Goal: Task Accomplishment & Management: Complete application form

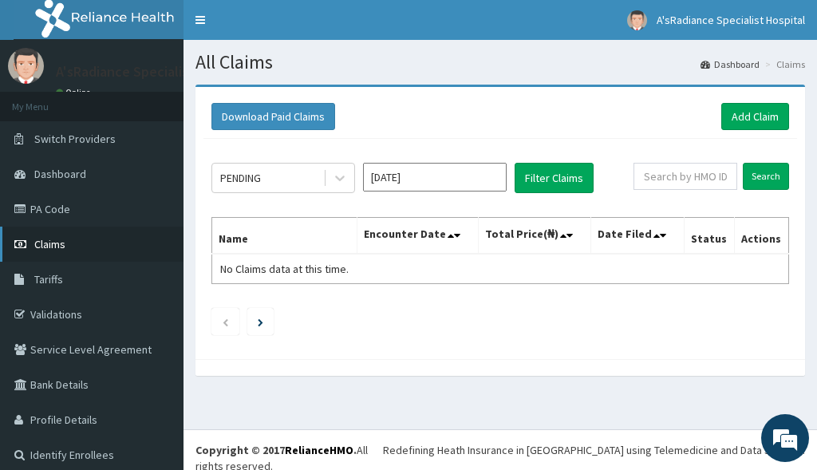
click at [55, 241] on span "Claims" at bounding box center [49, 244] width 31 height 14
click at [759, 116] on link "Add Claim" at bounding box center [755, 116] width 68 height 27
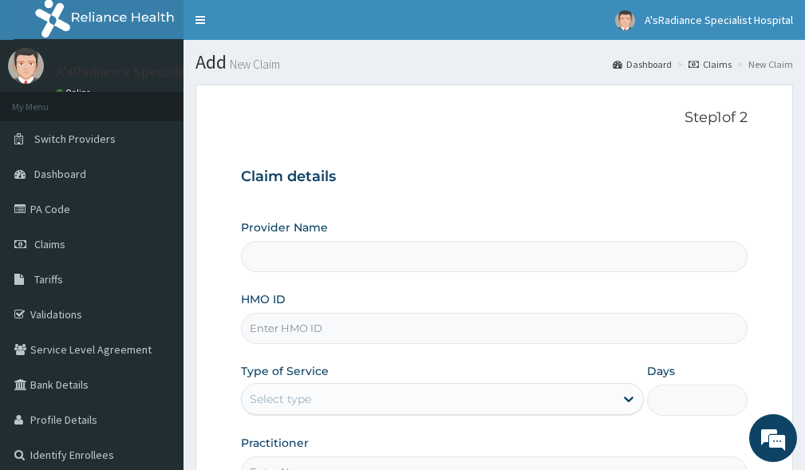
type input "A'sRadiance Specialist Hospital"
click at [321, 331] on input "HMO ID" at bounding box center [494, 328] width 506 height 31
type input "LAC/10055/B"
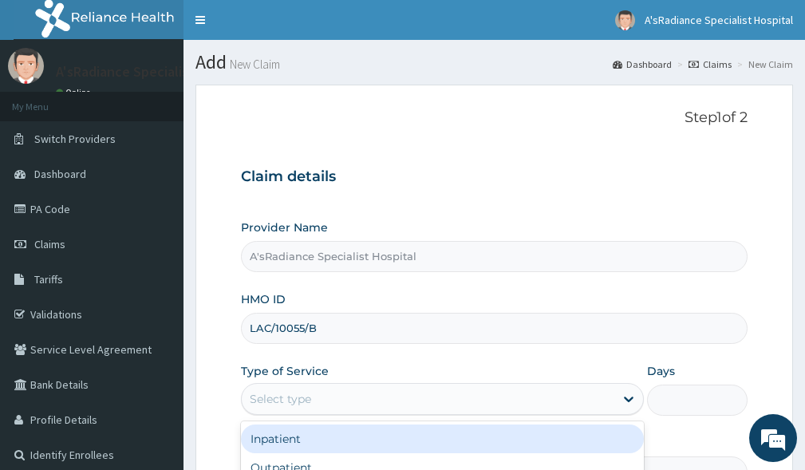
click at [290, 393] on div "Select type" at bounding box center [280, 399] width 61 height 16
click at [294, 442] on div "Inpatient" at bounding box center [442, 438] width 403 height 29
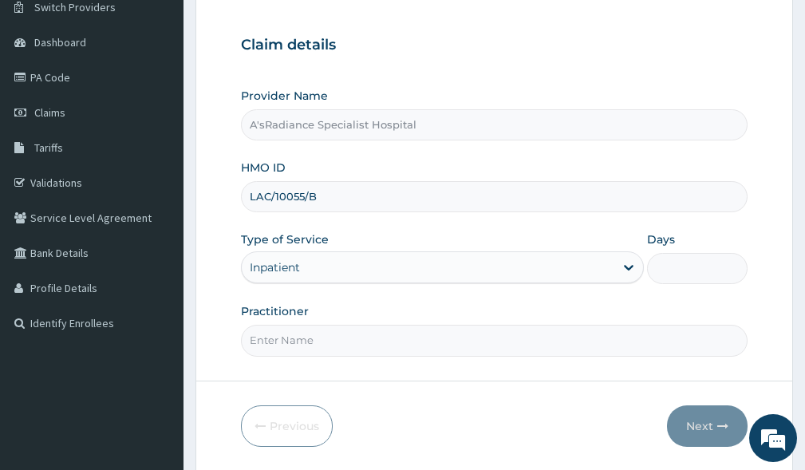
scroll to position [160, 0]
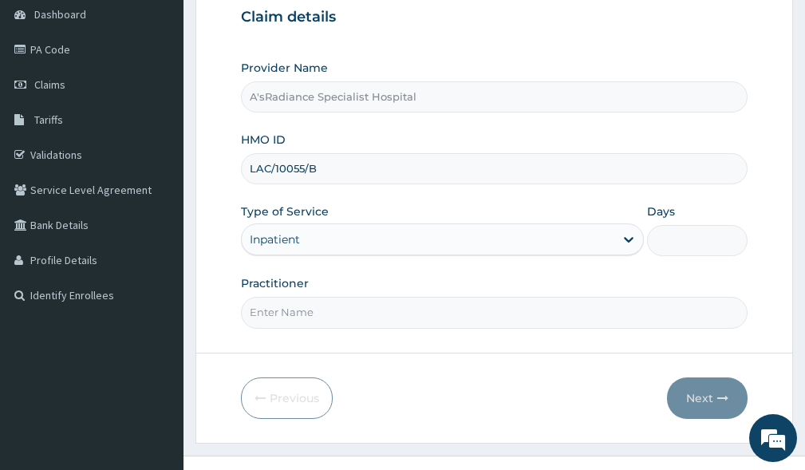
click at [337, 310] on input "Practitioner" at bounding box center [494, 312] width 506 height 31
type input "DR. ADEKU MOSUNMOLA"
click at [693, 246] on input "Days" at bounding box center [697, 240] width 101 height 31
type input "2"
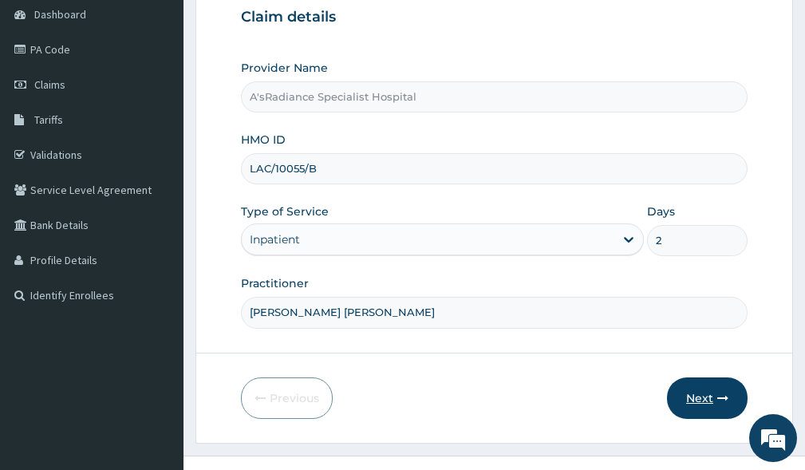
click at [702, 400] on button "Next" at bounding box center [707, 397] width 81 height 41
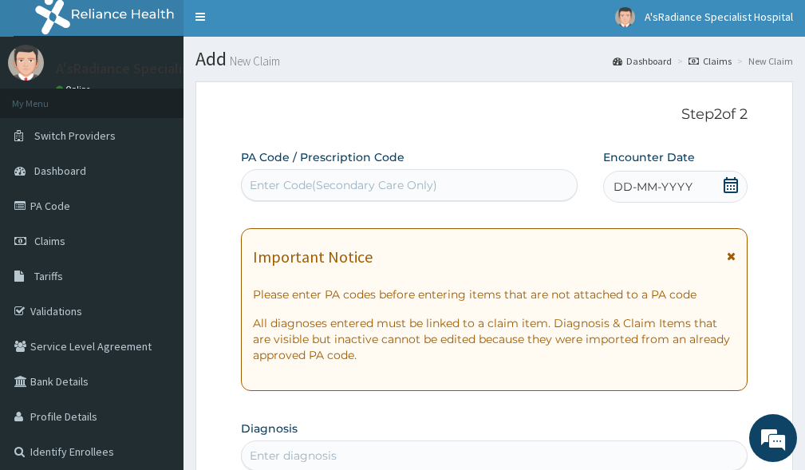
scroll to position [0, 0]
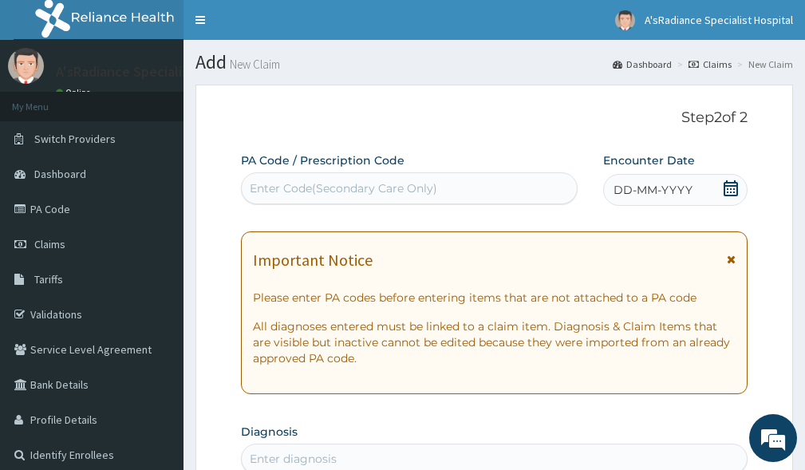
click at [305, 181] on div "Enter Code(Secondary Care Only)" at bounding box center [343, 188] width 187 height 16
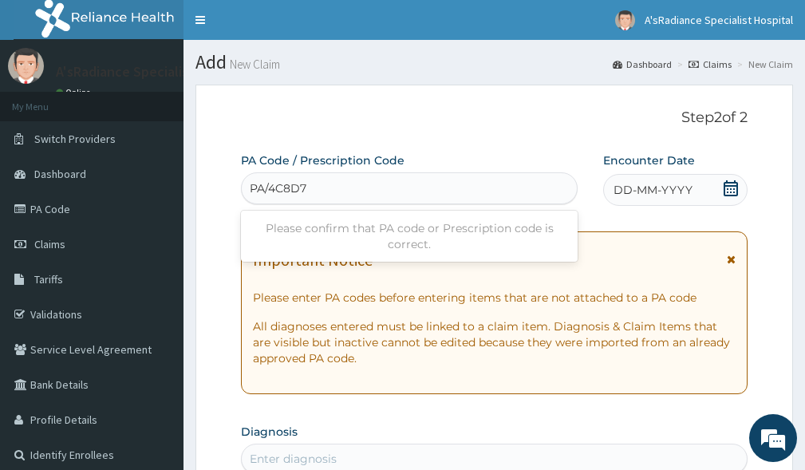
type input "PA/4C8D78"
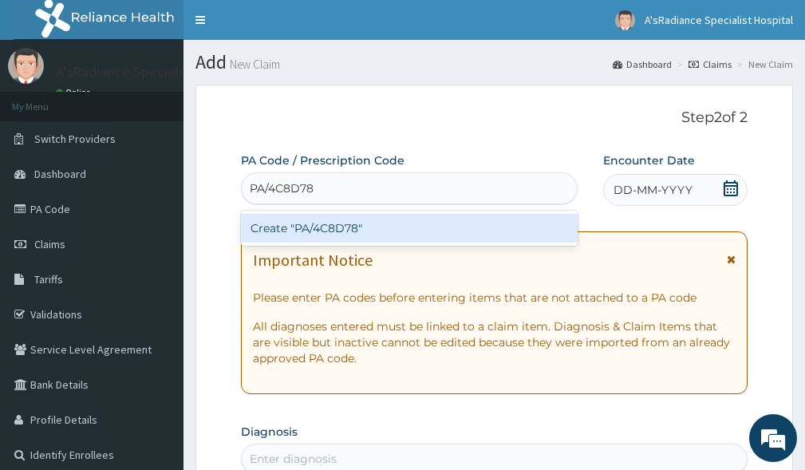
click at [308, 225] on div "Create "PA/4C8D78"" at bounding box center [409, 228] width 337 height 29
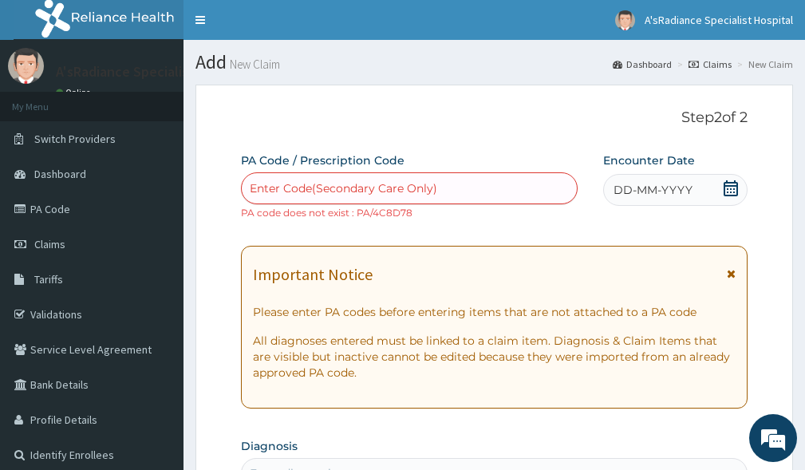
click at [431, 182] on div "Enter Code(Secondary Care Only)" at bounding box center [343, 188] width 187 height 16
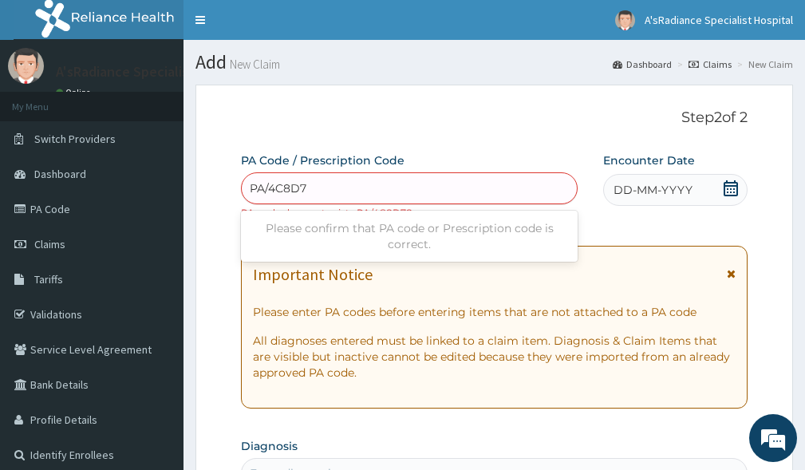
type input "PA/4C8D7B"
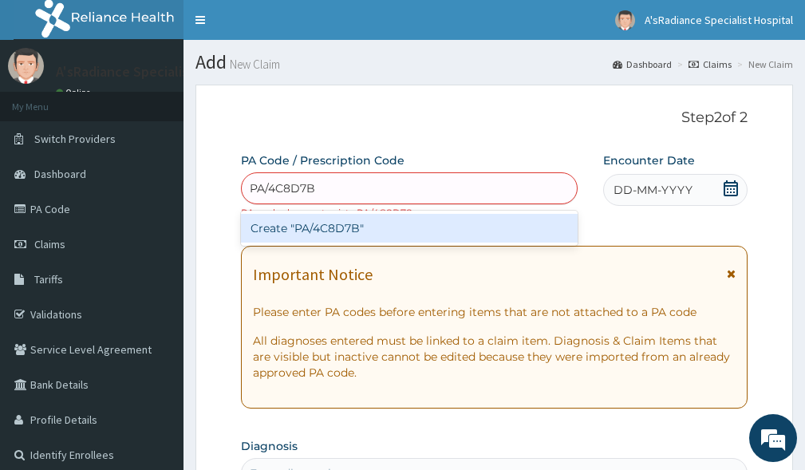
click at [373, 237] on div "Create "PA/4C8D7B"" at bounding box center [409, 228] width 337 height 29
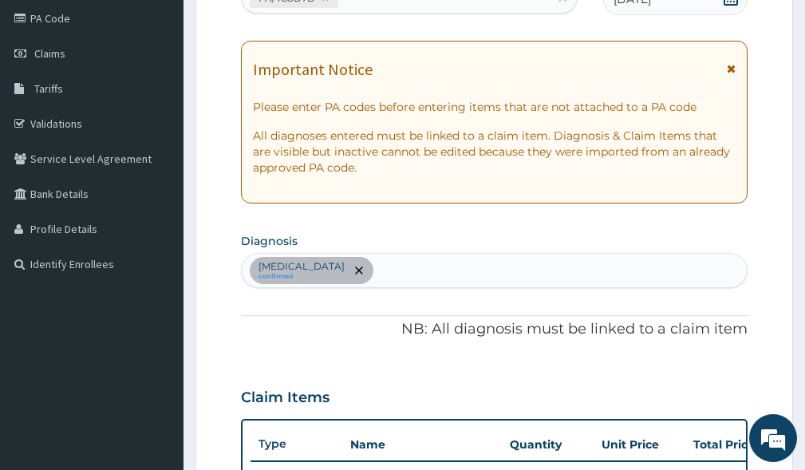
scroll to position [156, 0]
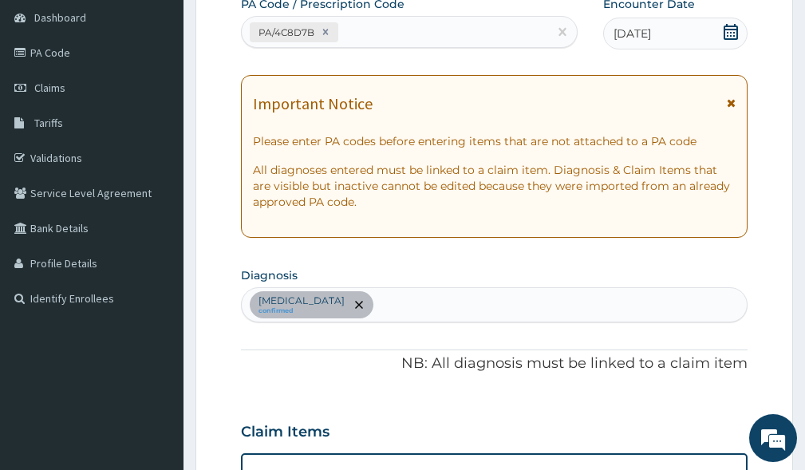
click at [420, 20] on div "PA/4C8D7B" at bounding box center [395, 32] width 306 height 26
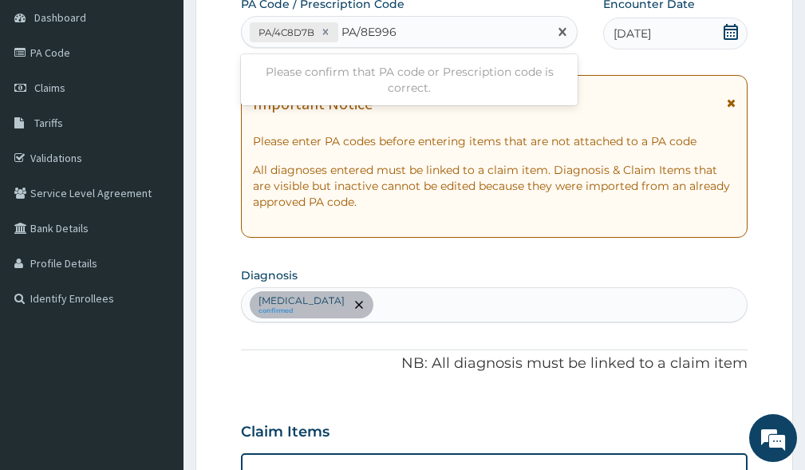
type input "PA/8E996D"
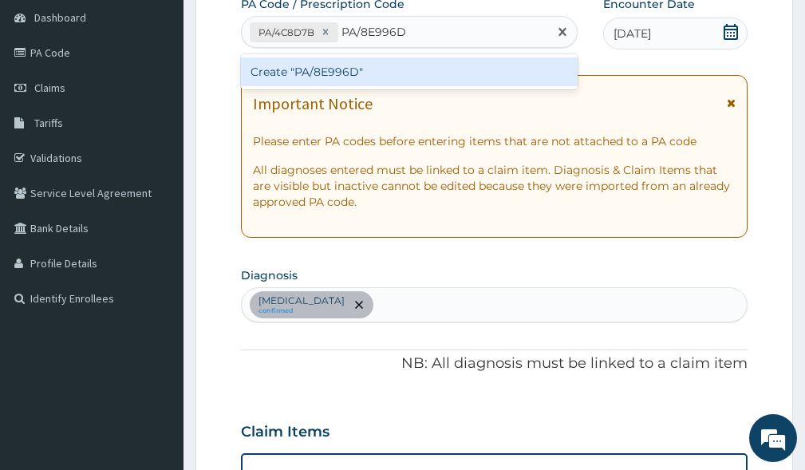
click at [404, 73] on div "Create "PA/8E996D"" at bounding box center [409, 71] width 337 height 29
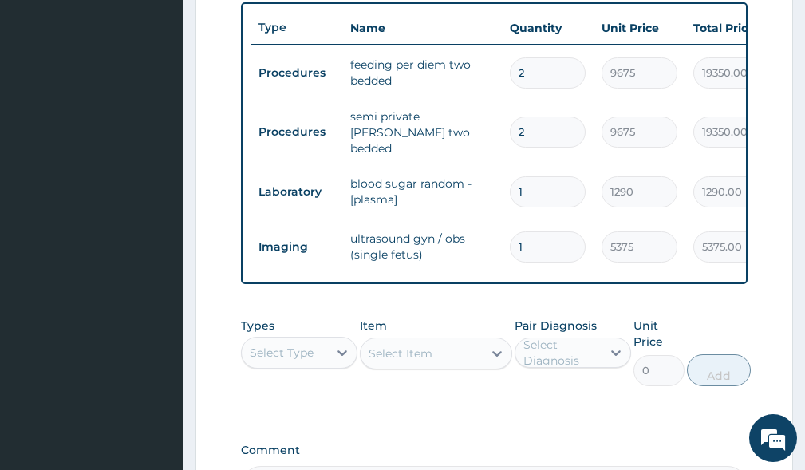
scroll to position [610, 0]
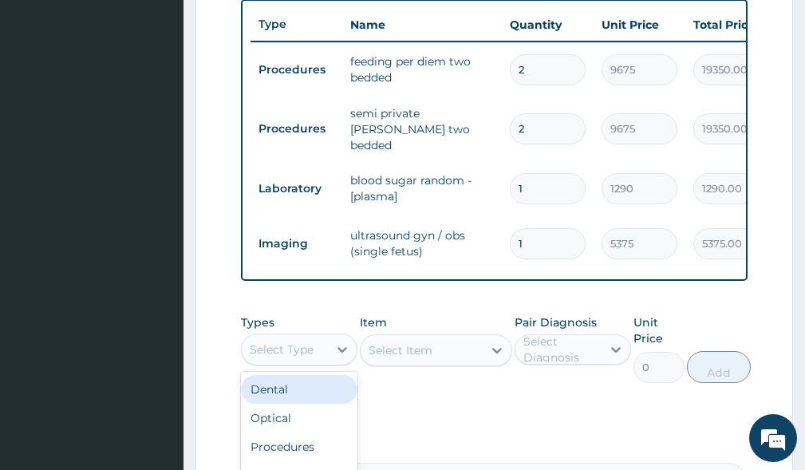
click at [276, 357] on div "Select Type" at bounding box center [282, 349] width 64 height 16
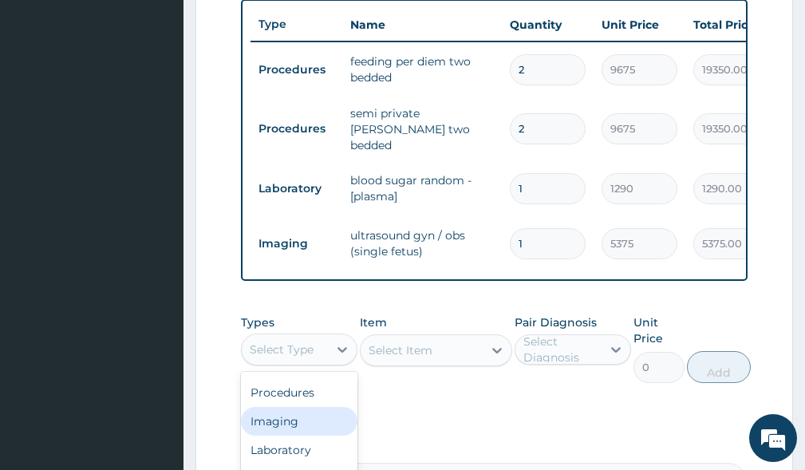
scroll to position [690, 0]
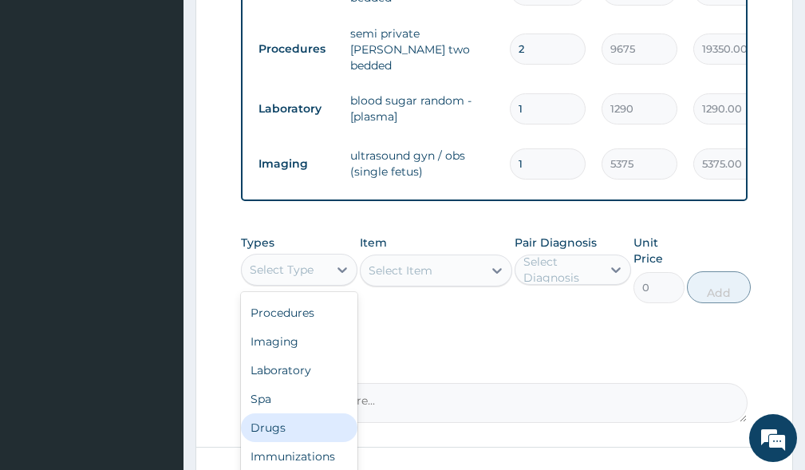
drag, startPoint x: 261, startPoint y: 432, endPoint x: 266, endPoint y: 423, distance: 10.4
click at [262, 430] on div "Drugs" at bounding box center [299, 427] width 116 height 29
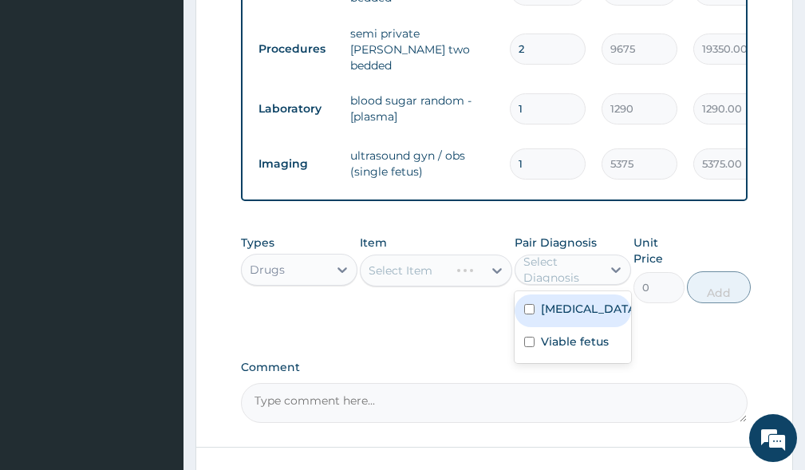
click at [548, 271] on div "Select Diagnosis" at bounding box center [561, 270] width 77 height 32
click at [557, 312] on label "Hyperemesis gravidarum" at bounding box center [589, 309] width 97 height 16
checkbox input "true"
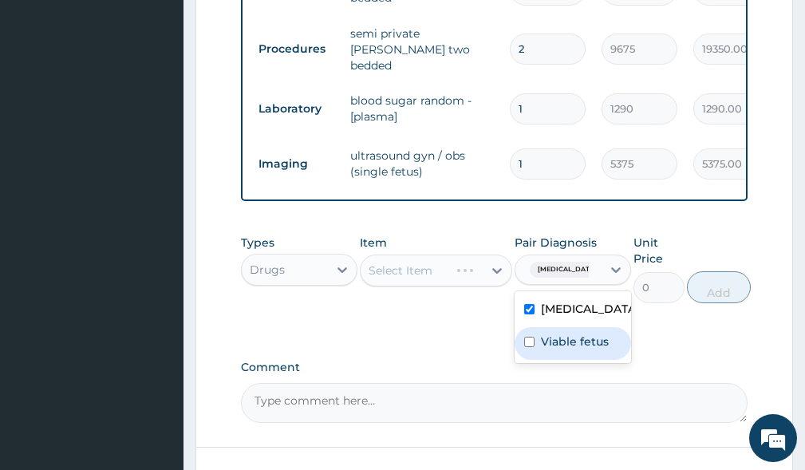
click at [559, 349] on label "Viable fetus" at bounding box center [575, 341] width 68 height 16
checkbox input "true"
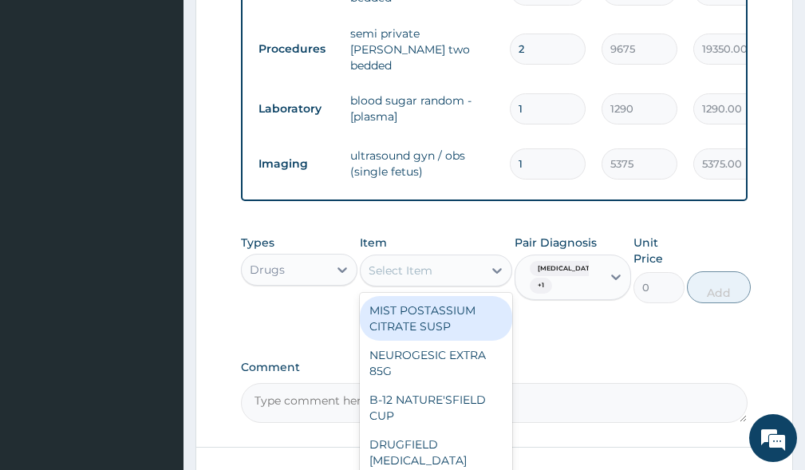
click at [416, 275] on div "Select Item" at bounding box center [401, 270] width 64 height 16
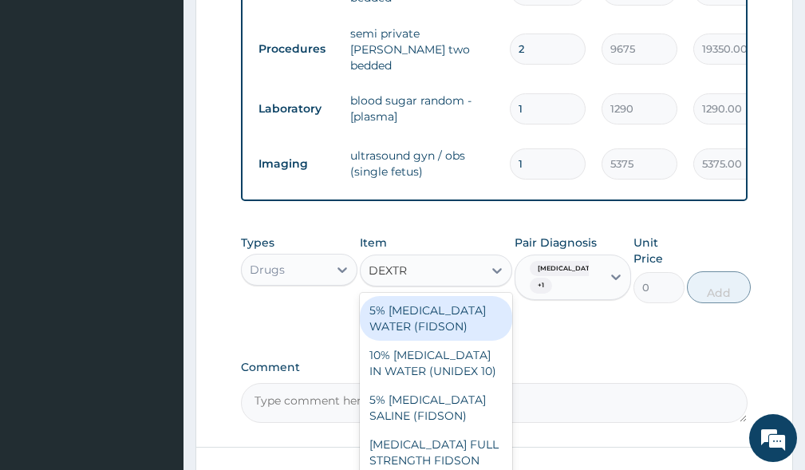
type input "DEXTRO"
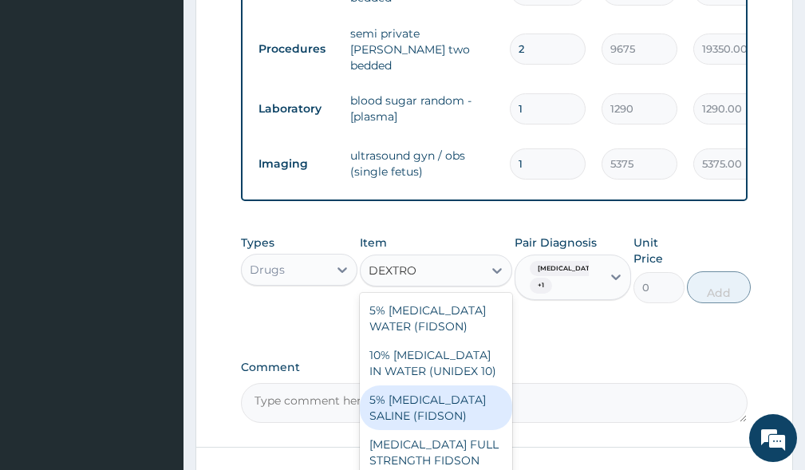
scroll to position [6, 0]
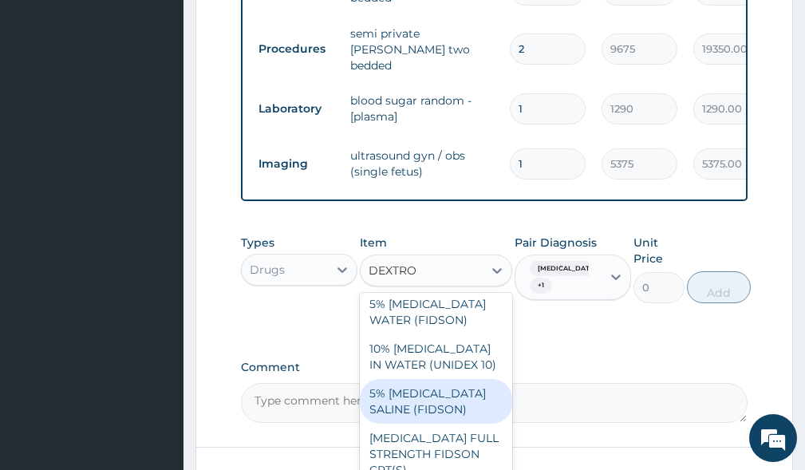
click at [408, 410] on div "5% DEXTROSE SALINE (FIDSON)" at bounding box center [436, 401] width 152 height 45
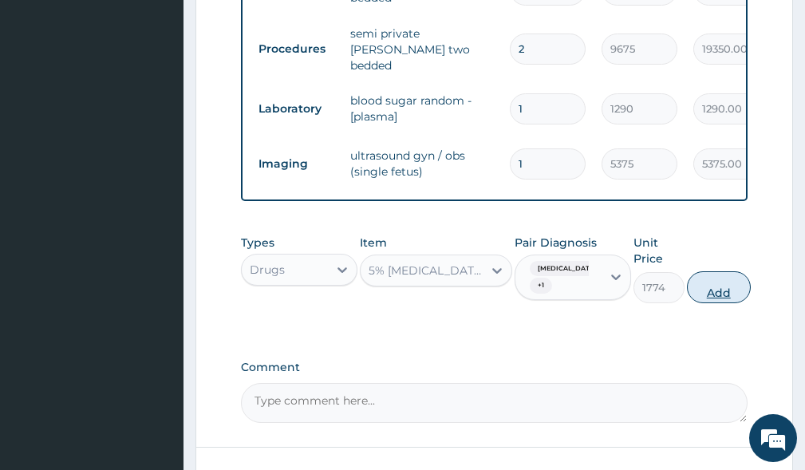
click at [731, 295] on button "Add" at bounding box center [719, 287] width 64 height 32
type input "0"
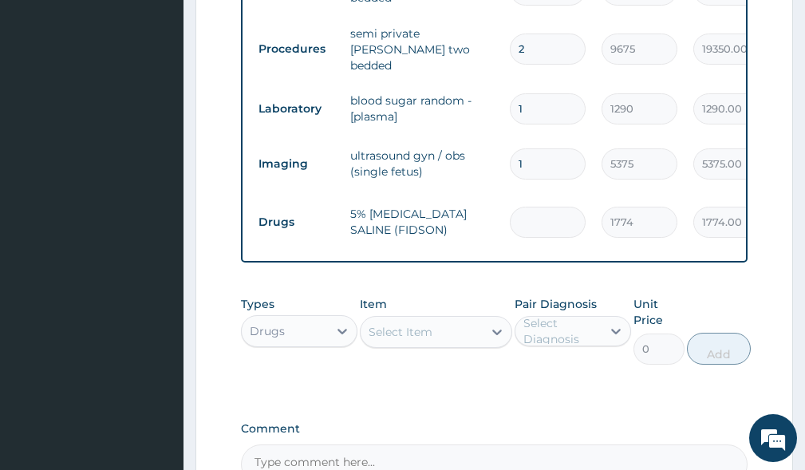
type input "0.00"
type input "3"
type input "5322.00"
type input "3"
click at [422, 339] on div "Select Item" at bounding box center [401, 332] width 64 height 16
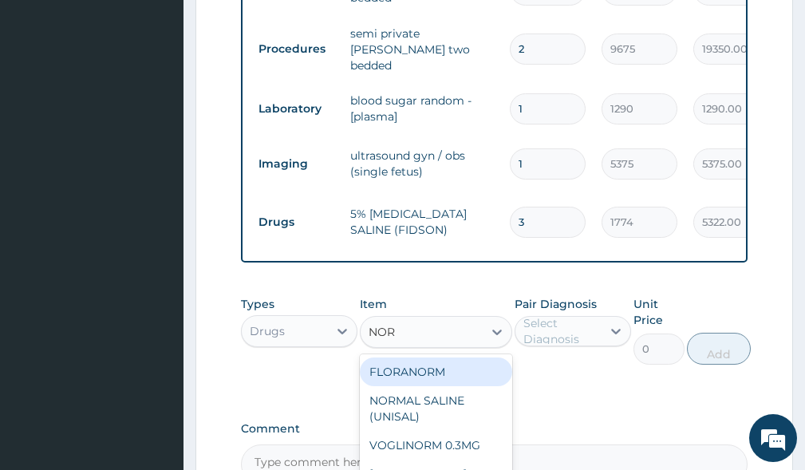
type input "NORM"
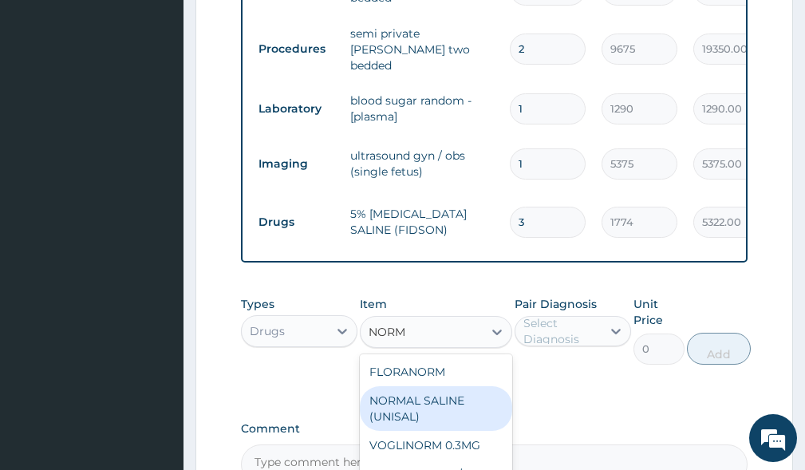
click at [414, 398] on div "NORMAL SALINE (UNISAL)" at bounding box center [436, 408] width 152 height 45
type input "1774"
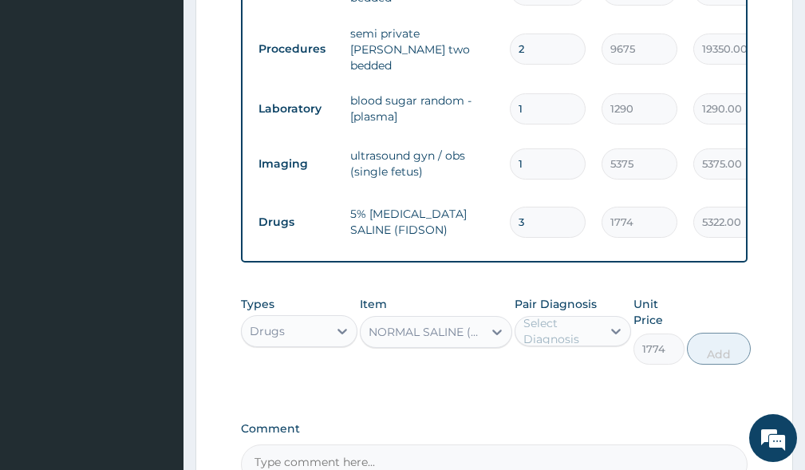
click at [592, 333] on div "Select Diagnosis" at bounding box center [561, 331] width 77 height 32
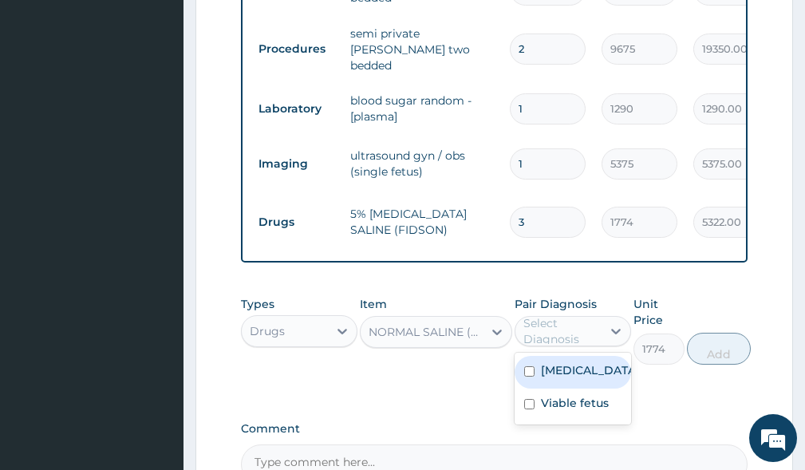
click at [579, 378] on label "Hyperemesis gravidarum" at bounding box center [589, 370] width 97 height 16
checkbox input "true"
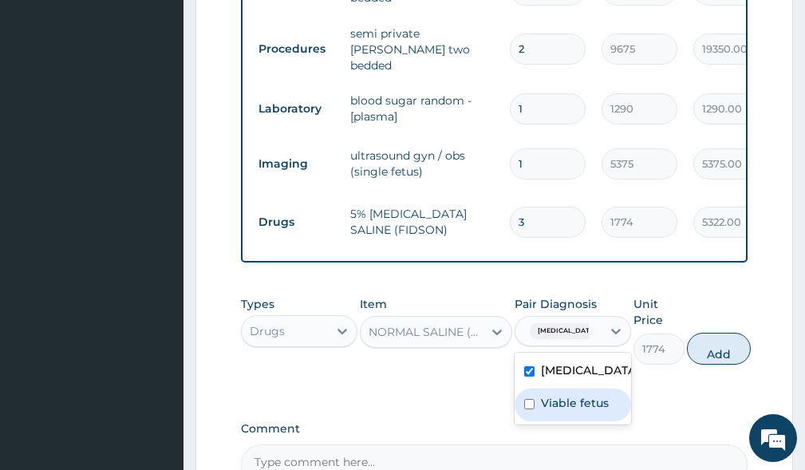
drag, startPoint x: 574, startPoint y: 428, endPoint x: 634, endPoint y: 406, distance: 64.3
click at [575, 411] on label "Viable fetus" at bounding box center [575, 403] width 68 height 16
checkbox input "true"
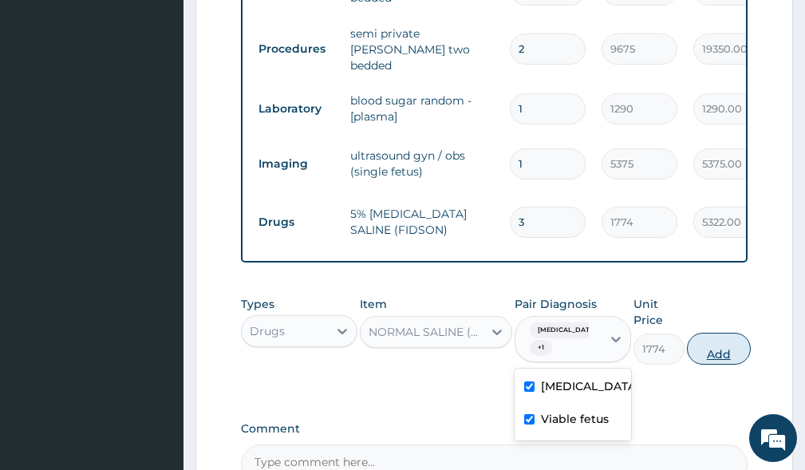
click at [727, 350] on button "Add" at bounding box center [719, 349] width 64 height 32
type input "0"
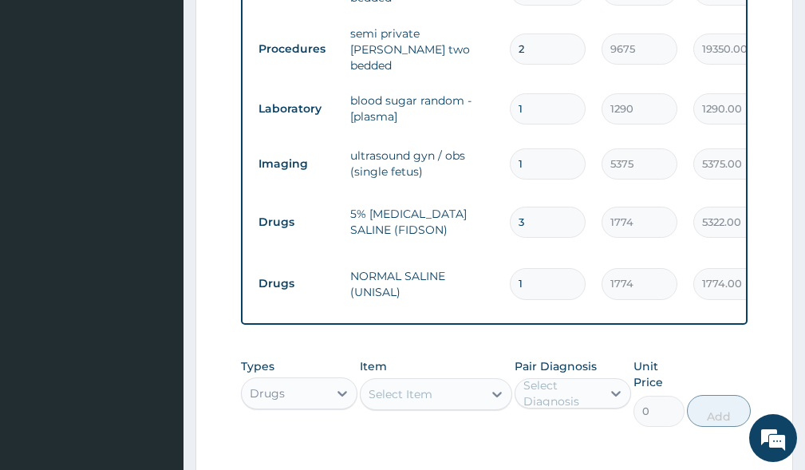
type input "0.00"
type input "3"
type input "5322.00"
type input "3"
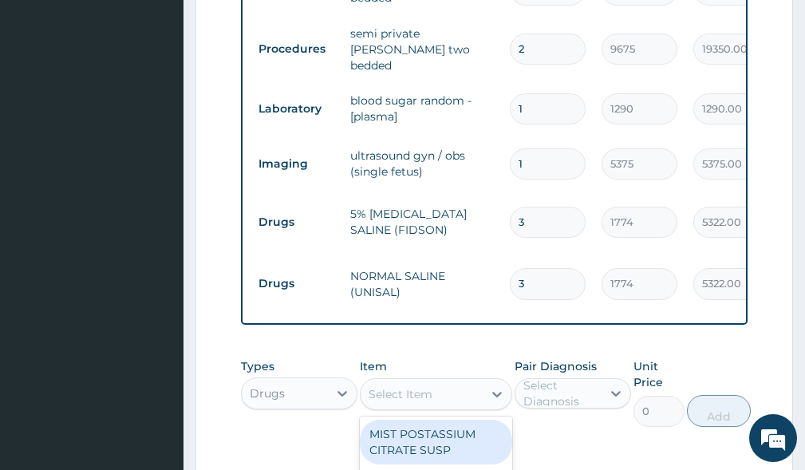
drag, startPoint x: 403, startPoint y: 384, endPoint x: 395, endPoint y: 387, distance: 8.3
click at [400, 385] on div "Select Item" at bounding box center [421, 394] width 121 height 26
type input "RINGER"
click at [426, 450] on div "RINGERS INFUSION (UNIHART)/HARMATTAN" at bounding box center [436, 442] width 152 height 45
type input "1774"
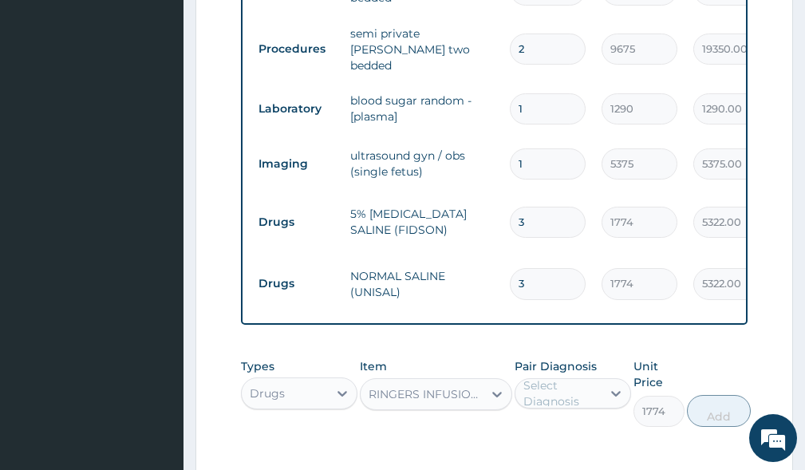
click at [542, 402] on div "Select Diagnosis" at bounding box center [561, 393] width 77 height 32
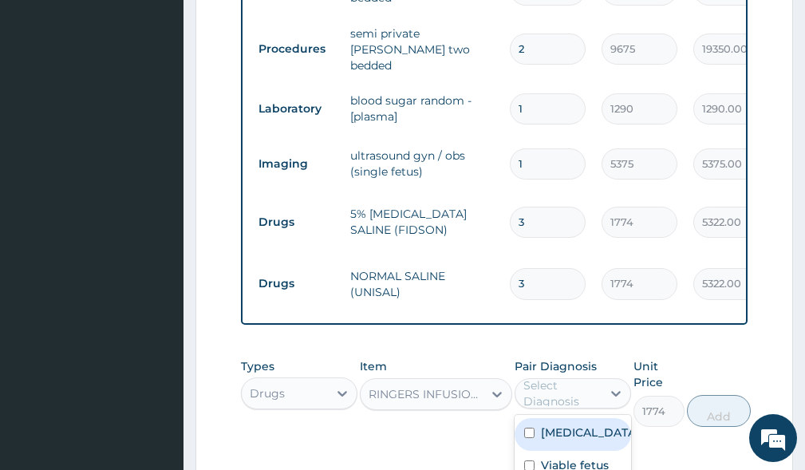
drag, startPoint x: 552, startPoint y: 432, endPoint x: 575, endPoint y: 451, distance: 30.0
click at [553, 434] on label "Hyperemesis gravidarum" at bounding box center [589, 432] width 97 height 16
checkbox input "true"
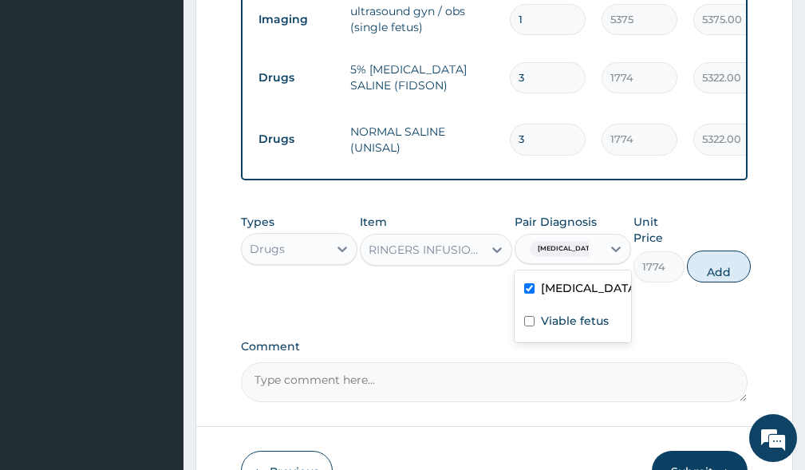
scroll to position [849, 0]
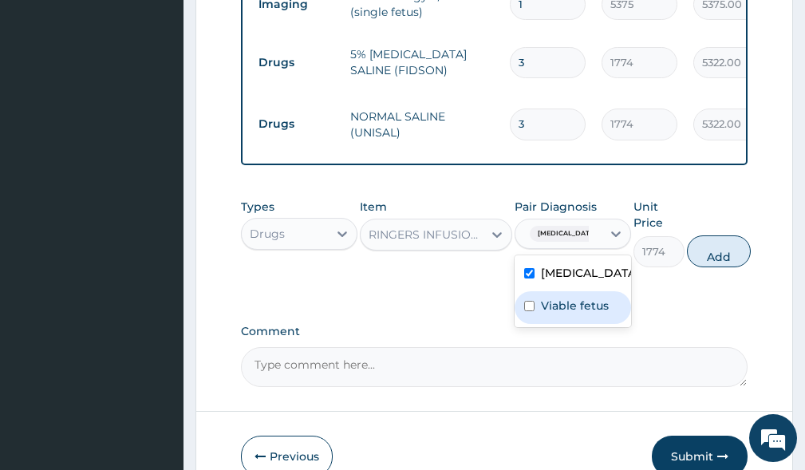
click at [561, 313] on label "Viable fetus" at bounding box center [575, 306] width 68 height 16
checkbox input "true"
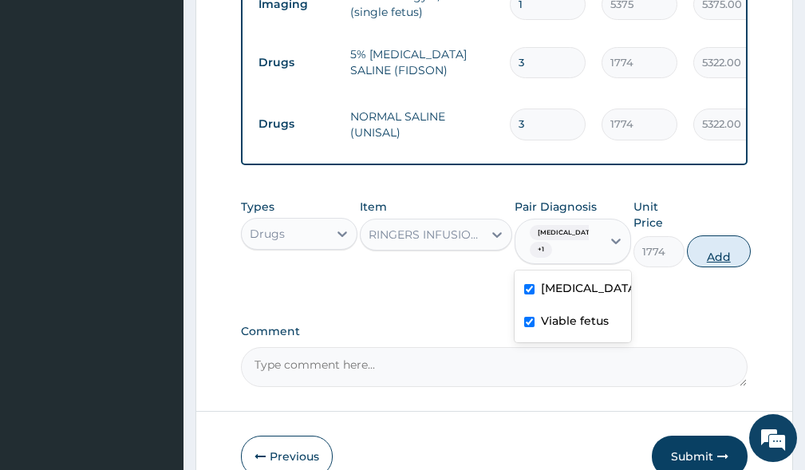
click at [719, 255] on button "Add" at bounding box center [719, 251] width 64 height 32
type input "0"
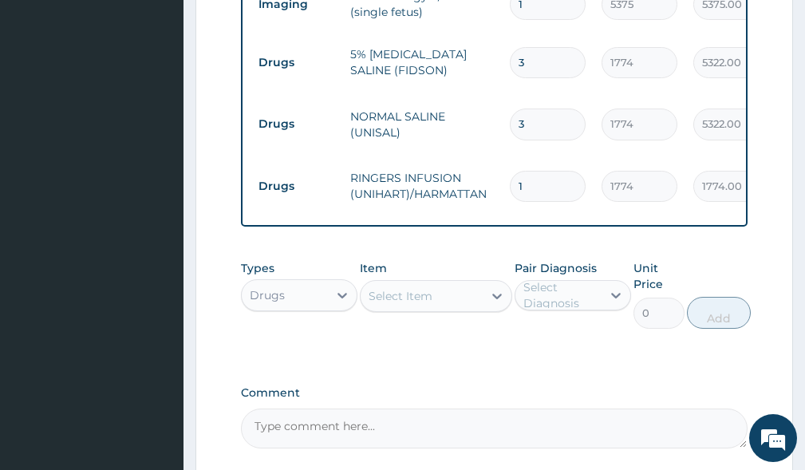
click at [408, 294] on div "Select Item" at bounding box center [401, 296] width 64 height 16
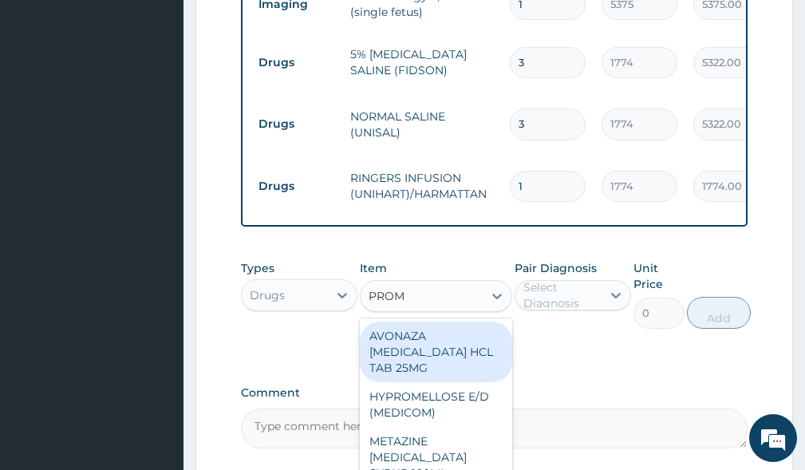
type input "PROME"
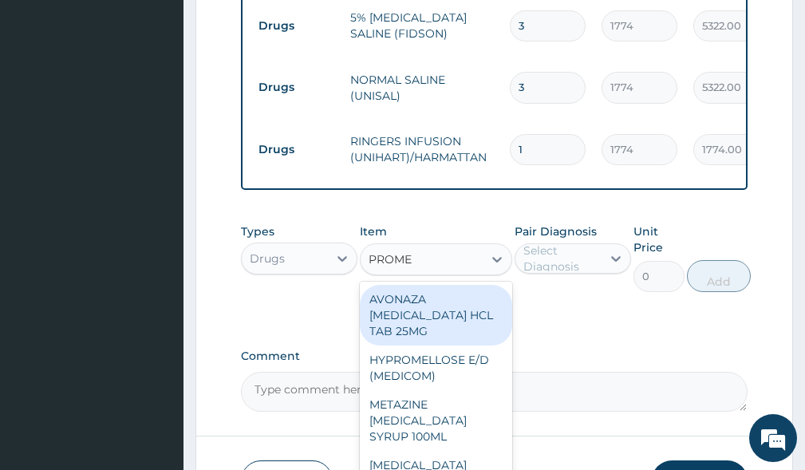
scroll to position [999, 0]
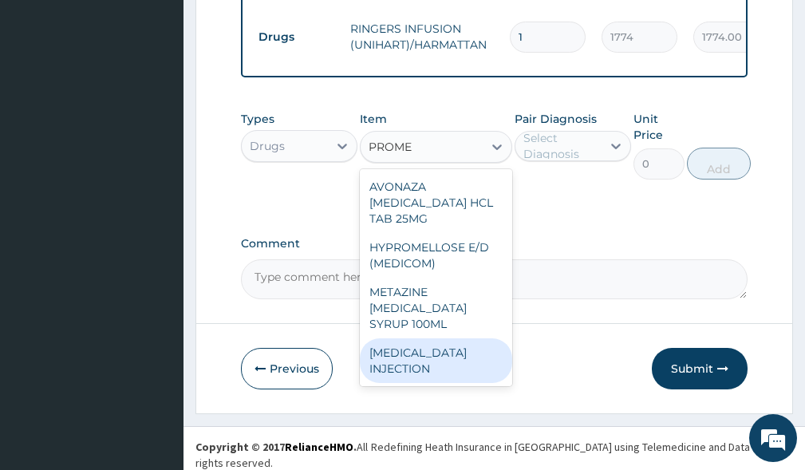
click at [392, 364] on div "PROMETHAZINE INJECTION" at bounding box center [436, 360] width 152 height 45
type input "355"
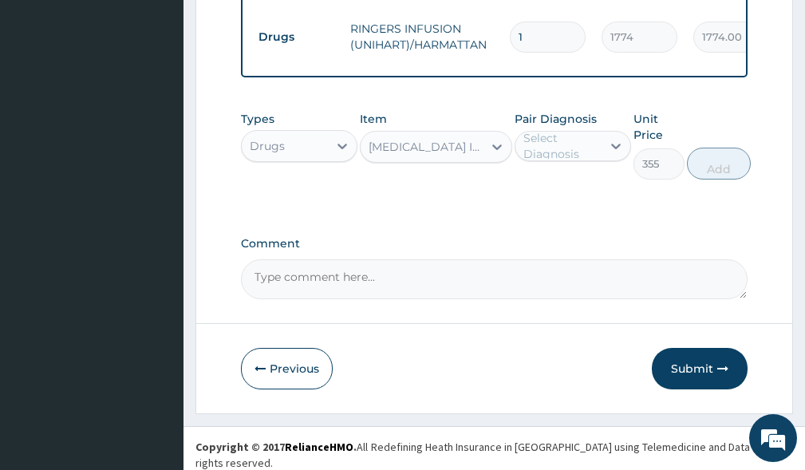
click at [569, 141] on div "Select Diagnosis" at bounding box center [561, 146] width 77 height 32
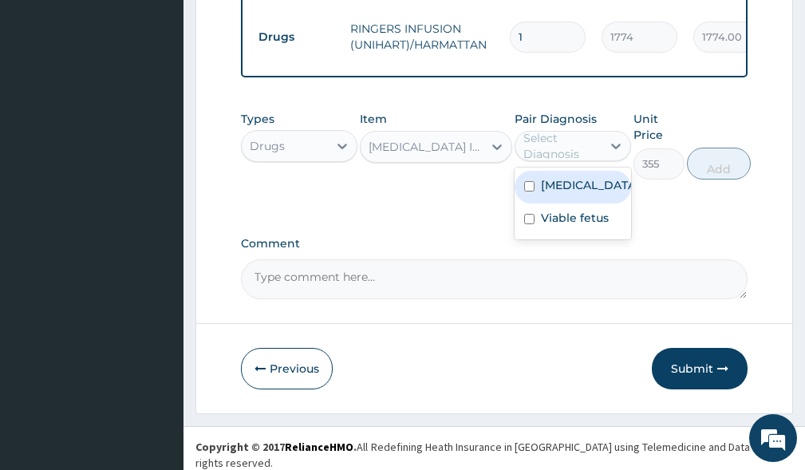
drag, startPoint x: 554, startPoint y: 187, endPoint x: 555, endPoint y: 198, distance: 11.3
click at [554, 189] on label "Hyperemesis gravidarum" at bounding box center [589, 185] width 97 height 16
checkbox input "true"
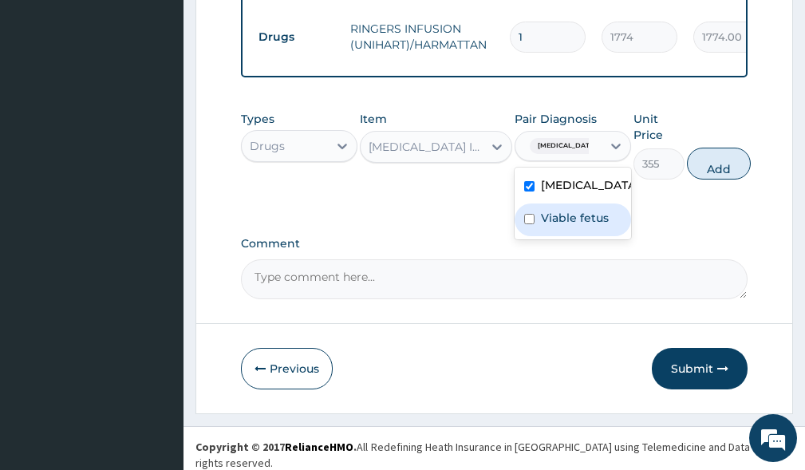
click at [558, 226] on label "Viable fetus" at bounding box center [575, 218] width 68 height 16
checkbox input "true"
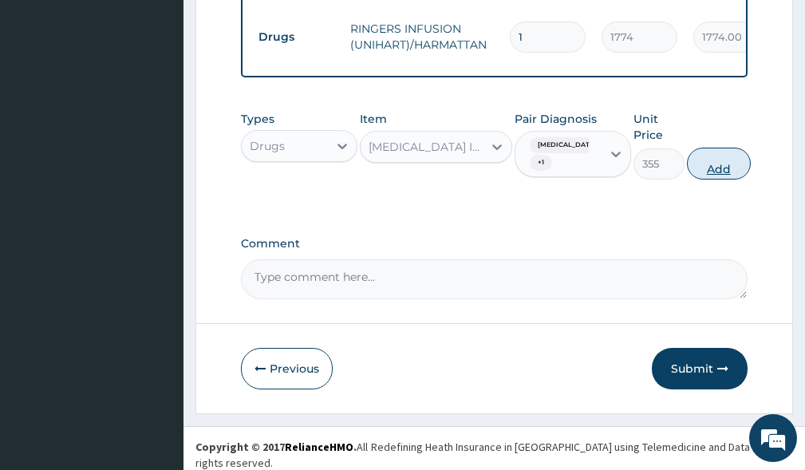
click at [724, 174] on button "Add" at bounding box center [719, 164] width 64 height 32
type input "0"
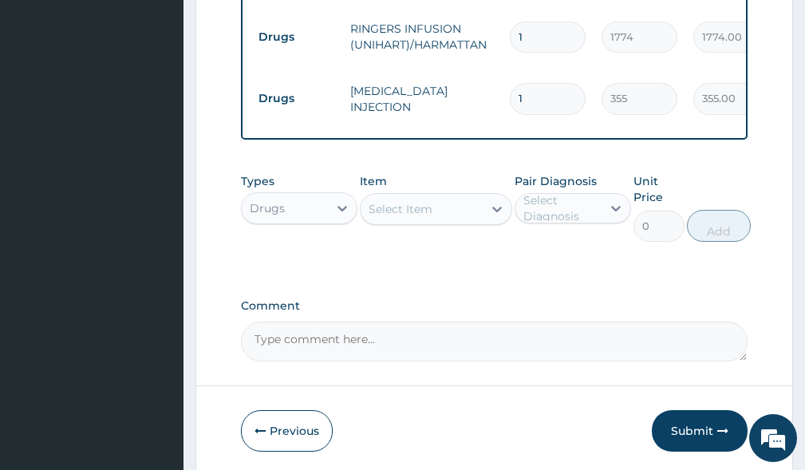
type input "15"
type input "5325.00"
type input "15"
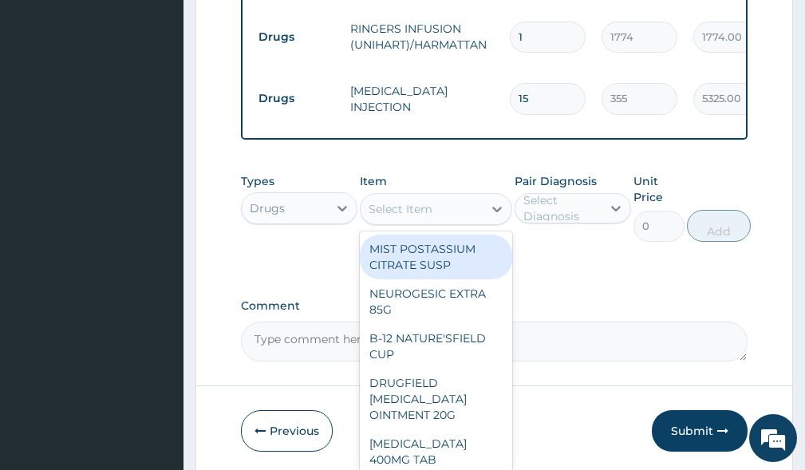
click at [390, 213] on div "Select Item" at bounding box center [401, 209] width 64 height 16
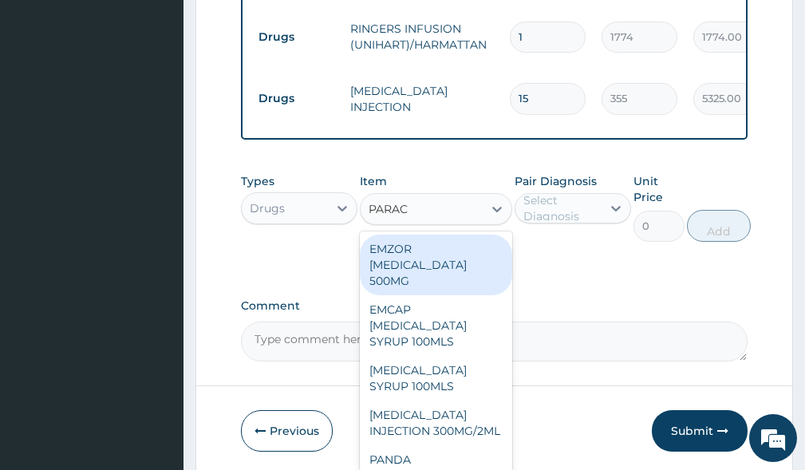
type input "PARACE"
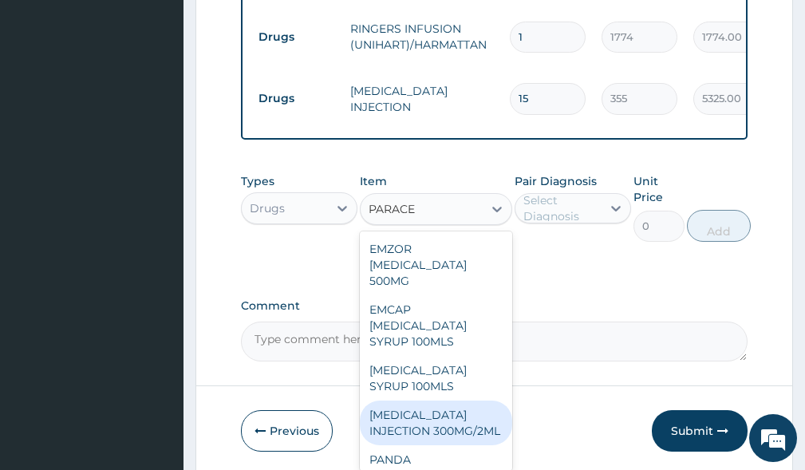
drag, startPoint x: 384, startPoint y: 439, endPoint x: 396, endPoint y: 428, distance: 15.8
click at [386, 439] on div "PARACETAMOL INJECTION 300MG/2ML" at bounding box center [436, 422] width 152 height 45
type input "260"
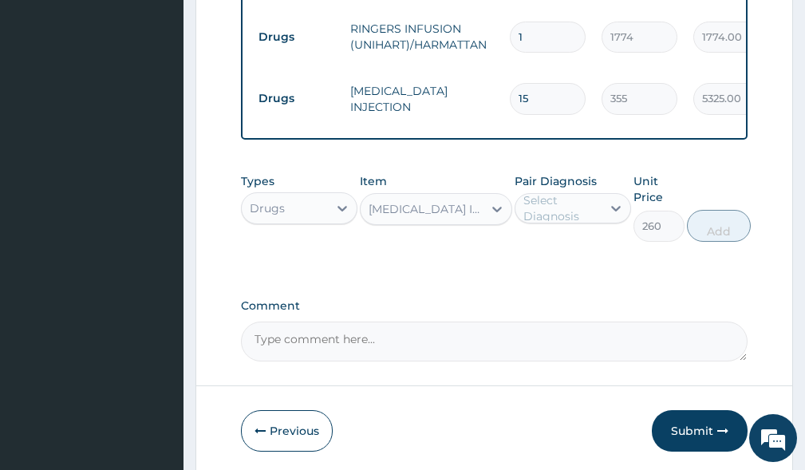
drag, startPoint x: 534, startPoint y: 208, endPoint x: 549, endPoint y: 231, distance: 27.7
click at [535, 210] on div "Select Diagnosis" at bounding box center [561, 208] width 77 height 32
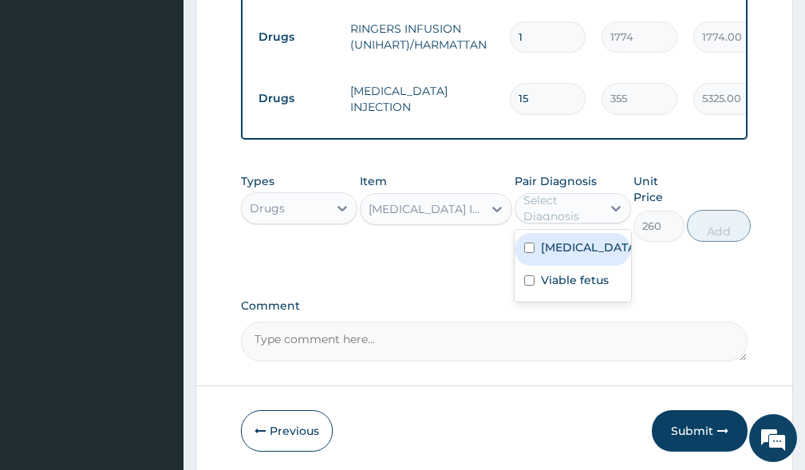
drag, startPoint x: 566, startPoint y: 266, endPoint x: 573, endPoint y: 293, distance: 27.9
click at [566, 255] on label "Hyperemesis gravidarum" at bounding box center [589, 247] width 97 height 16
checkbox input "true"
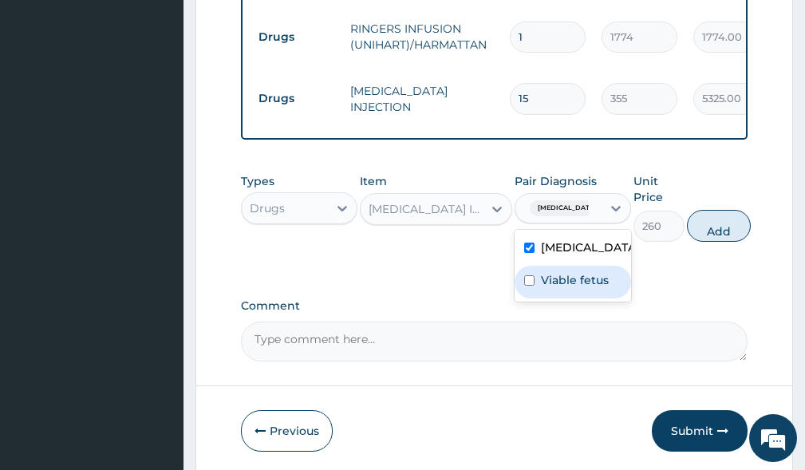
click at [569, 288] on label "Viable fetus" at bounding box center [575, 280] width 68 height 16
checkbox input "true"
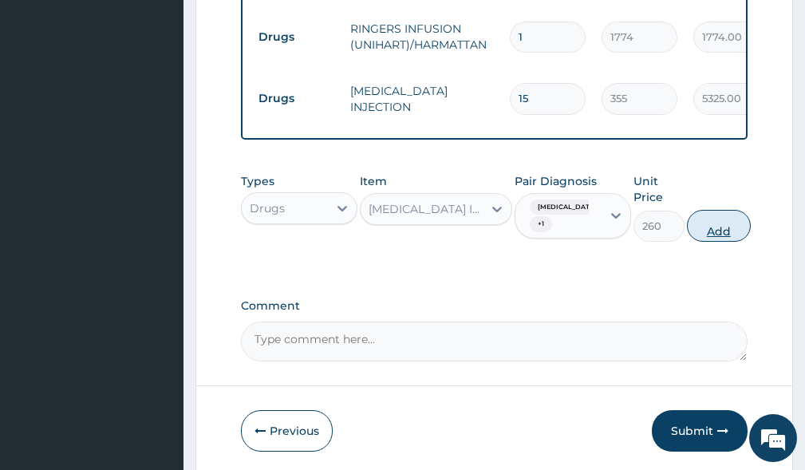
click at [739, 234] on button "Add" at bounding box center [719, 226] width 64 height 32
type input "0"
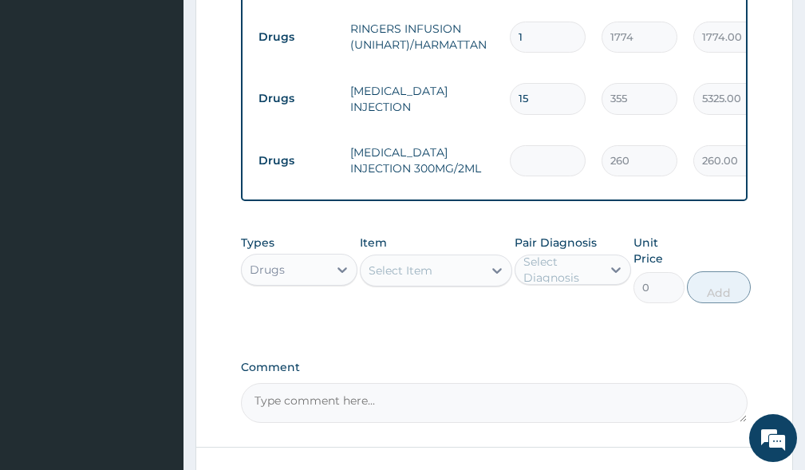
type input "0.00"
type input "6"
type input "1560.00"
type input "6"
click at [388, 267] on div "Select Item" at bounding box center [401, 270] width 64 height 16
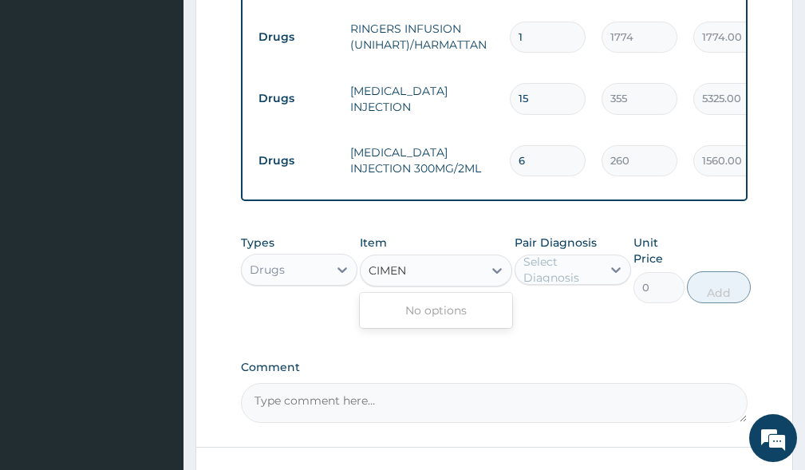
type input "CIME"
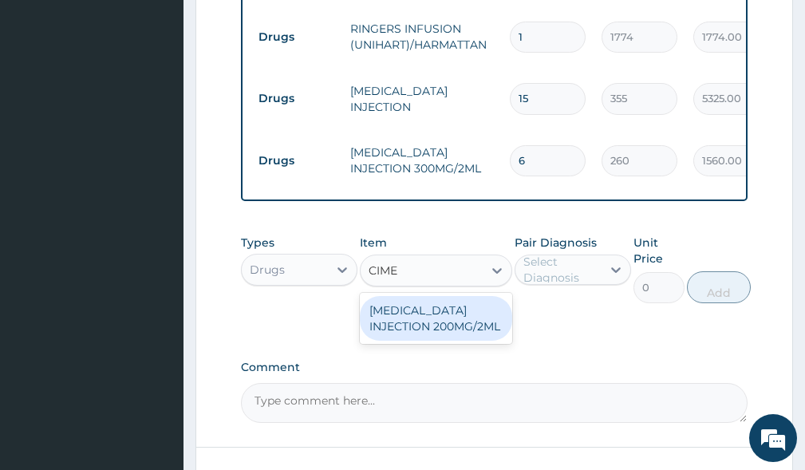
click at [392, 324] on div "CIMETIDINE INJECTION 200MG/2ML" at bounding box center [436, 318] width 152 height 45
type input "650"
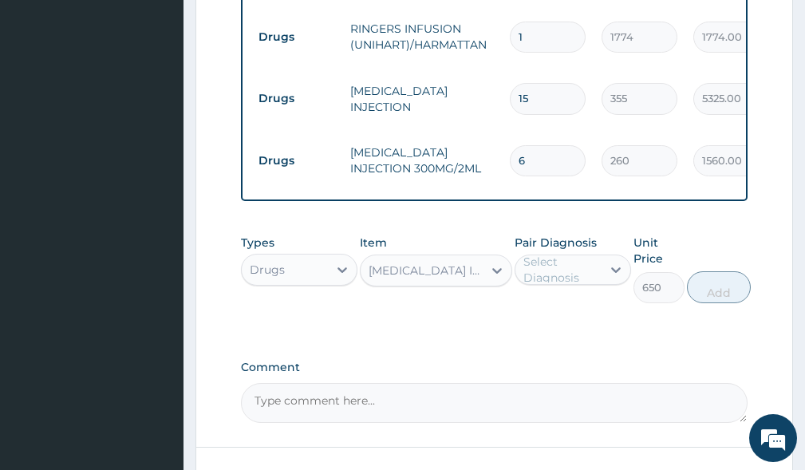
click at [551, 274] on div "Select Diagnosis" at bounding box center [561, 270] width 77 height 32
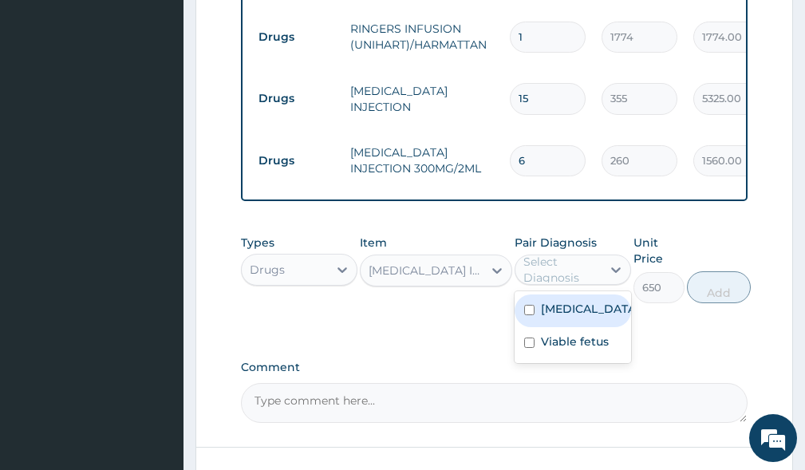
click at [554, 315] on label "Hyperemesis gravidarum" at bounding box center [589, 309] width 97 height 16
checkbox input "true"
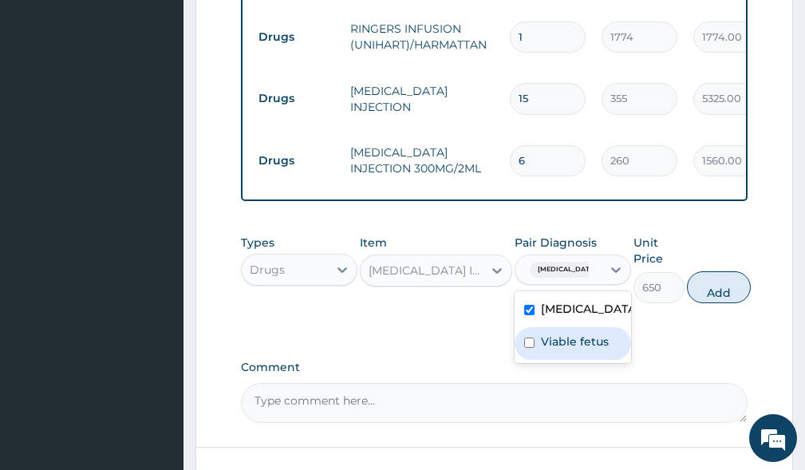
click at [559, 349] on label "Viable fetus" at bounding box center [575, 341] width 68 height 16
checkbox input "true"
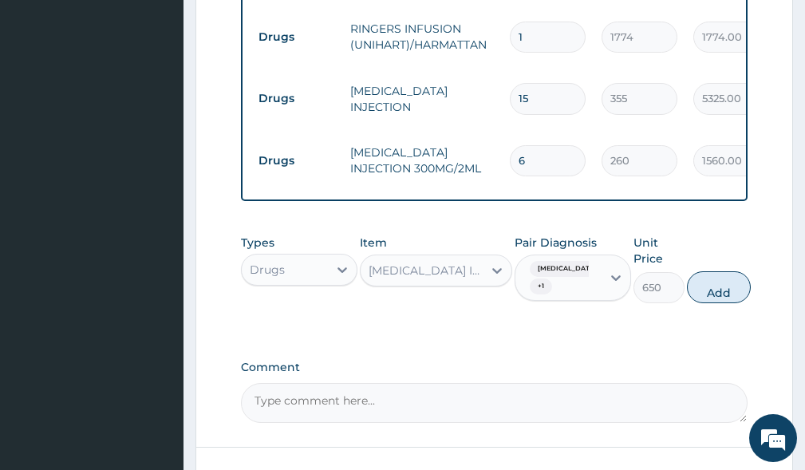
drag, startPoint x: 739, startPoint y: 288, endPoint x: 664, endPoint y: 269, distance: 76.6
click at [737, 288] on button "Add" at bounding box center [719, 287] width 64 height 32
type input "0"
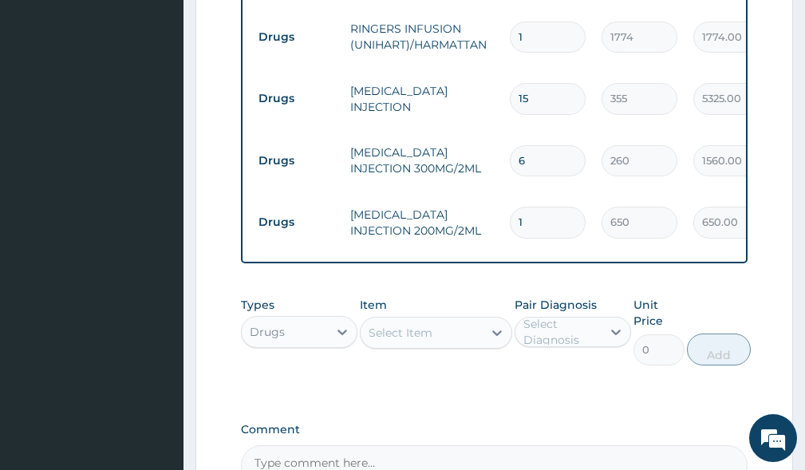
type input "0.00"
type input "2"
type input "1300.00"
type input "2"
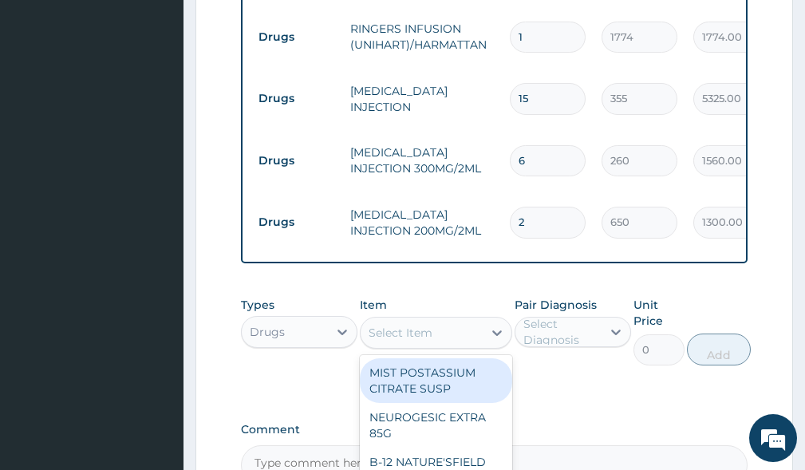
click at [418, 340] on div "Select Item" at bounding box center [401, 333] width 64 height 16
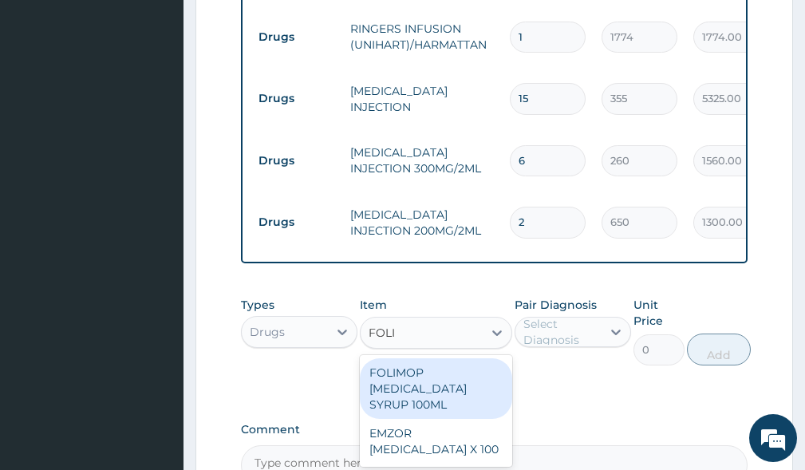
type input "FOLIC"
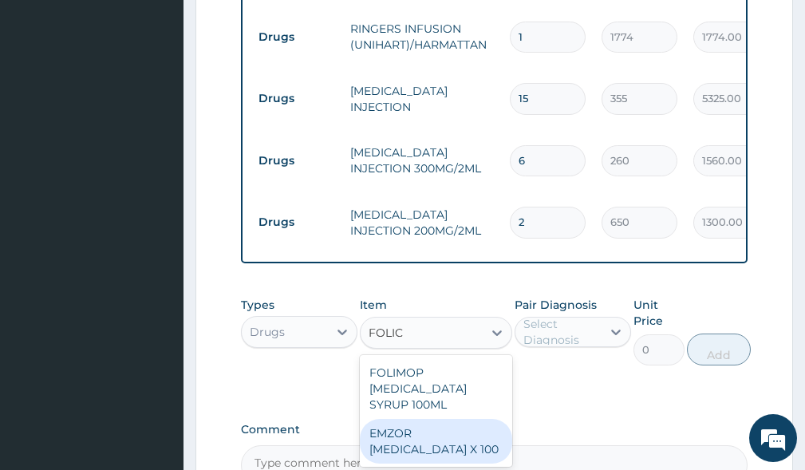
click at [407, 421] on div "EMZOR FOLIC ACID X 100" at bounding box center [436, 441] width 152 height 45
type input "24"
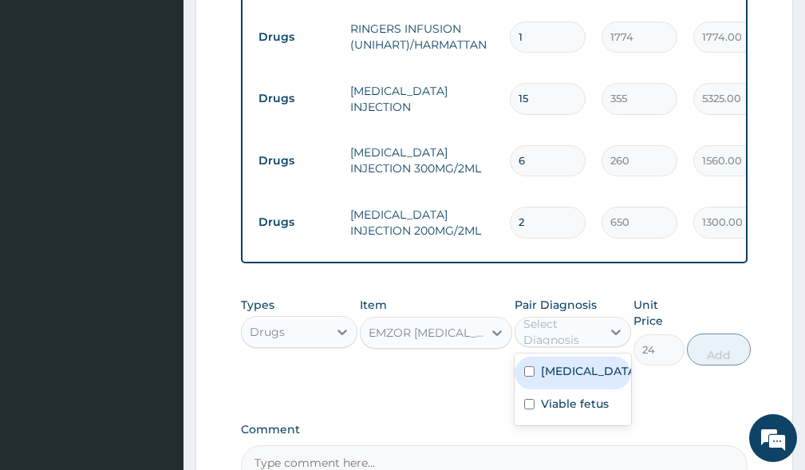
drag, startPoint x: 546, startPoint y: 329, endPoint x: 569, endPoint y: 374, distance: 49.9
click at [547, 333] on div "Select Diagnosis" at bounding box center [561, 332] width 77 height 32
drag, startPoint x: 570, startPoint y: 375, endPoint x: 570, endPoint y: 417, distance: 42.3
click at [570, 377] on label "Hyperemesis gravidarum" at bounding box center [589, 371] width 97 height 16
checkbox input "true"
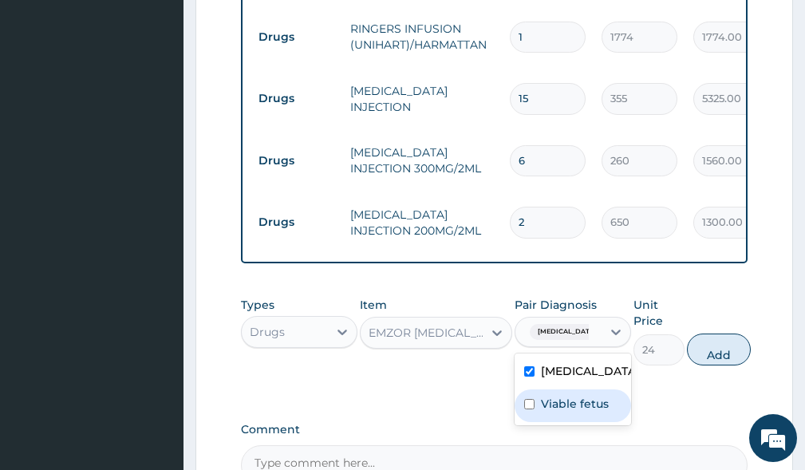
click at [573, 412] on label "Viable fetus" at bounding box center [575, 404] width 68 height 16
checkbox input "true"
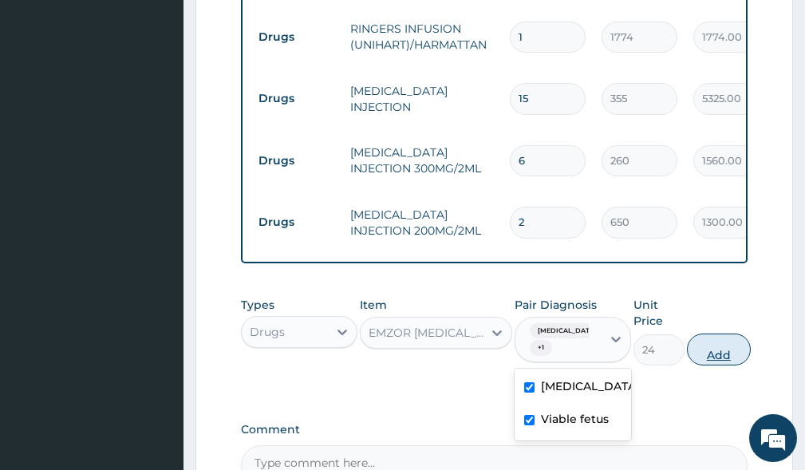
click at [704, 356] on button "Add" at bounding box center [719, 349] width 64 height 32
type input "0"
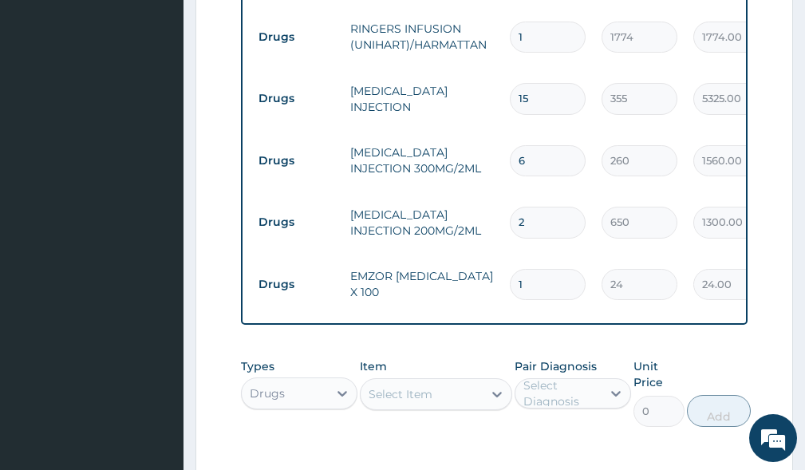
type input "14"
type input "336.00"
type input "14"
click at [395, 399] on div "Select Item" at bounding box center [401, 394] width 64 height 16
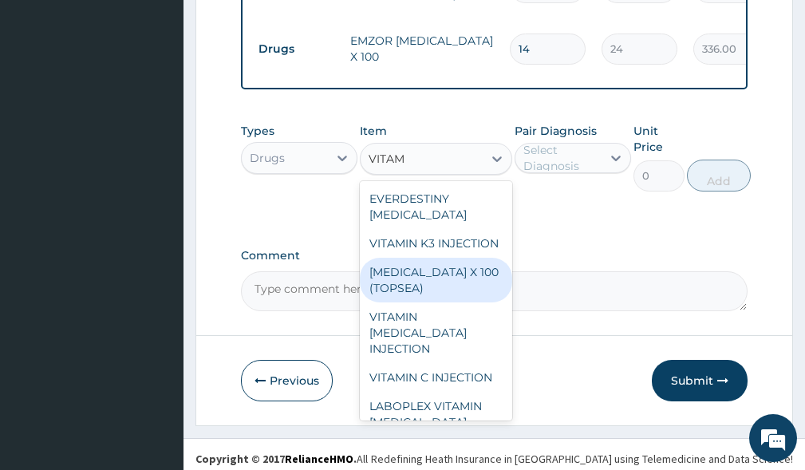
scroll to position [1246, 0]
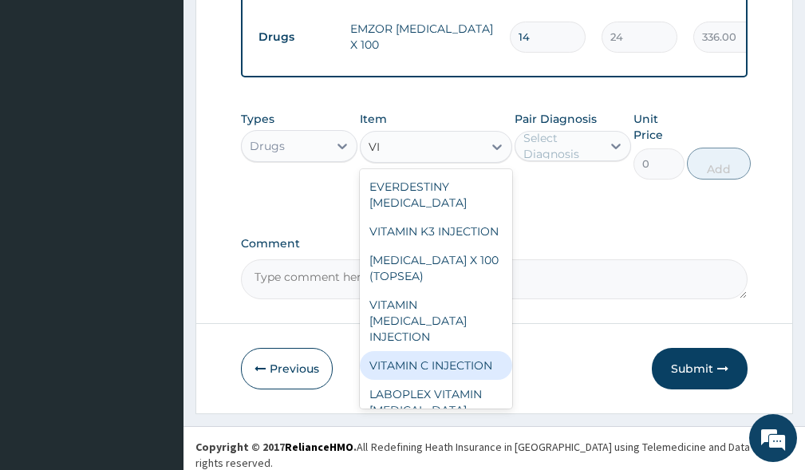
type input "V"
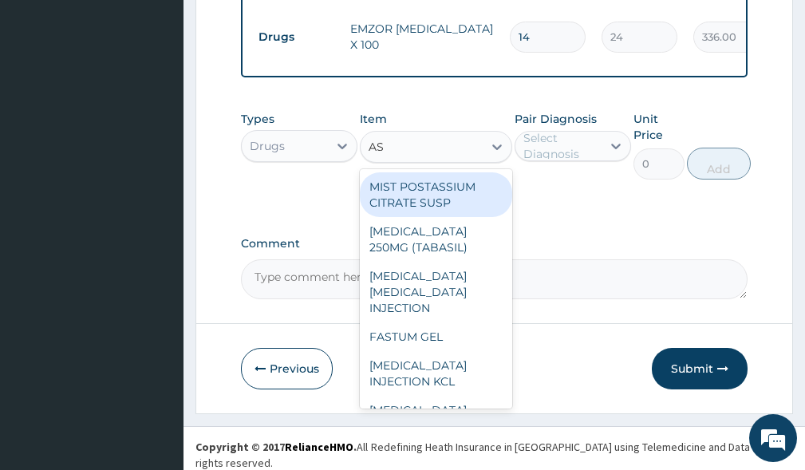
type input "ASC"
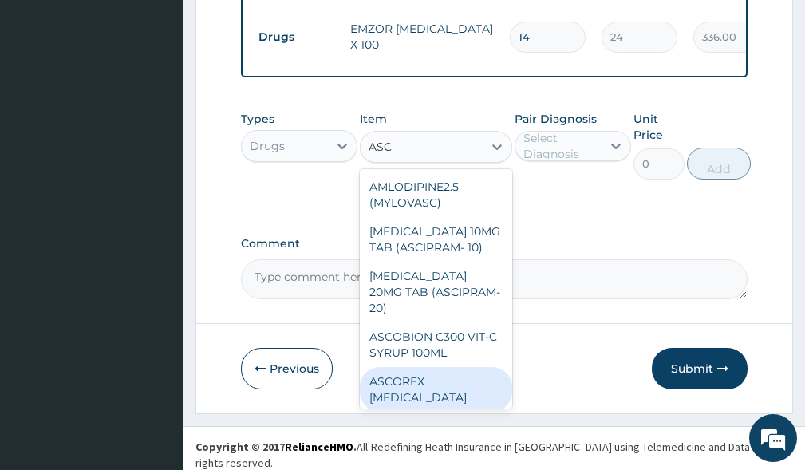
scroll to position [51, 0]
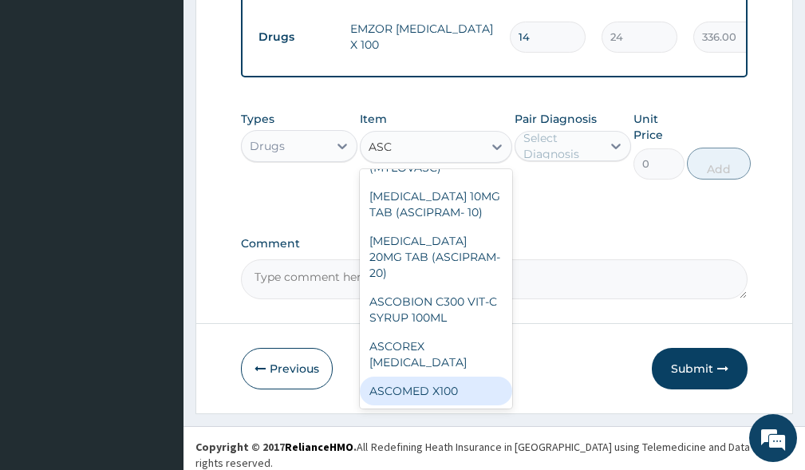
click at [426, 397] on div "ASCOMED X100" at bounding box center [436, 390] width 152 height 29
type input "24"
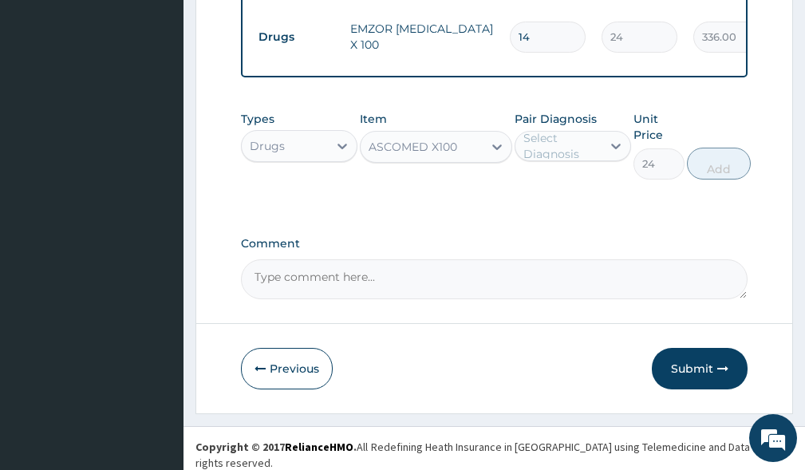
click at [540, 152] on div "Select Diagnosis" at bounding box center [561, 146] width 77 height 32
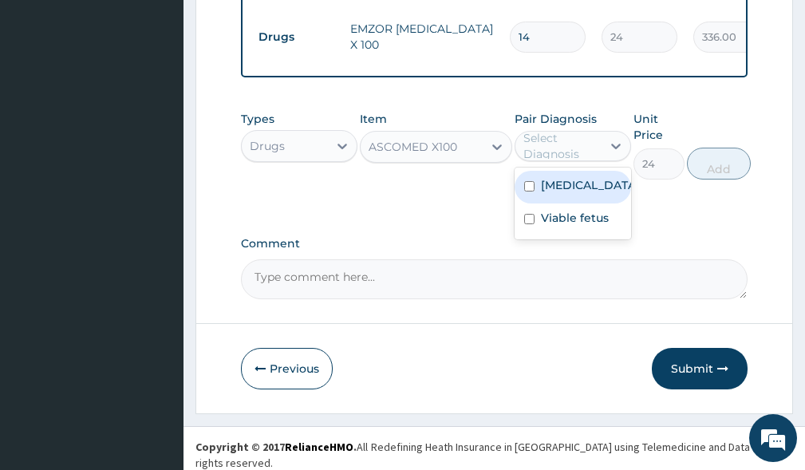
drag, startPoint x: 560, startPoint y: 188, endPoint x: 569, endPoint y: 197, distance: 12.4
click at [561, 188] on label "Hyperemesis gravidarum" at bounding box center [589, 185] width 97 height 16
checkbox input "true"
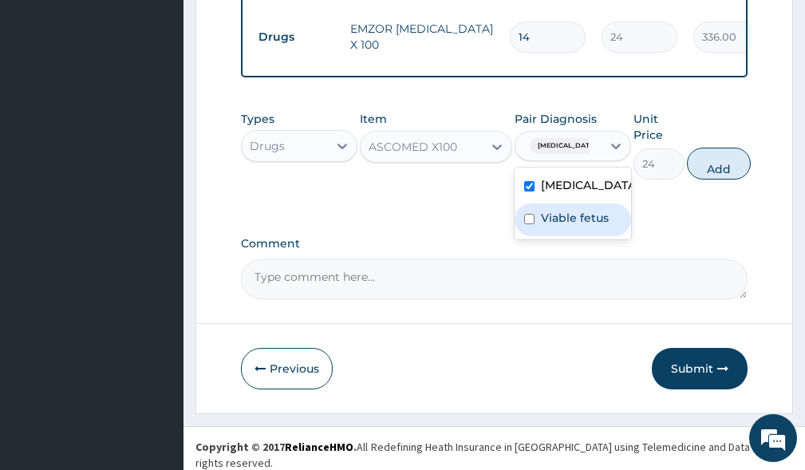
click at [574, 226] on label "Viable fetus" at bounding box center [575, 218] width 68 height 16
checkbox input "true"
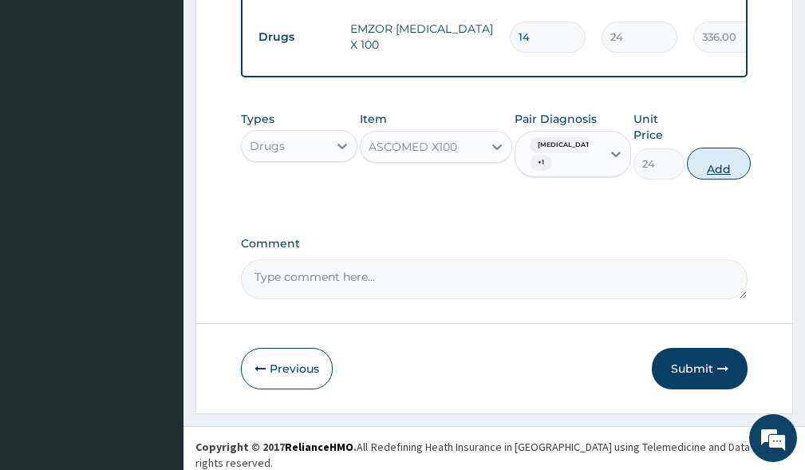
click at [727, 165] on button "Add" at bounding box center [719, 164] width 64 height 32
type input "0"
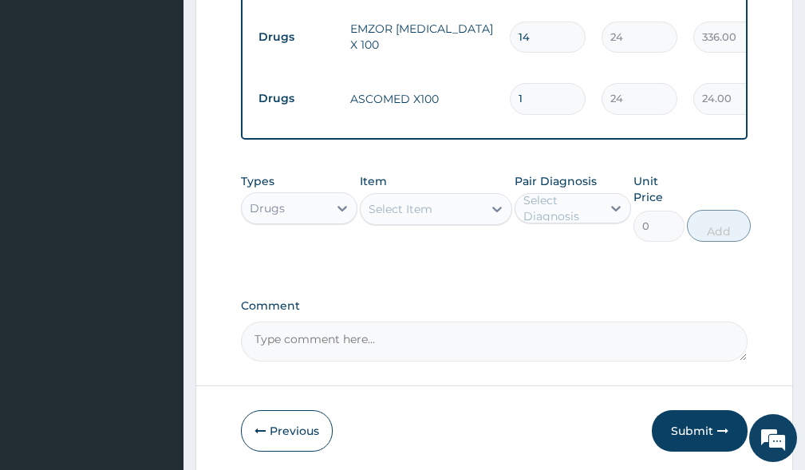
type input "0.00"
type input "2"
type input "48.00"
type input "28"
type input "672.00"
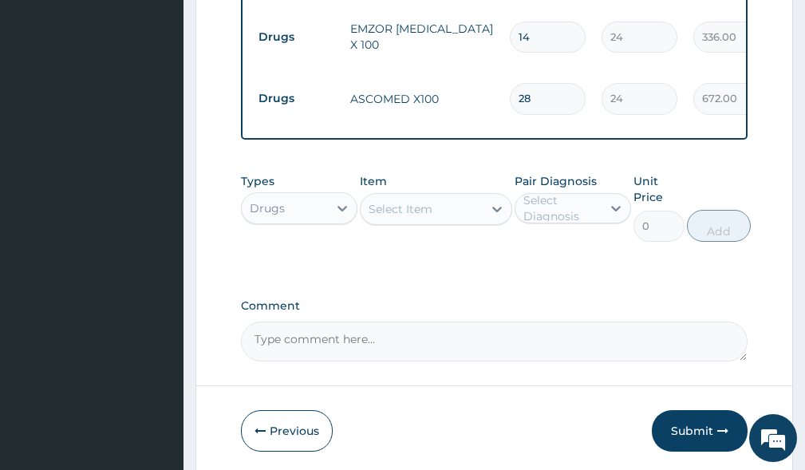
type input "28"
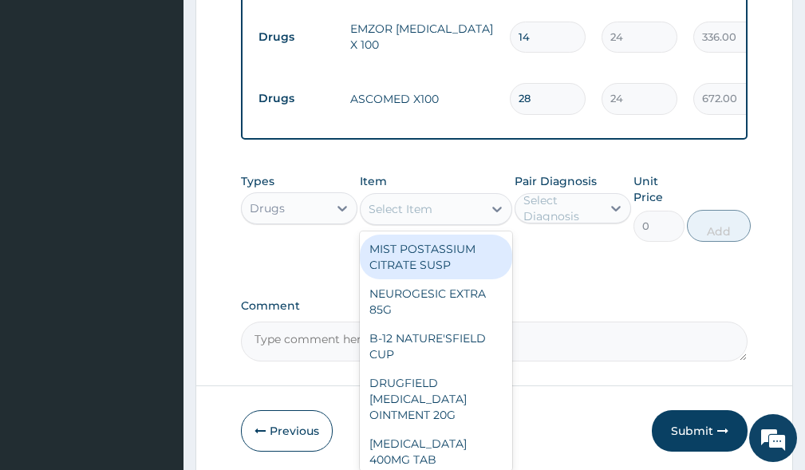
click at [396, 212] on div "Select Item" at bounding box center [401, 209] width 64 height 16
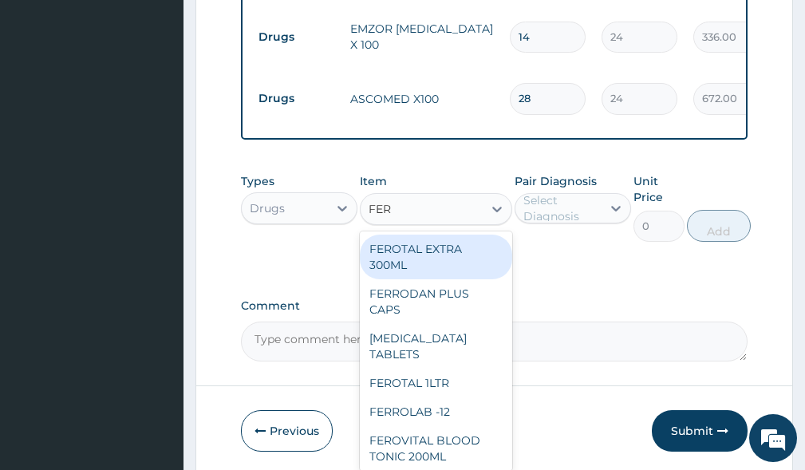
type input "FERR"
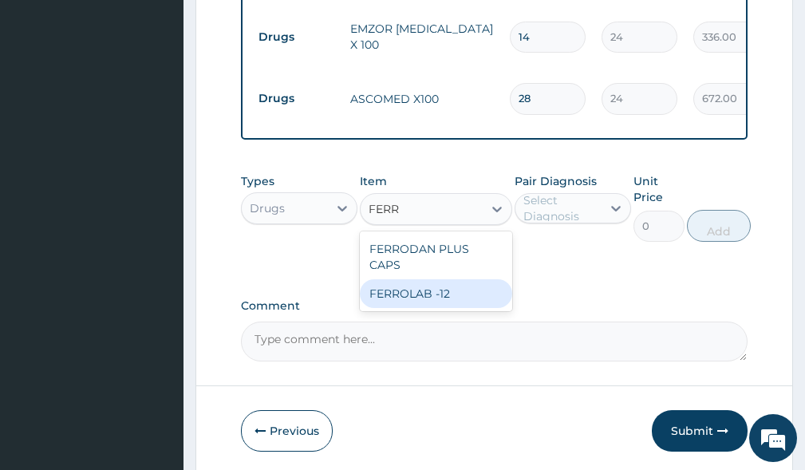
click at [404, 288] on div "FERROLAB -12" at bounding box center [436, 293] width 152 height 29
type input "24"
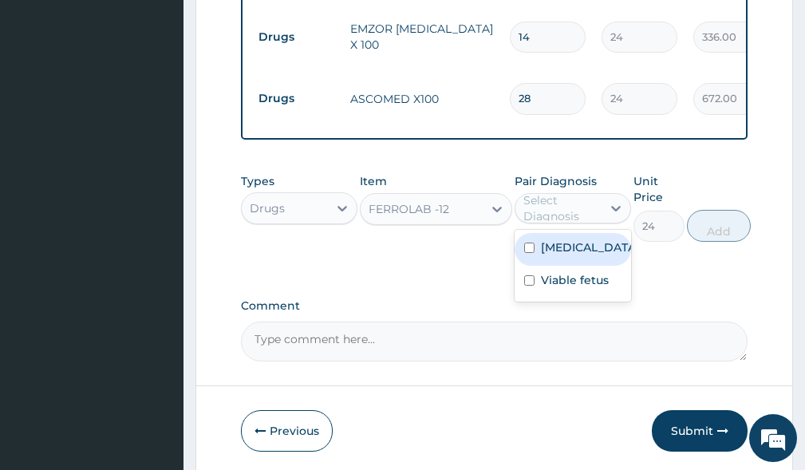
drag, startPoint x: 555, startPoint y: 210, endPoint x: 570, endPoint y: 247, distance: 40.1
click at [558, 215] on div "Select Diagnosis" at bounding box center [561, 208] width 77 height 32
click at [573, 250] on label "Hyperemesis gravidarum" at bounding box center [589, 247] width 97 height 16
checkbox input "true"
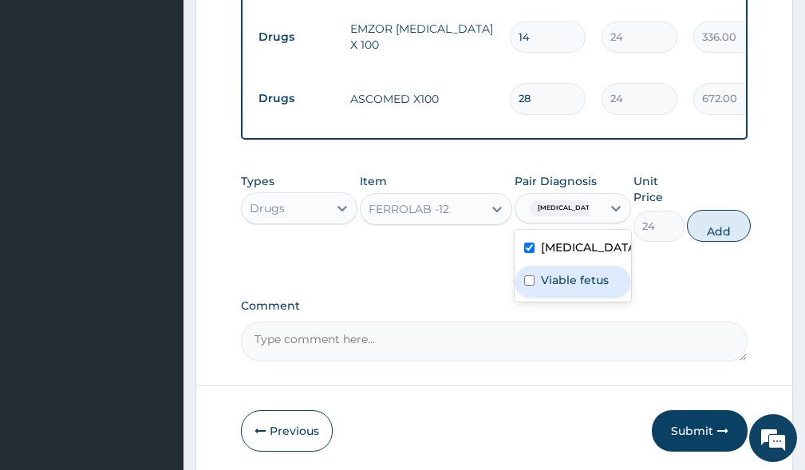
click at [570, 288] on label "Viable fetus" at bounding box center [575, 280] width 68 height 16
checkbox input "true"
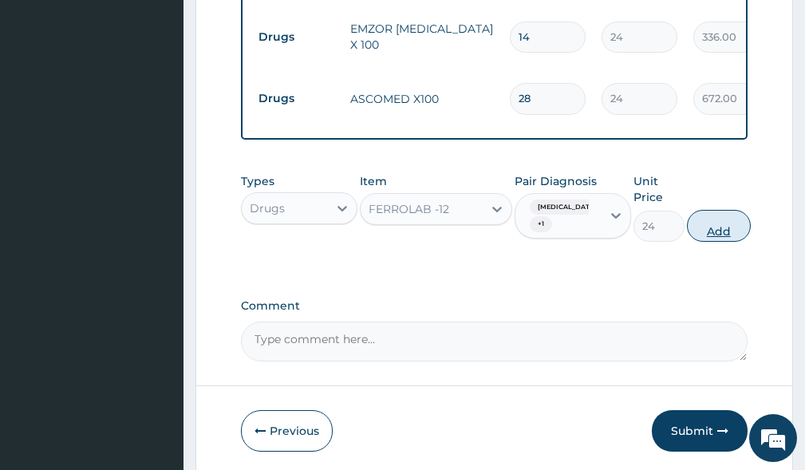
click at [731, 229] on button "Add" at bounding box center [719, 226] width 64 height 32
type input "0"
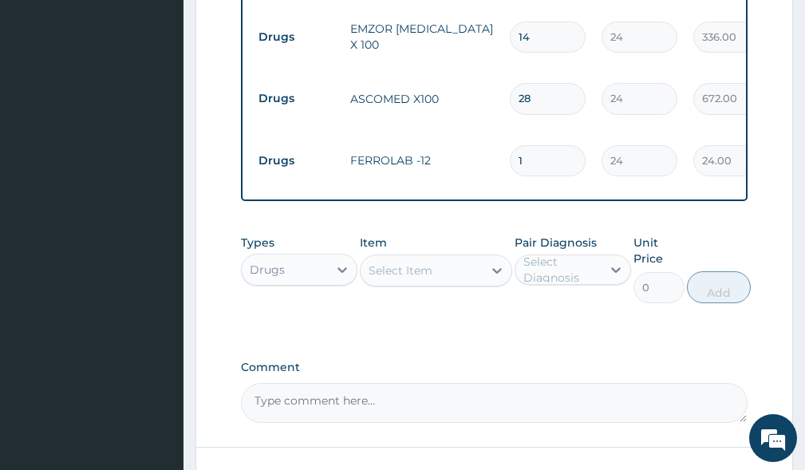
type input "0.00"
type input "2"
type input "48.00"
type input "28"
type input "672.00"
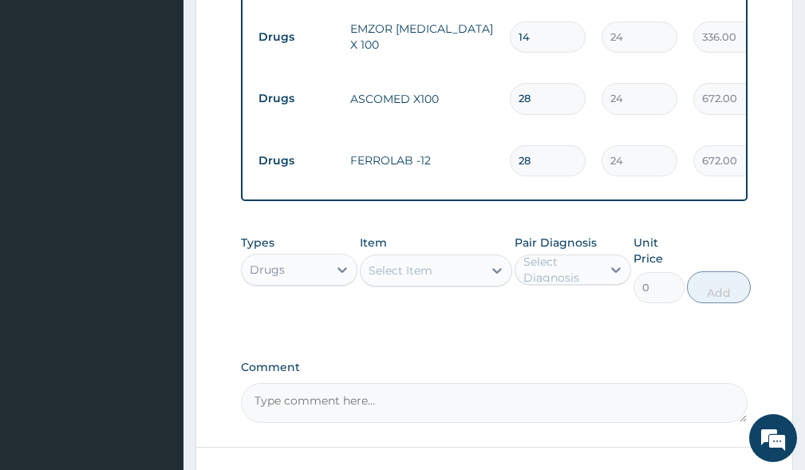
type input "28"
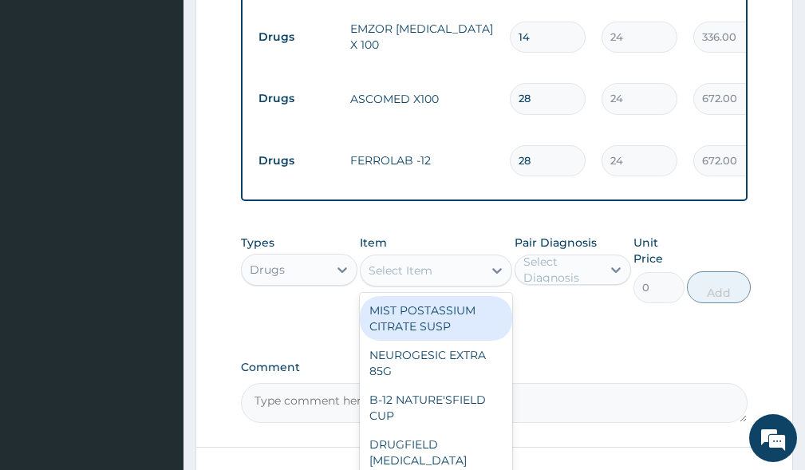
click at [400, 274] on div "Select Item" at bounding box center [401, 270] width 64 height 16
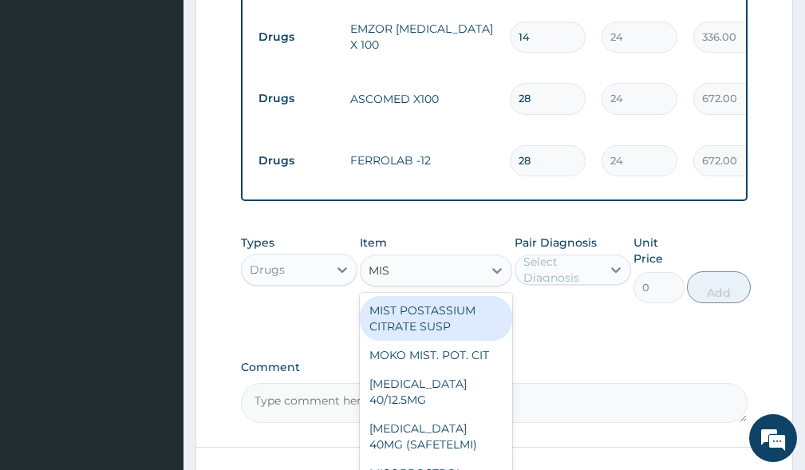
type input "MIST"
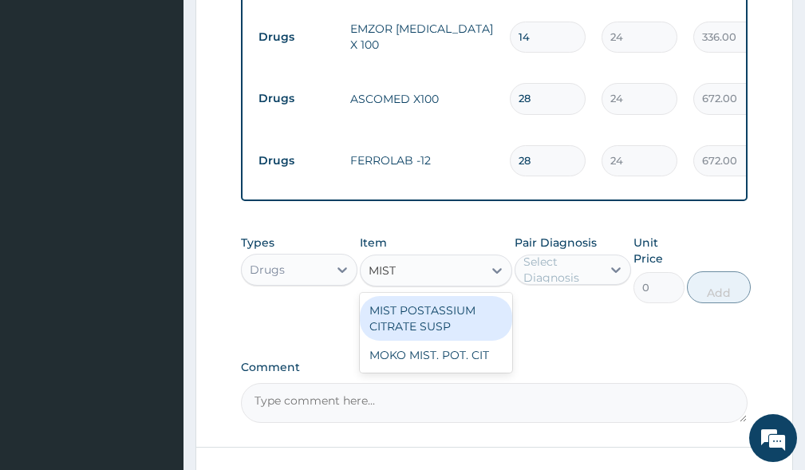
click at [436, 325] on div "MIST POSTASSIUM CITRATE SUSP" at bounding box center [436, 318] width 152 height 45
type input "1183"
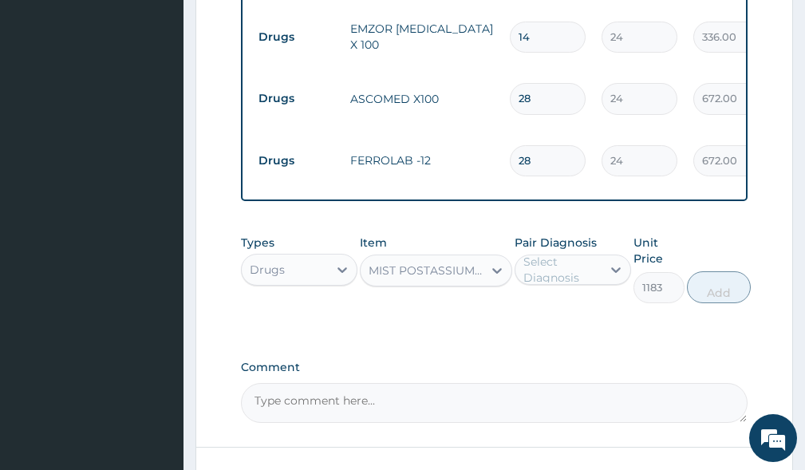
click at [410, 274] on div "MIST POSTASSIUM CITRATE SUSP" at bounding box center [426, 270] width 115 height 16
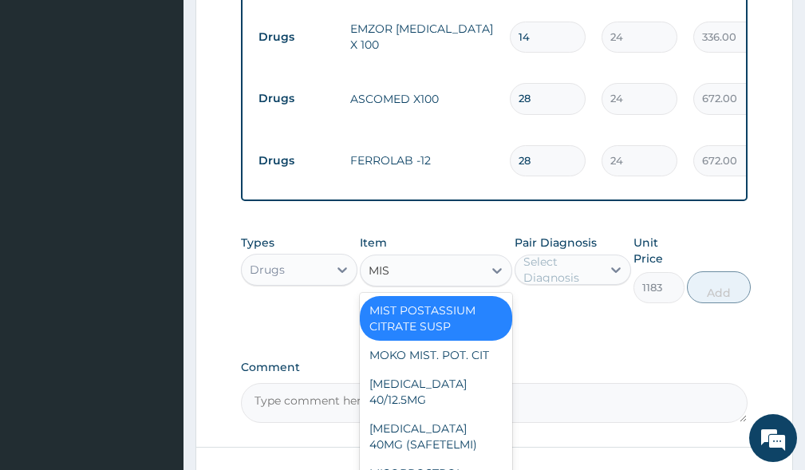
type input "MIST"
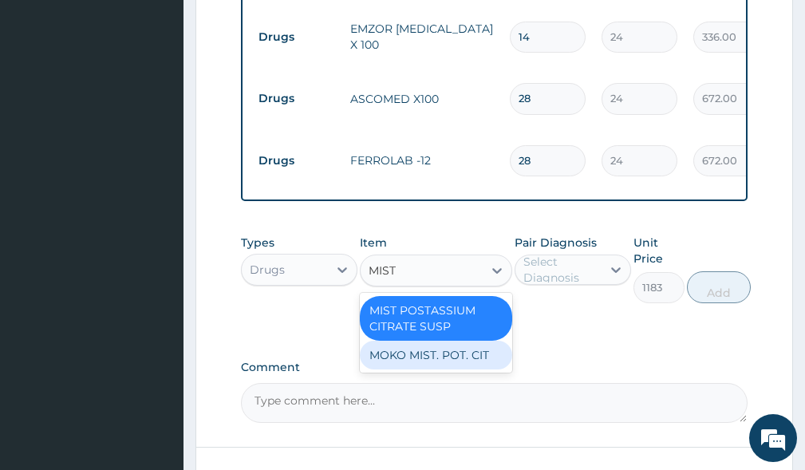
click at [429, 361] on div "MOKO MIST. POT. CIT" at bounding box center [436, 355] width 152 height 29
type input "1064"
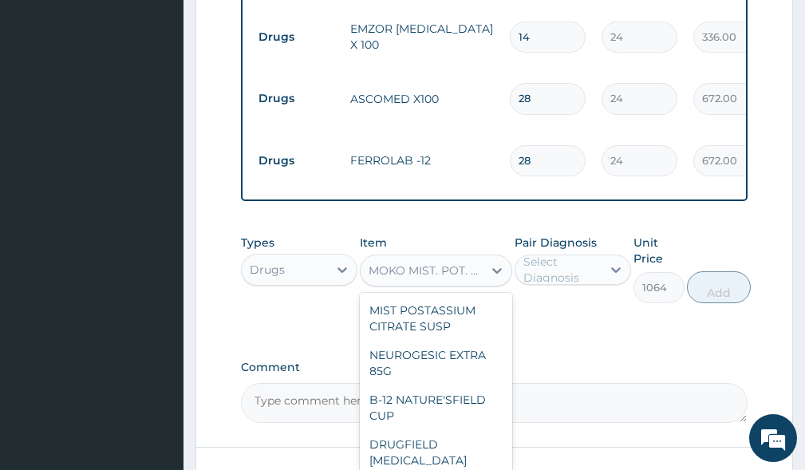
click at [420, 274] on div "MOKO MIST. POT. CIT" at bounding box center [426, 270] width 115 height 16
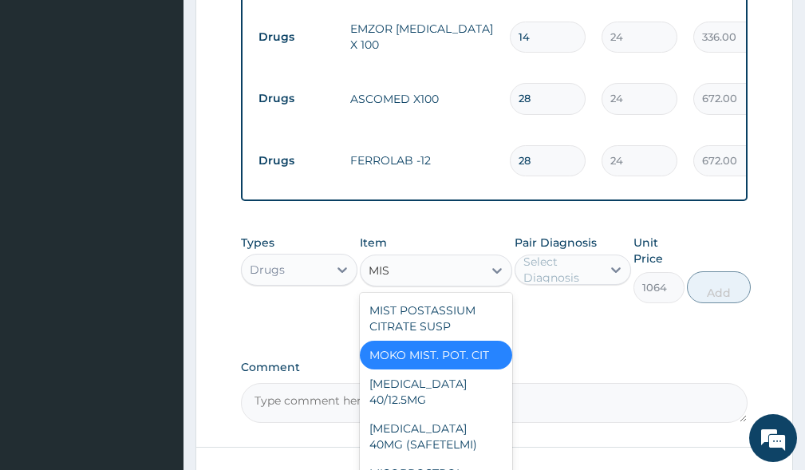
scroll to position [0, 0]
type input "MIST"
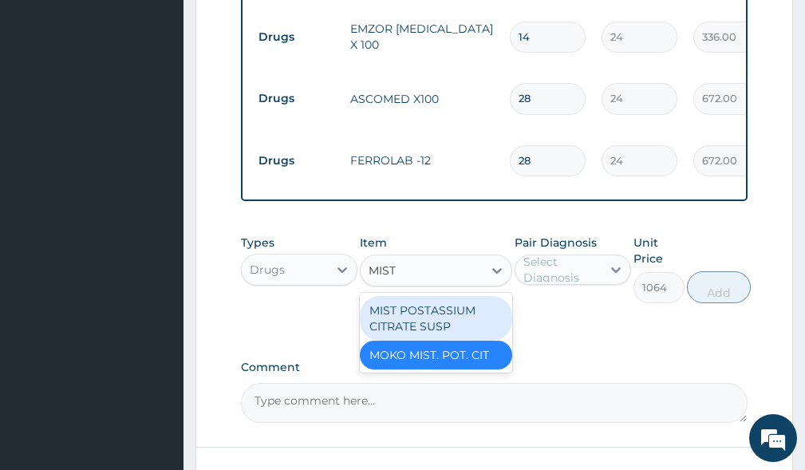
click at [412, 325] on div "MIST POSTASSIUM CITRATE SUSP" at bounding box center [436, 318] width 152 height 45
type input "1183"
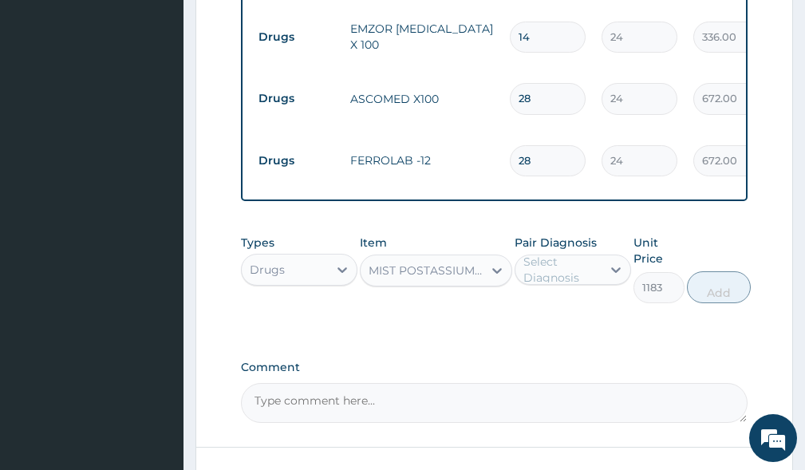
click at [558, 274] on div "Select Diagnosis" at bounding box center [561, 270] width 77 height 32
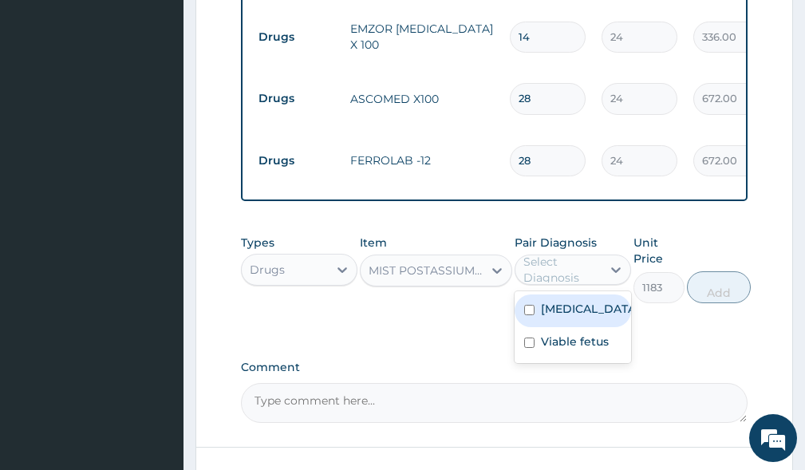
click at [596, 317] on label "Hyperemesis gravidarum" at bounding box center [589, 309] width 97 height 16
checkbox input "true"
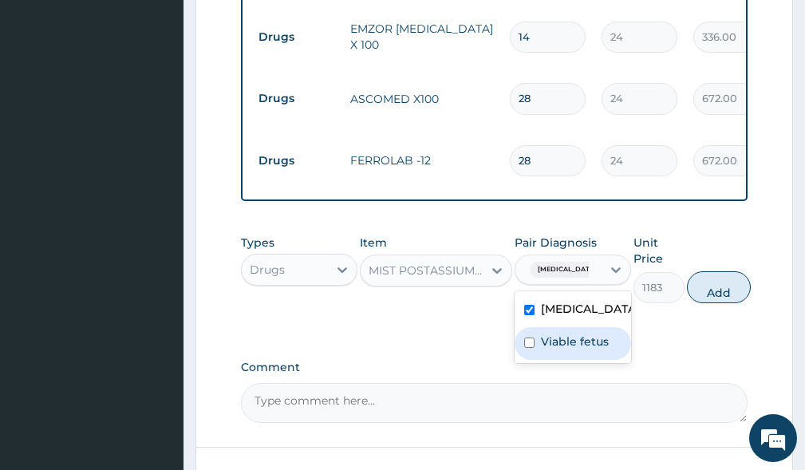
drag, startPoint x: 580, startPoint y: 361, endPoint x: 641, endPoint y: 342, distance: 63.6
click at [583, 349] on label "Viable fetus" at bounding box center [575, 341] width 68 height 16
checkbox input "true"
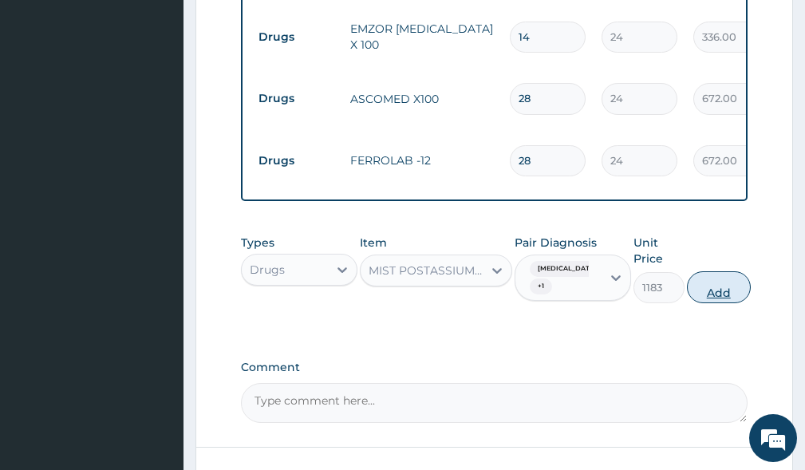
click at [731, 294] on button "Add" at bounding box center [719, 287] width 64 height 32
type input "0"
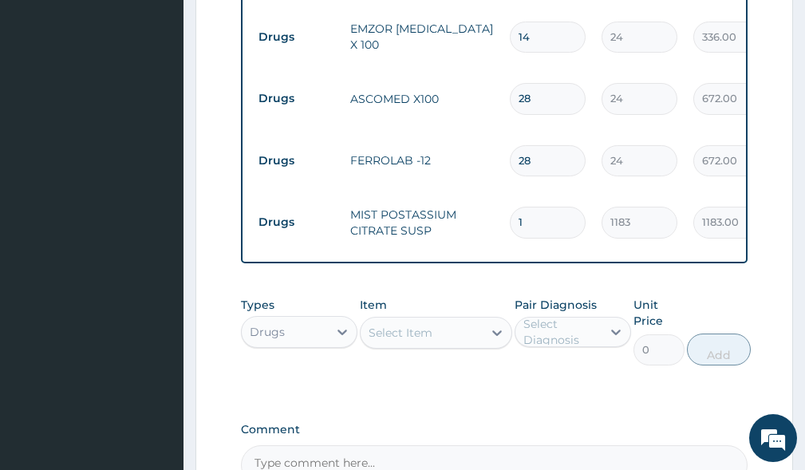
click at [302, 337] on div "Drugs" at bounding box center [285, 332] width 86 height 26
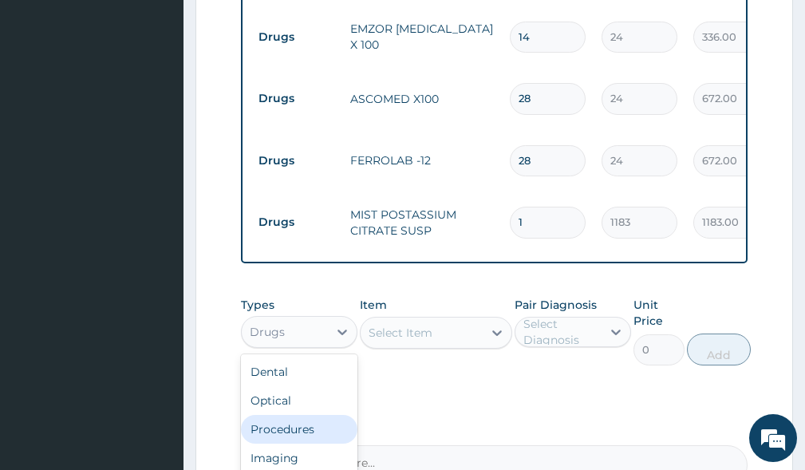
drag, startPoint x: 290, startPoint y: 431, endPoint x: 336, endPoint y: 400, distance: 54.6
click at [291, 431] on div "Procedures" at bounding box center [299, 429] width 116 height 29
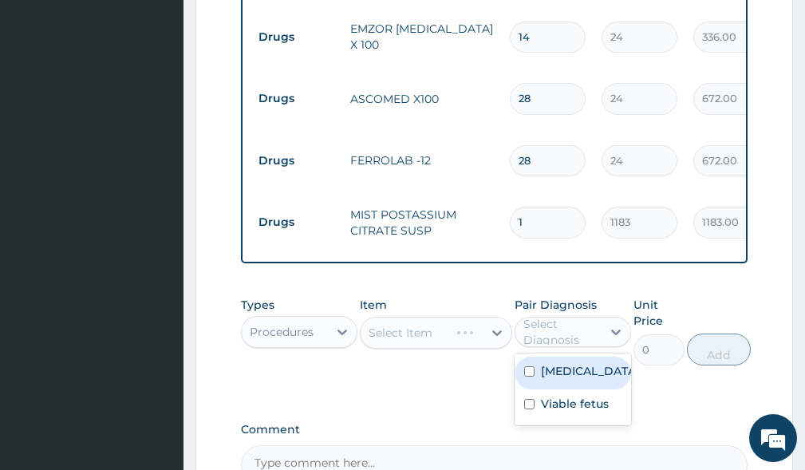
drag, startPoint x: 566, startPoint y: 332, endPoint x: 572, endPoint y: 375, distance: 43.4
click at [566, 333] on div "Select Diagnosis" at bounding box center [561, 332] width 77 height 32
click at [570, 379] on label "Hyperemesis gravidarum" at bounding box center [589, 371] width 97 height 16
checkbox input "true"
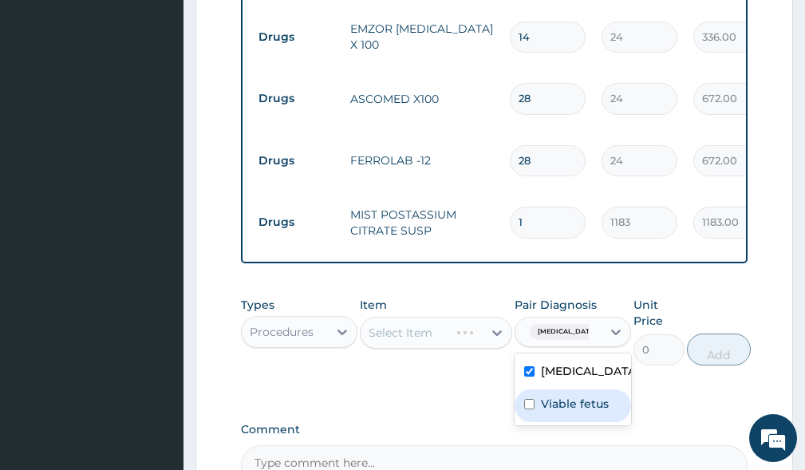
click at [569, 412] on label "Viable fetus" at bounding box center [575, 404] width 68 height 16
checkbox input "true"
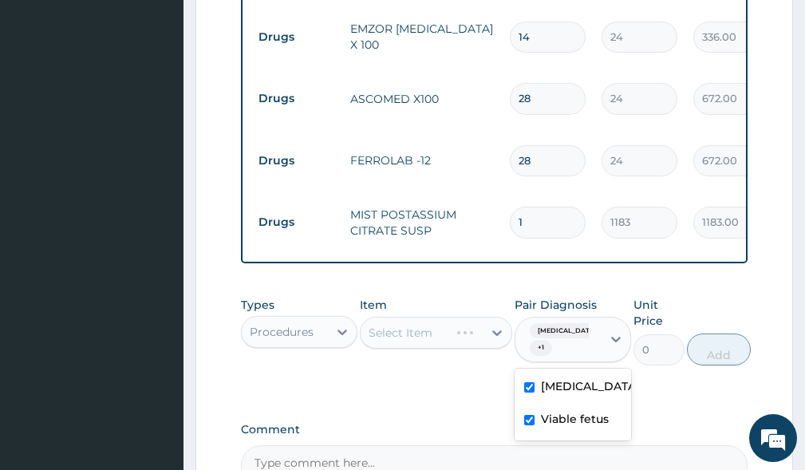
scroll to position [1326, 0]
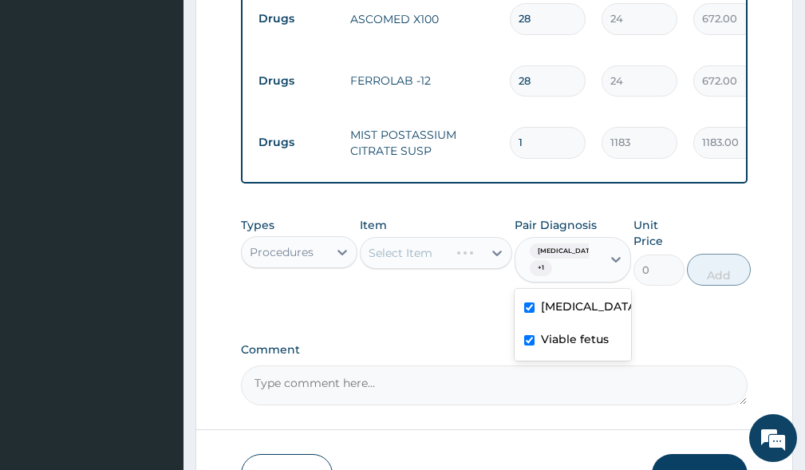
click at [431, 251] on div "Select Item" at bounding box center [436, 253] width 152 height 32
click at [443, 257] on div "Select Item" at bounding box center [436, 253] width 152 height 32
click at [428, 254] on div "Select Item" at bounding box center [401, 253] width 64 height 16
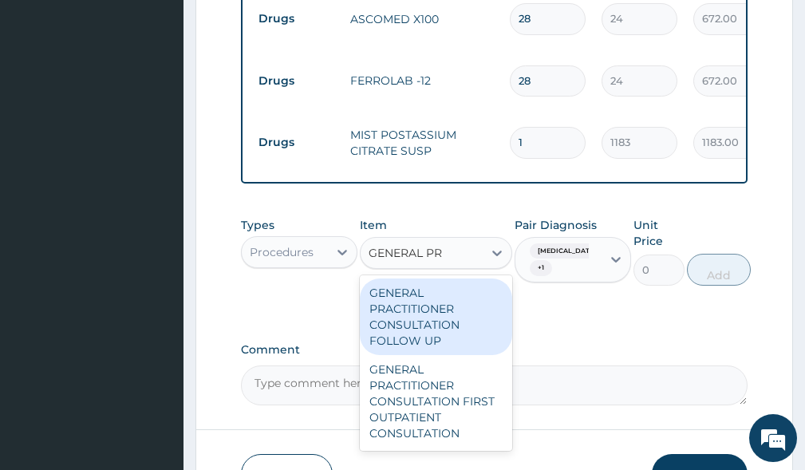
type input "GENERAL PRA"
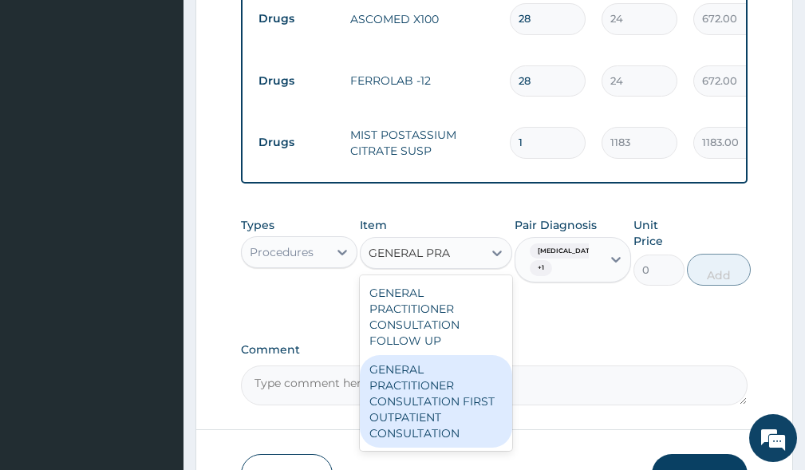
drag, startPoint x: 424, startPoint y: 437, endPoint x: 438, endPoint y: 401, distance: 38.7
click at [424, 426] on div "GENERAL PRACTITIONER CONSULTATION FIRST OUTPATIENT CONSULTATION" at bounding box center [436, 401] width 152 height 93
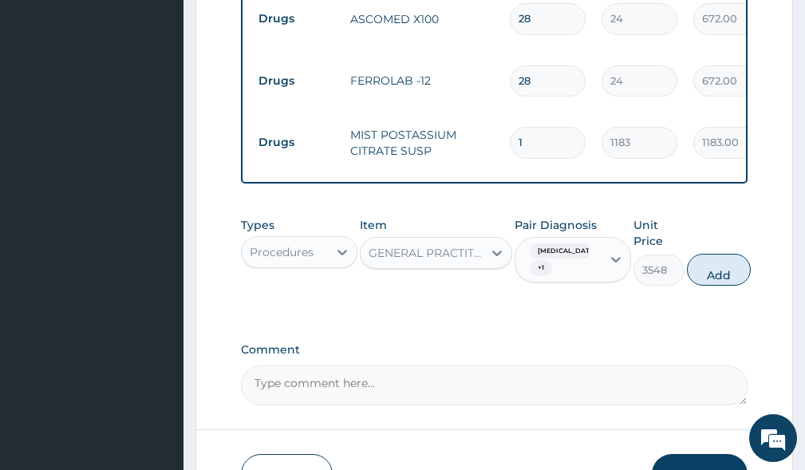
click at [739, 271] on button "Add" at bounding box center [719, 270] width 64 height 32
type input "0"
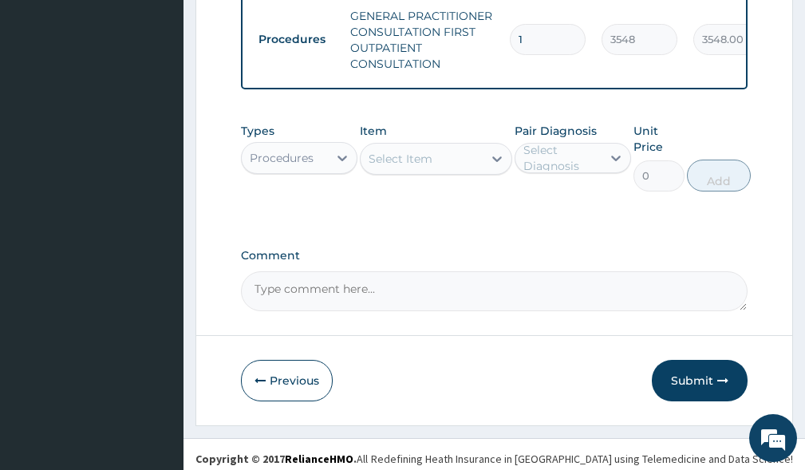
scroll to position [1512, 0]
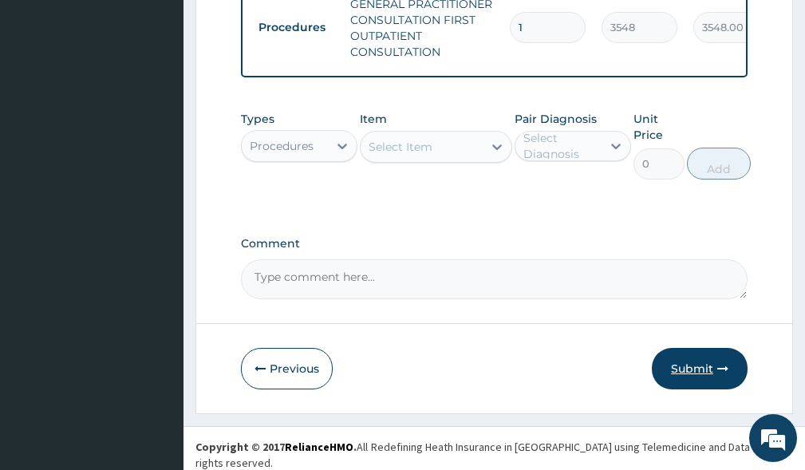
click at [672, 375] on button "Submit" at bounding box center [700, 368] width 96 height 41
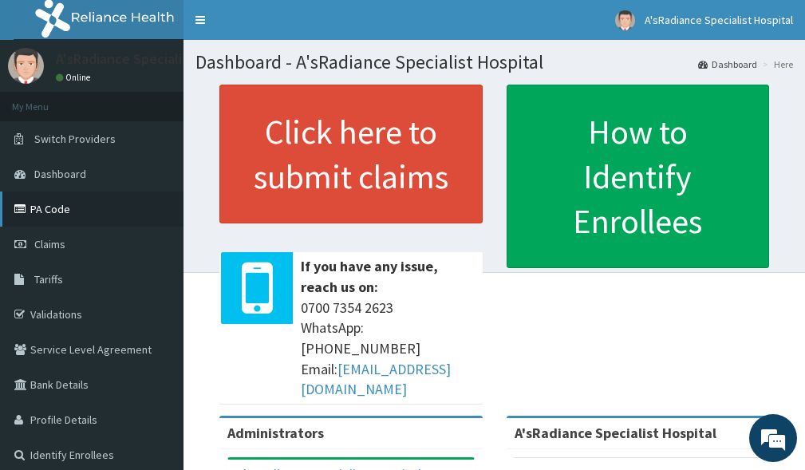
click at [45, 211] on link "PA Code" at bounding box center [91, 208] width 183 height 35
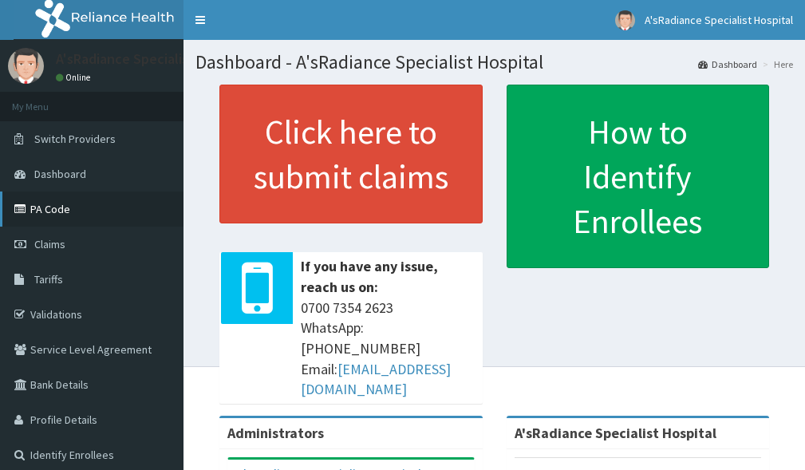
click at [53, 211] on link "PA Code" at bounding box center [91, 208] width 183 height 35
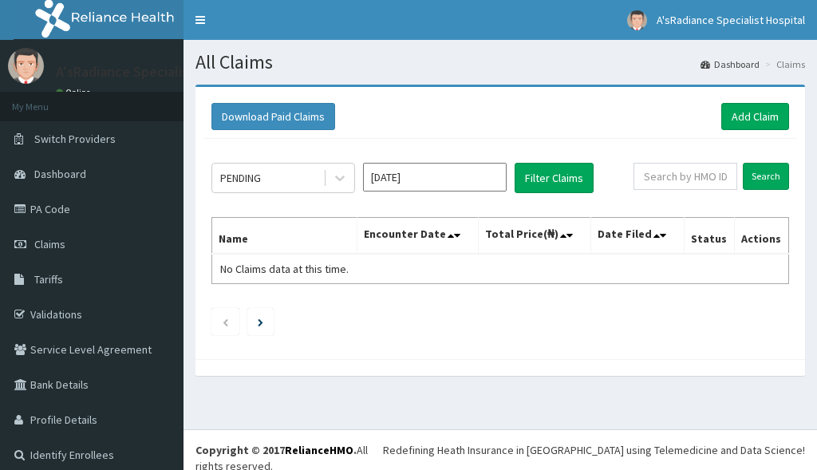
scroll to position [10, 0]
click at [731, 103] on link "Add Claim" at bounding box center [755, 116] width 68 height 27
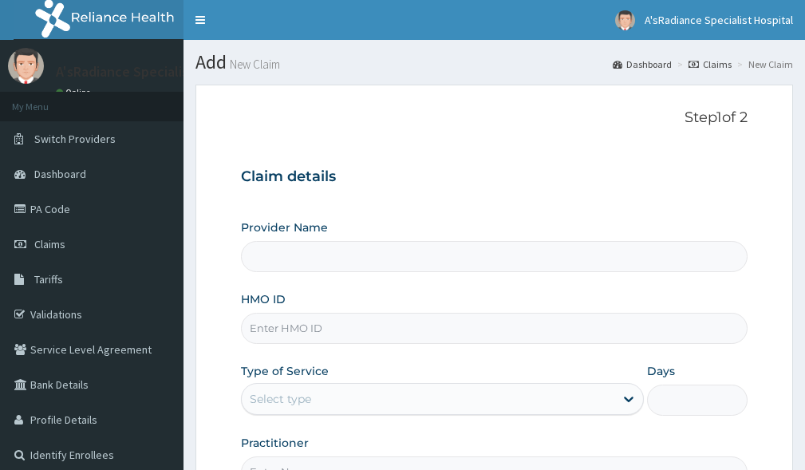
click at [354, 332] on input "HMO ID" at bounding box center [494, 328] width 506 height 31
type input "A'sRadiance Specialist Hospital"
type input "BRI/10023/A"
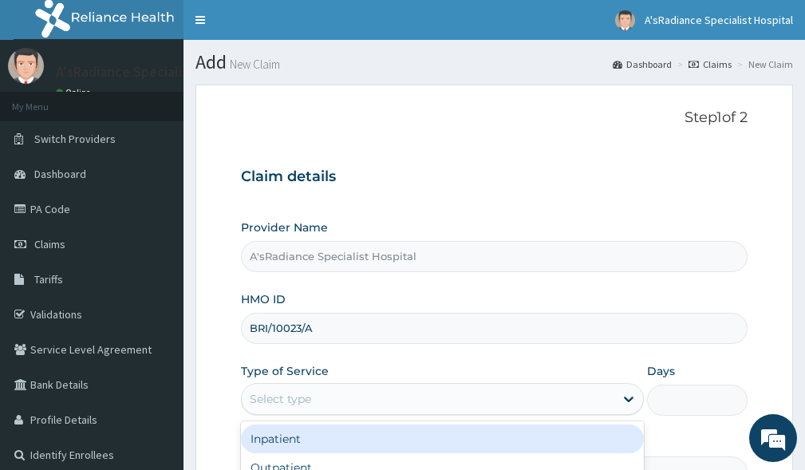
click at [303, 402] on div "Select type" at bounding box center [280, 399] width 61 height 16
click at [293, 439] on div "Inpatient" at bounding box center [442, 438] width 403 height 29
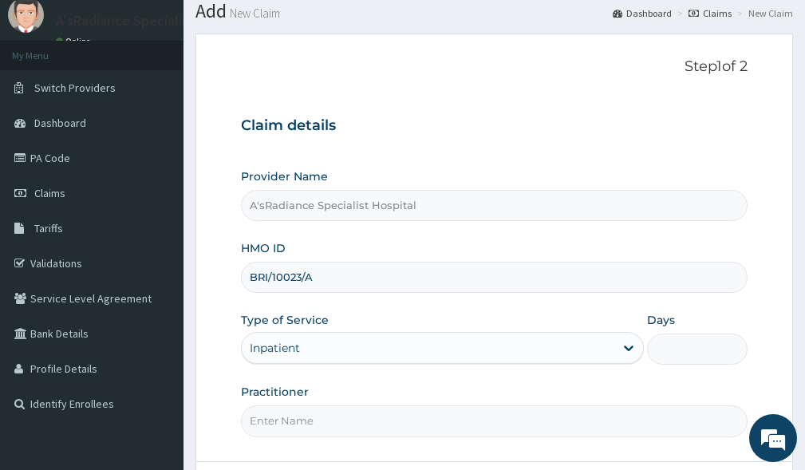
scroll to position [160, 0]
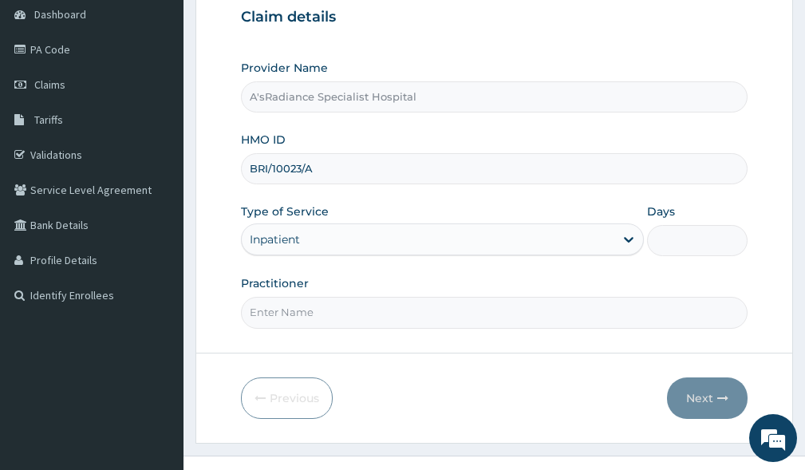
drag, startPoint x: 400, startPoint y: 313, endPoint x: 408, endPoint y: 328, distance: 16.4
click at [401, 313] on input "Practitioner" at bounding box center [494, 312] width 506 height 31
type input "DR. ADEKU MOSUNMOLA"
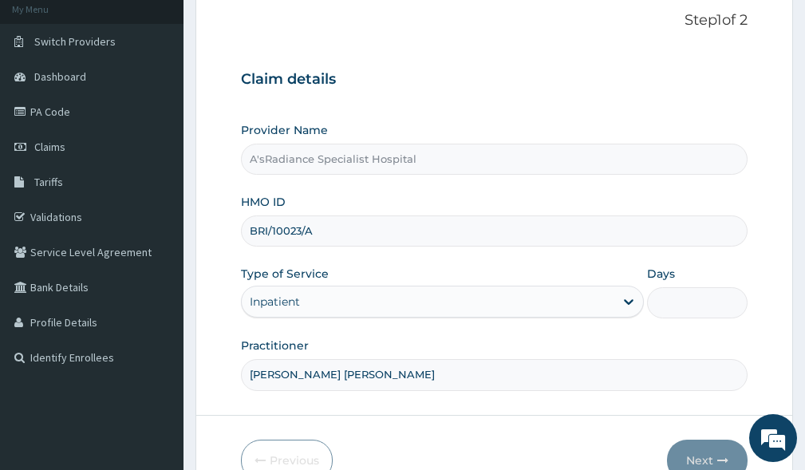
scroll to position [0, 0]
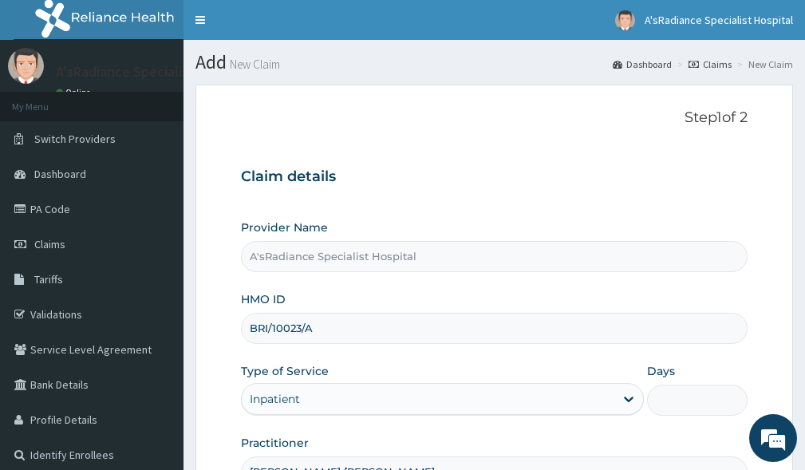
click at [684, 401] on input "Days" at bounding box center [697, 399] width 101 height 31
type input "2"
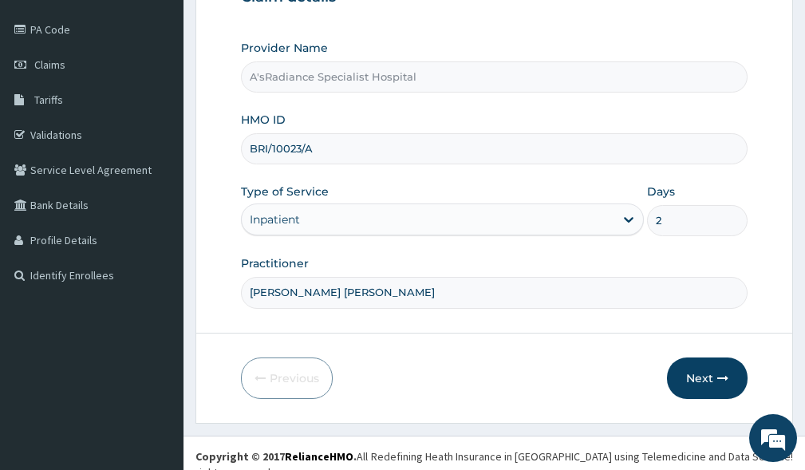
scroll to position [186, 0]
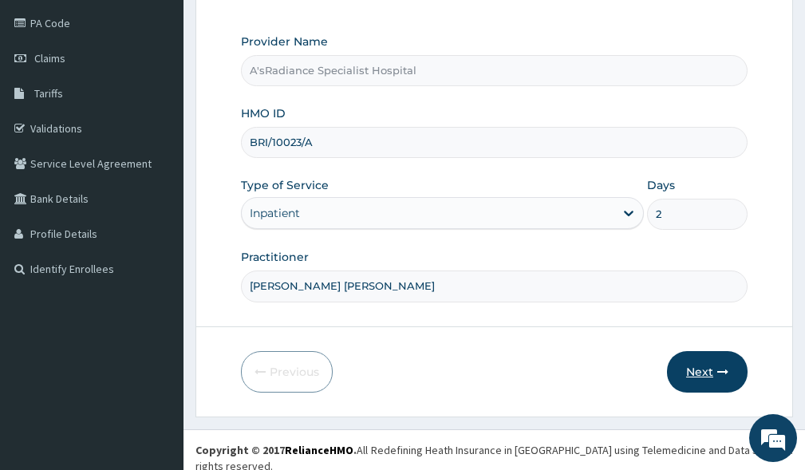
click at [685, 377] on button "Next" at bounding box center [707, 371] width 81 height 41
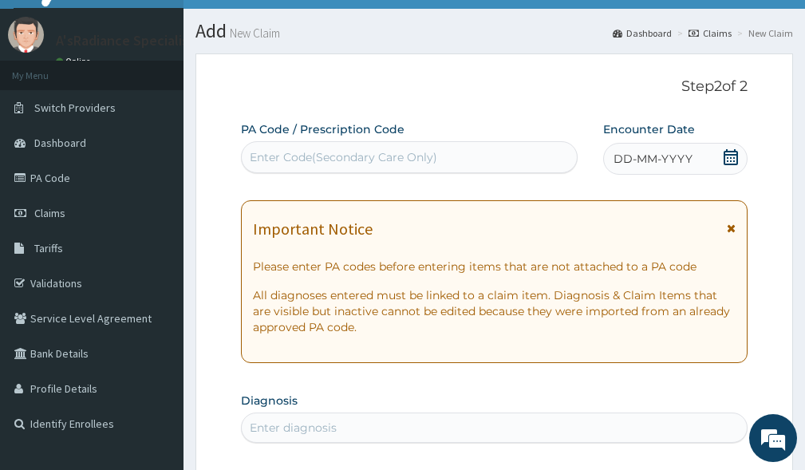
scroll to position [0, 0]
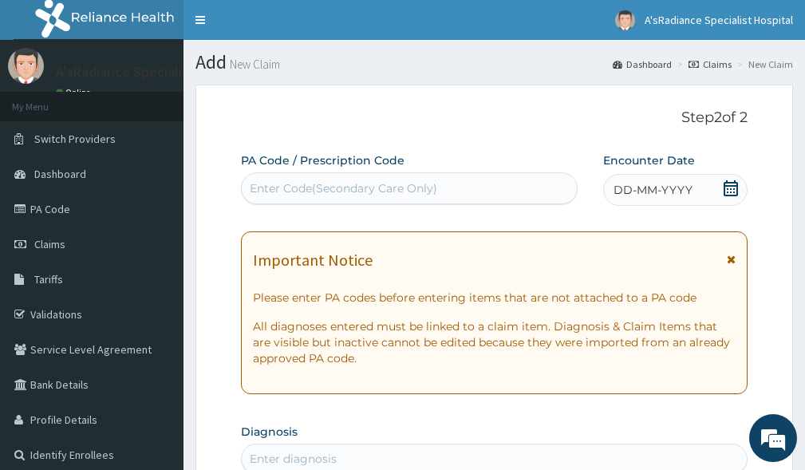
click at [314, 187] on div "Enter Code(Secondary Care Only)" at bounding box center [343, 188] width 187 height 16
click at [328, 179] on div "Enter Code(Secondary Care Only)" at bounding box center [409, 188] width 335 height 26
paste input "PA/01F83D"
type input "PA/01F83D"
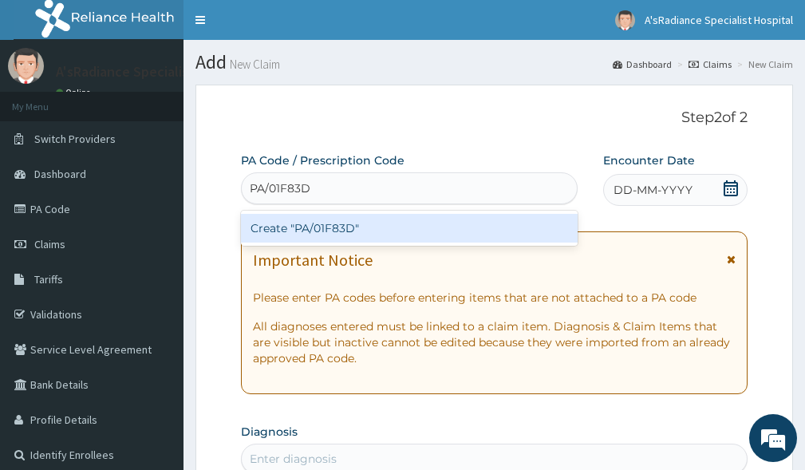
click at [333, 231] on div "Create "PA/01F83D"" at bounding box center [409, 228] width 337 height 29
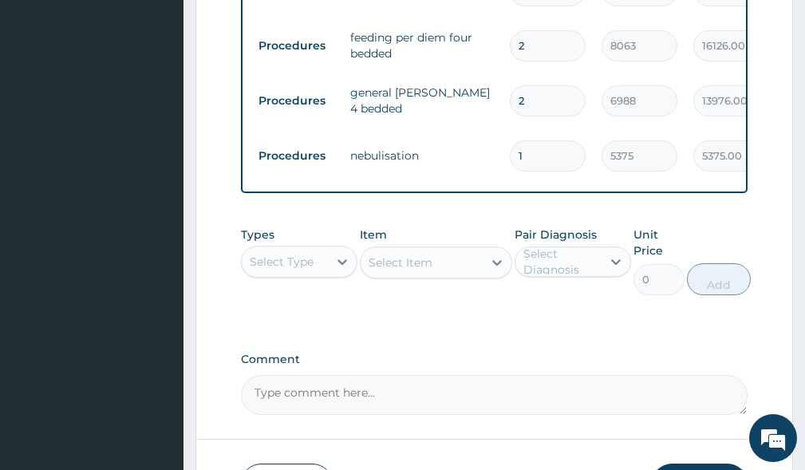
scroll to position [855, 0]
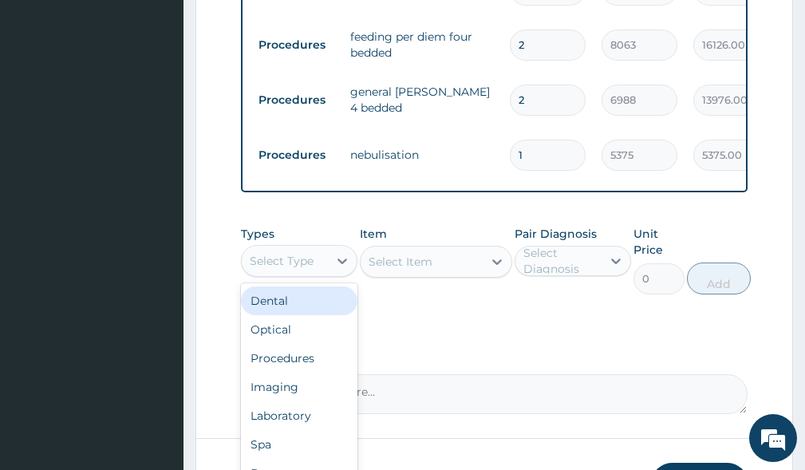
click at [303, 269] on div "Select Type" at bounding box center [282, 261] width 64 height 16
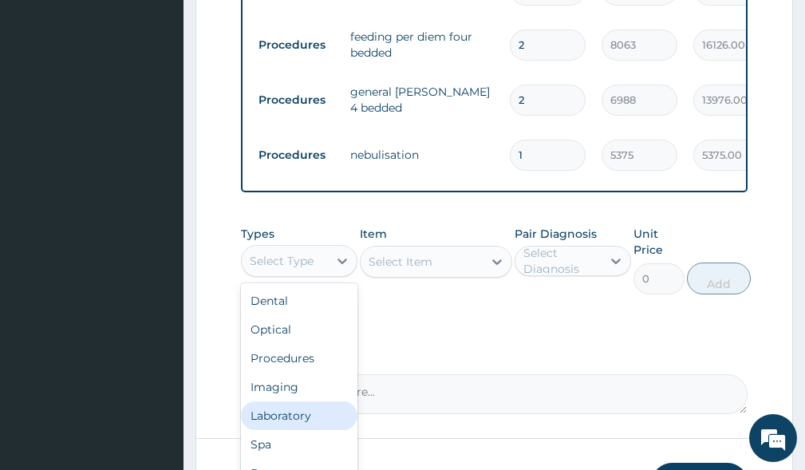
scroll to position [54, 0]
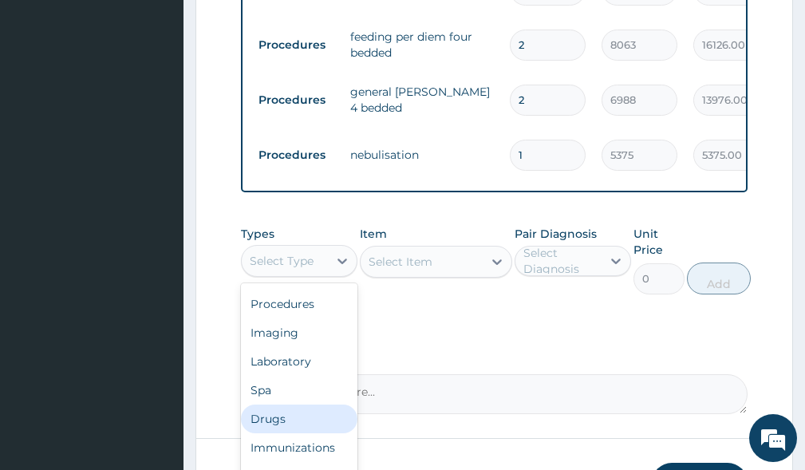
drag, startPoint x: 280, startPoint y: 435, endPoint x: 285, endPoint y: 425, distance: 10.7
click at [280, 433] on div "Drugs" at bounding box center [299, 418] width 116 height 29
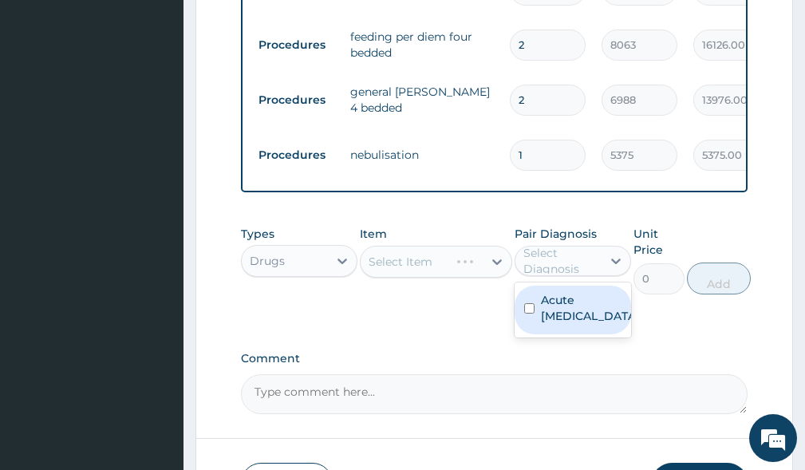
click at [545, 270] on div "Select Diagnosis" at bounding box center [561, 261] width 77 height 32
click at [560, 315] on label "Acute asthma" at bounding box center [589, 308] width 97 height 32
checkbox input "true"
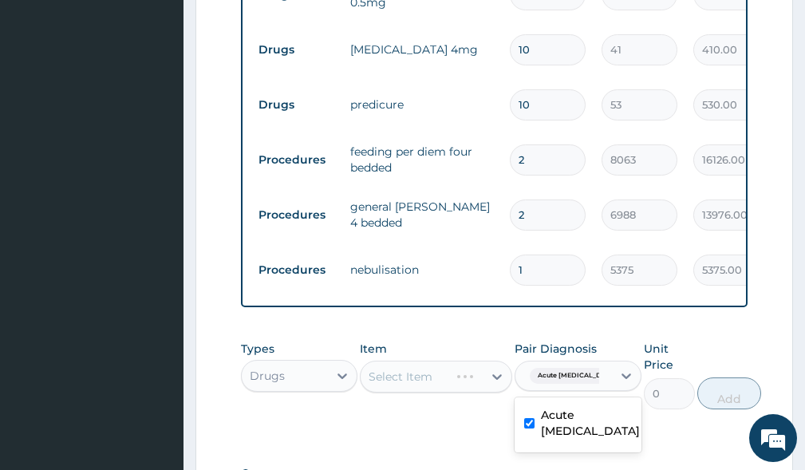
scroll to position [775, 0]
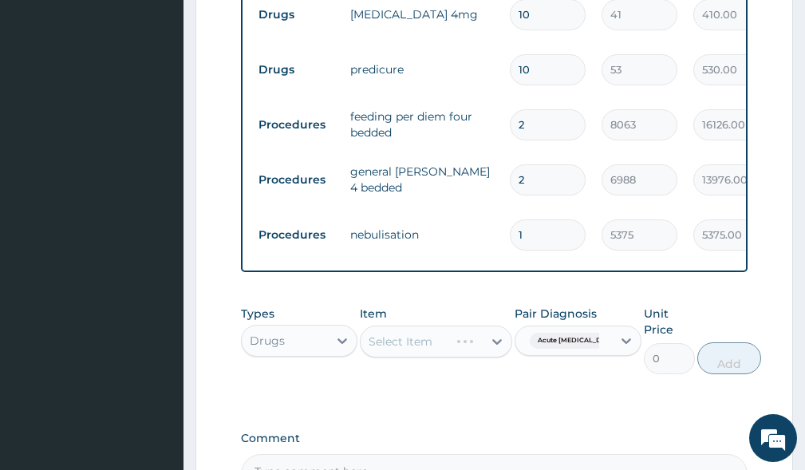
click at [395, 349] on div "Select Item" at bounding box center [436, 341] width 152 height 32
click at [439, 353] on div "Select Item" at bounding box center [436, 341] width 152 height 32
click at [436, 349] on div "Select Item" at bounding box center [436, 341] width 152 height 32
click at [380, 382] on div "Types Drugs Item Select Item Pair Diagnosis Acute asthma Unit Price 0 Add" at bounding box center [494, 340] width 506 height 85
click at [348, 399] on div "Types Drugs Item Select Item Pair Diagnosis Acute asthma Unit Price 0 Add" at bounding box center [494, 352] width 506 height 108
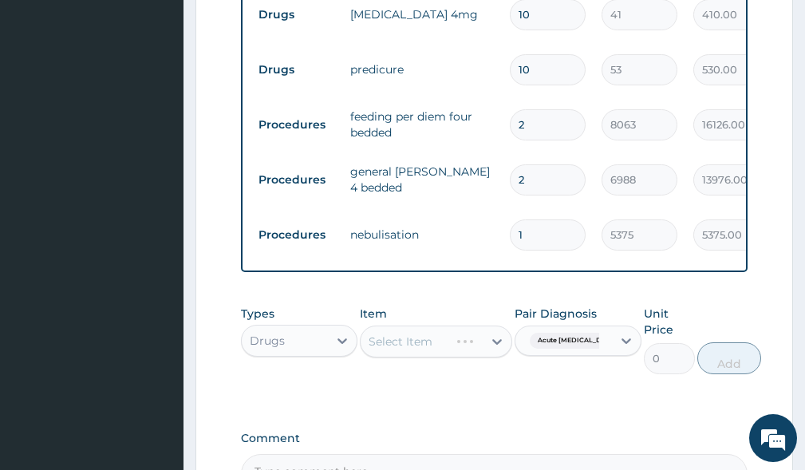
click at [357, 395] on div "Types Drugs Item Select Item Pair Diagnosis Acute asthma Unit Price 0 Add" at bounding box center [494, 352] width 506 height 108
click at [566, 374] on div "Pair Diagnosis Acute asthma" at bounding box center [577, 339] width 127 height 69
click at [340, 406] on div "Types Drugs Item Select Item Pair Diagnosis Acute asthma Unit Price 0 Add" at bounding box center [494, 352] width 506 height 108
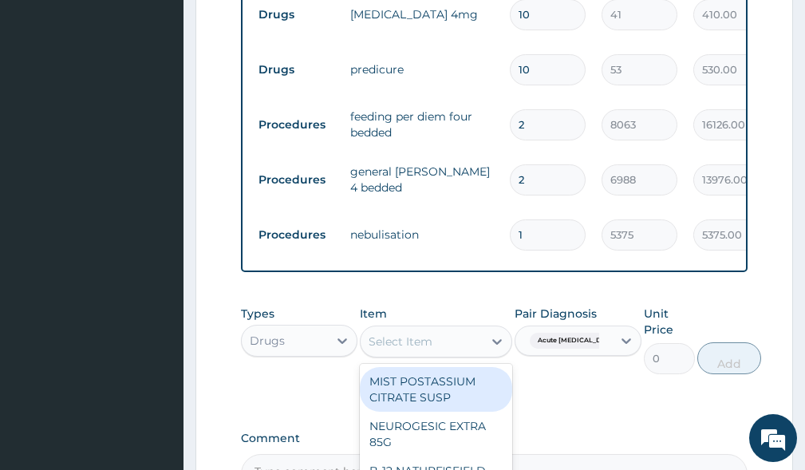
click at [372, 349] on div "Select Item" at bounding box center [401, 341] width 64 height 16
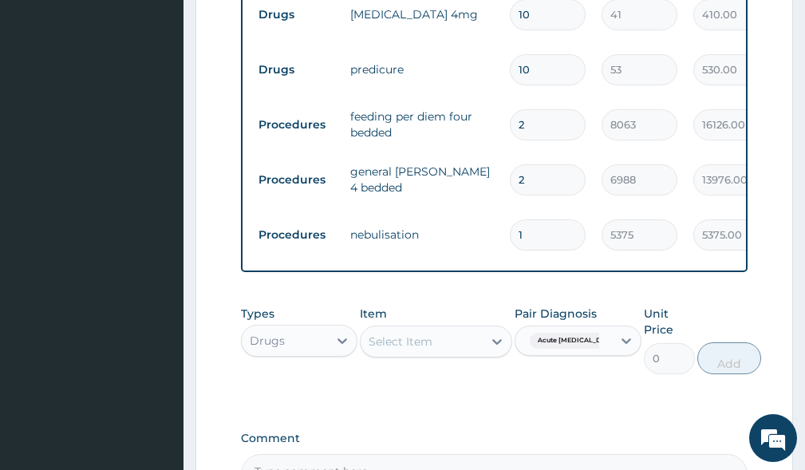
click at [581, 374] on div "Pair Diagnosis Acute asthma" at bounding box center [577, 339] width 127 height 69
click at [518, 403] on div "Types Drugs Item Select Item Pair Diagnosis Acute asthma Unit Price 0 Add" at bounding box center [494, 352] width 506 height 108
click at [581, 343] on div "Acute asthma" at bounding box center [561, 340] width 76 height 21
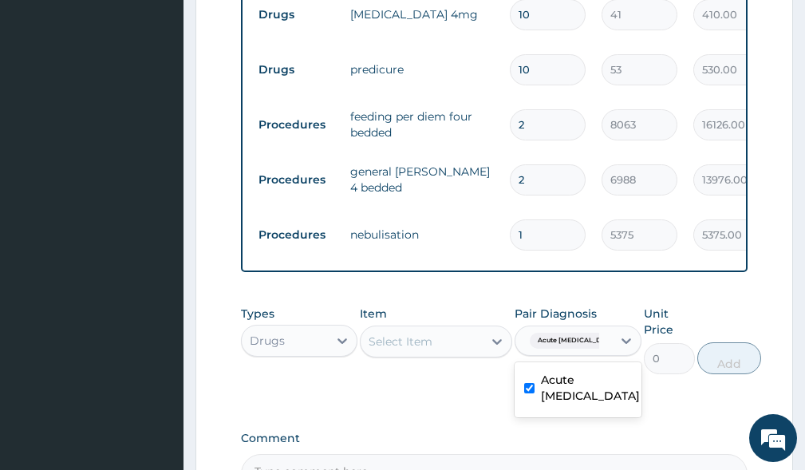
click at [576, 345] on span "Acute asthma" at bounding box center [578, 341] width 96 height 16
click at [574, 345] on span "Acute asthma" at bounding box center [578, 341] width 96 height 16
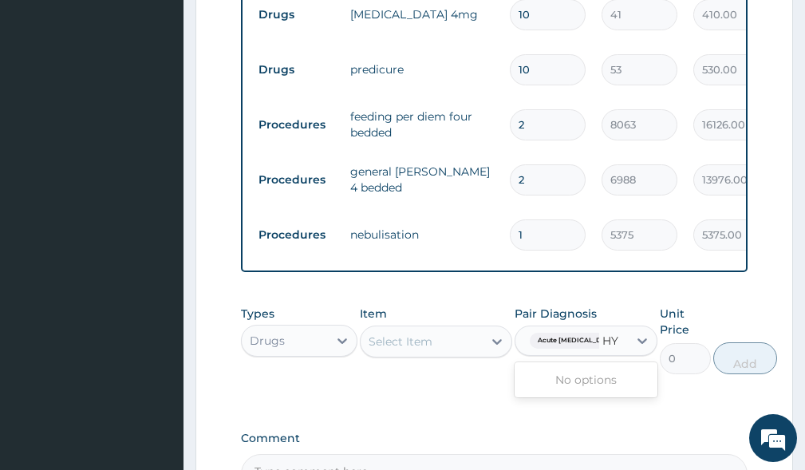
type input "H"
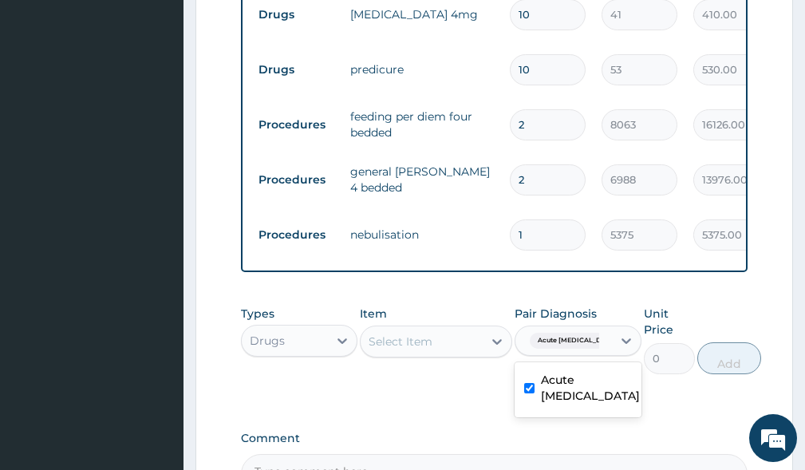
click at [417, 349] on div "Select Item" at bounding box center [401, 341] width 64 height 16
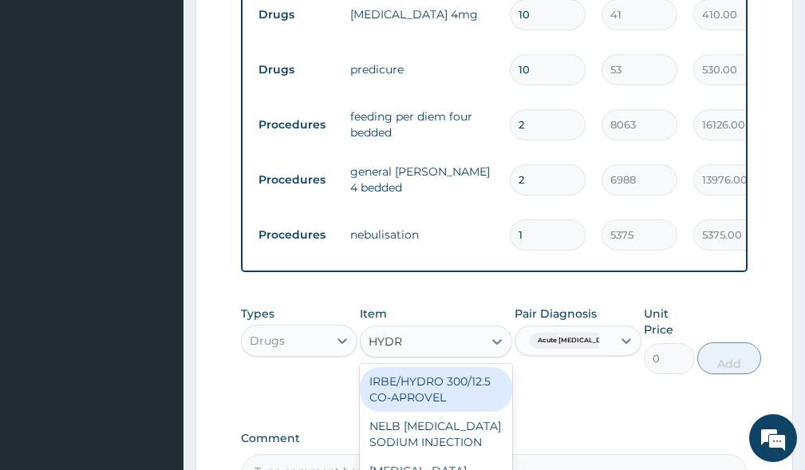
type input "HYDRO"
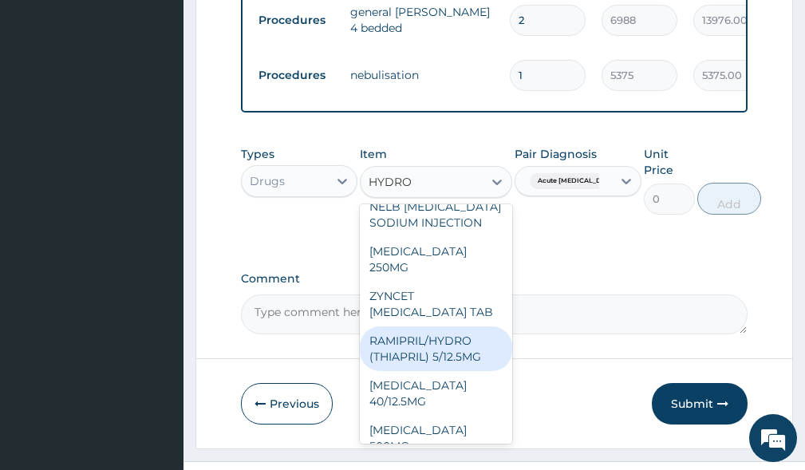
scroll to position [0, 0]
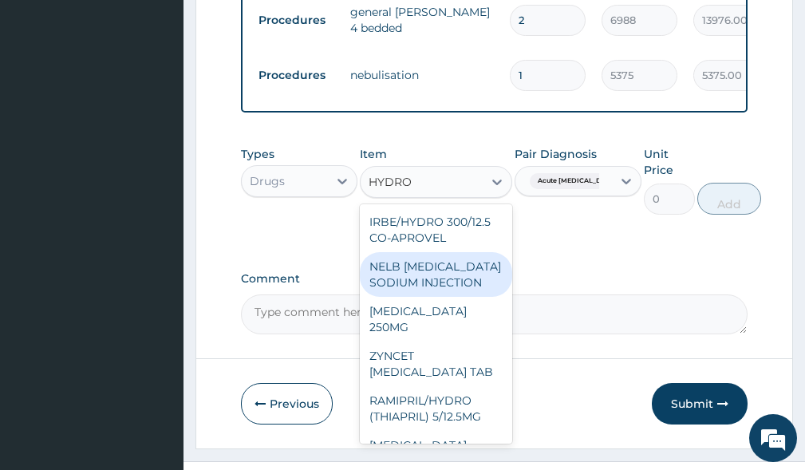
click at [420, 297] on div "NELB HYDROCORTISONE SODIUM INJECTION" at bounding box center [436, 274] width 152 height 45
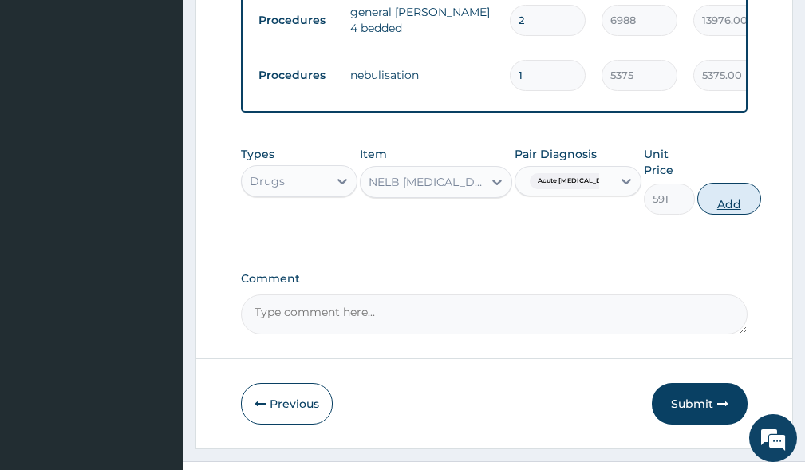
click at [720, 210] on button "Add" at bounding box center [729, 199] width 64 height 32
type input "0"
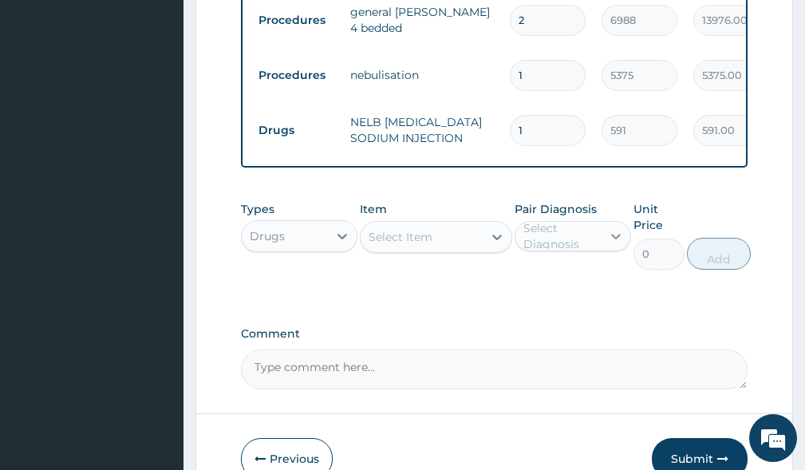
type input "0.00"
type input "5"
type input "2955.00"
type input "5"
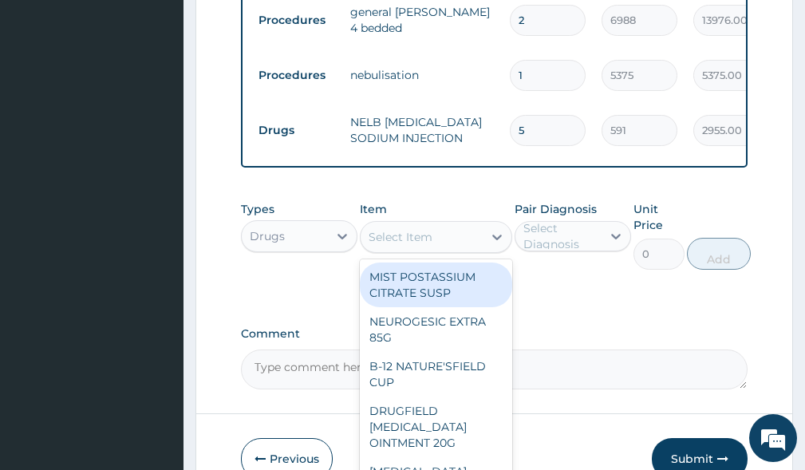
click at [413, 245] on div "Select Item" at bounding box center [401, 237] width 64 height 16
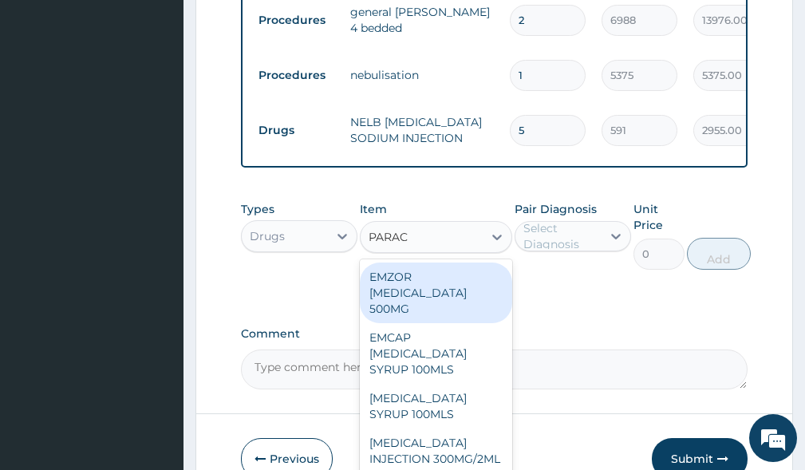
type input "PARACE"
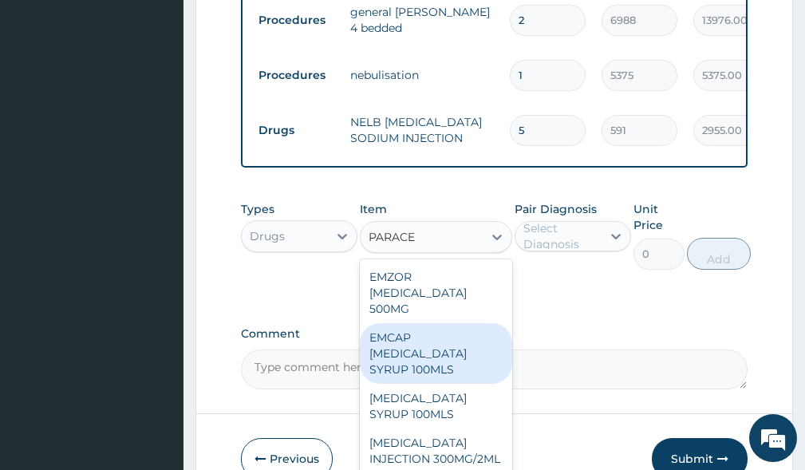
scroll to position [54, 0]
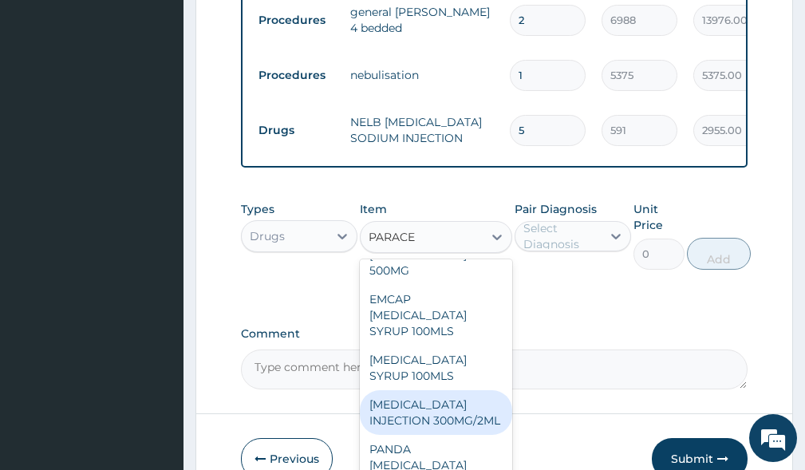
drag, startPoint x: 396, startPoint y: 419, endPoint x: 422, endPoint y: 399, distance: 33.0
click at [404, 415] on div "PARACETAMOL INJECTION 300MG/2ML" at bounding box center [436, 412] width 152 height 45
type input "260"
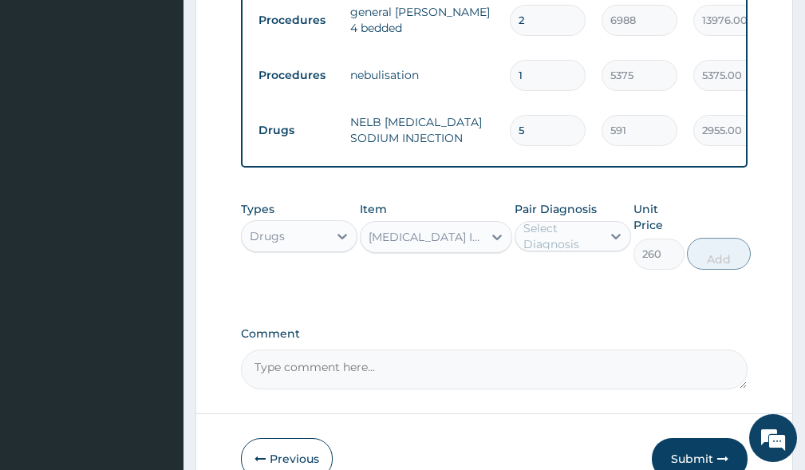
click at [558, 251] on div "Select Diagnosis" at bounding box center [561, 236] width 77 height 32
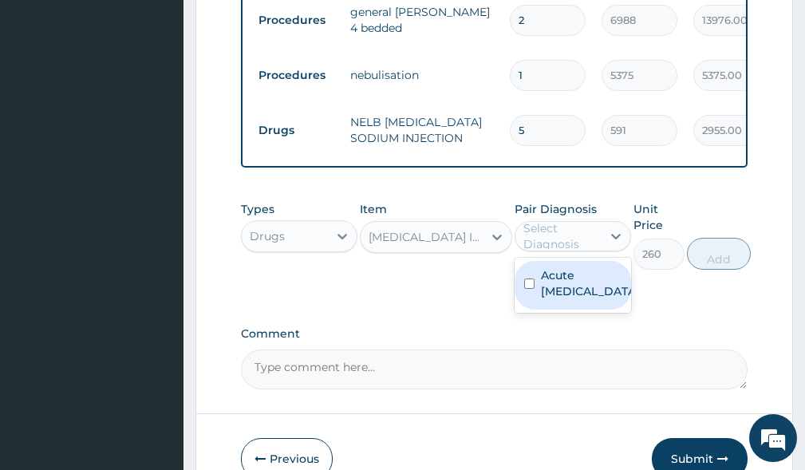
drag, startPoint x: 561, startPoint y: 299, endPoint x: 616, endPoint y: 307, distance: 55.6
click at [574, 299] on label "Acute asthma" at bounding box center [589, 283] width 97 height 32
checkbox input "true"
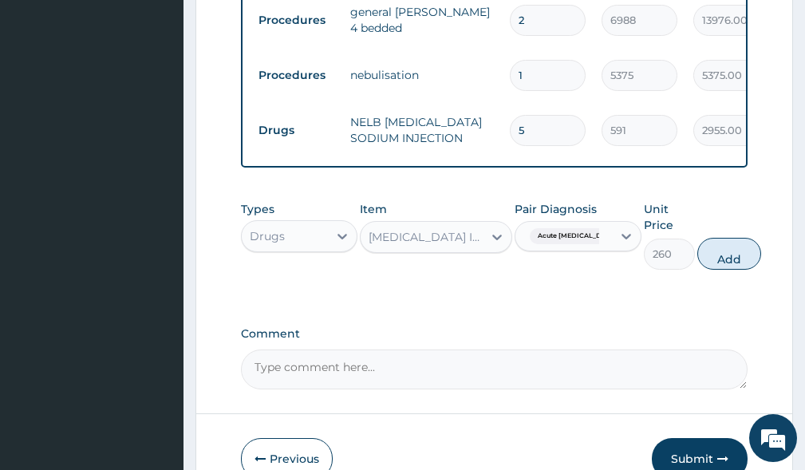
drag, startPoint x: 719, startPoint y: 278, endPoint x: 660, endPoint y: 269, distance: 59.7
click at [718, 270] on button "Add" at bounding box center [729, 254] width 64 height 32
type input "0"
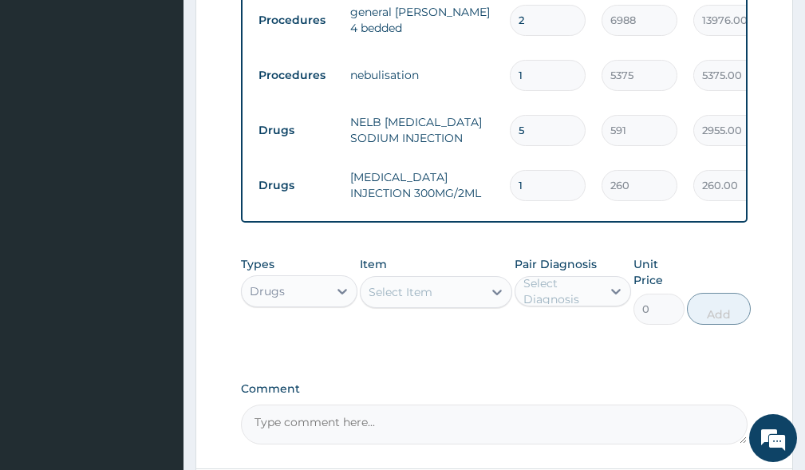
type input "0.00"
type input "3"
type input "780.00"
type input "3"
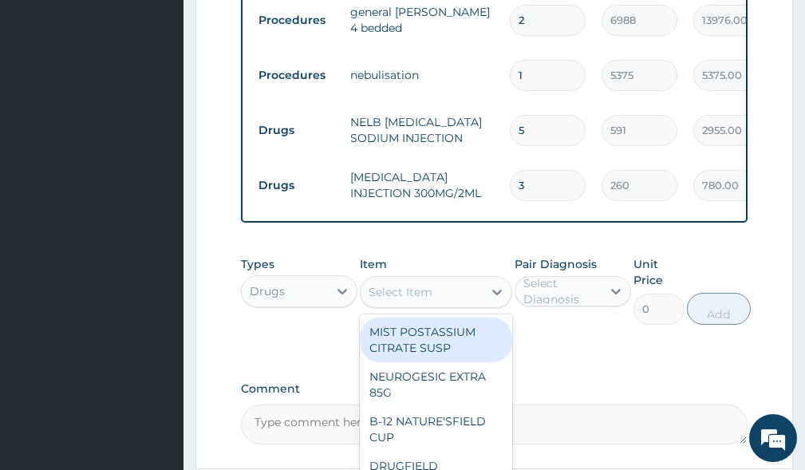
click at [394, 300] on div "Select Item" at bounding box center [401, 292] width 64 height 16
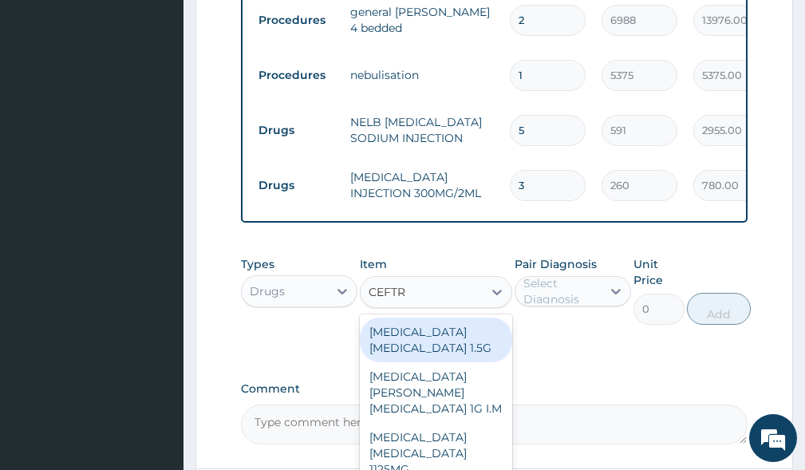
type input "CEFTRI"
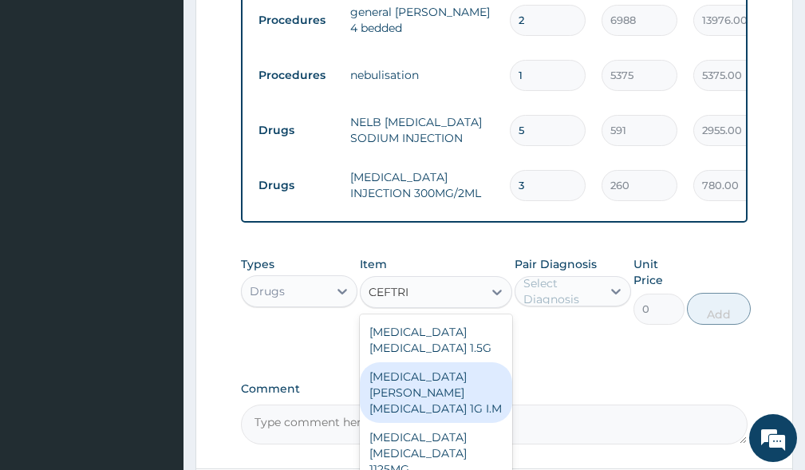
click at [417, 411] on div "ROCEPHIN CEFTRIAXONE 1G I.M" at bounding box center [436, 392] width 152 height 61
type input "8278"
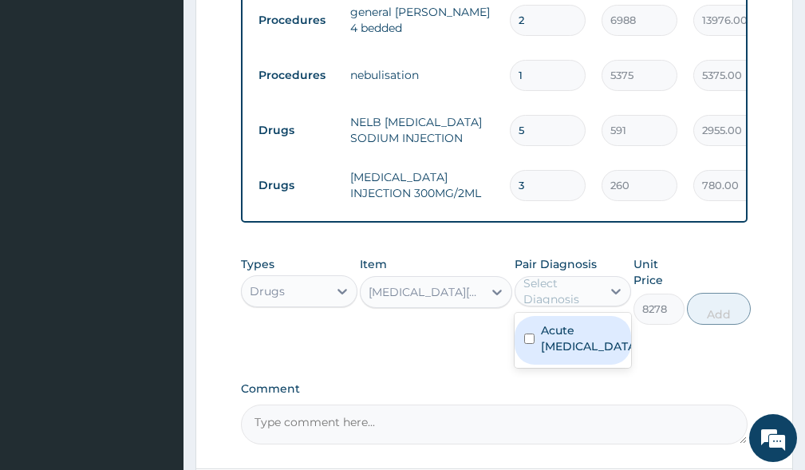
click at [560, 301] on div "Select Diagnosis" at bounding box center [561, 291] width 77 height 32
click at [564, 354] on label "Acute asthma" at bounding box center [589, 338] width 97 height 32
checkbox input "true"
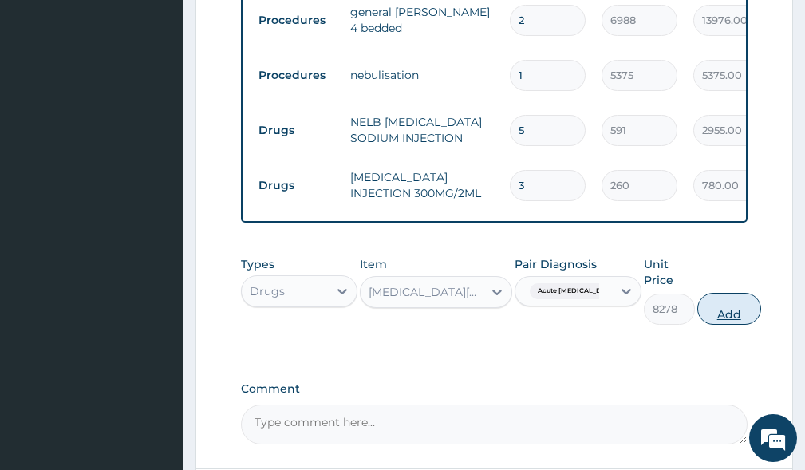
drag, startPoint x: 736, startPoint y: 326, endPoint x: 713, endPoint y: 331, distance: 23.6
click at [735, 325] on button "Add" at bounding box center [729, 309] width 64 height 32
type input "0"
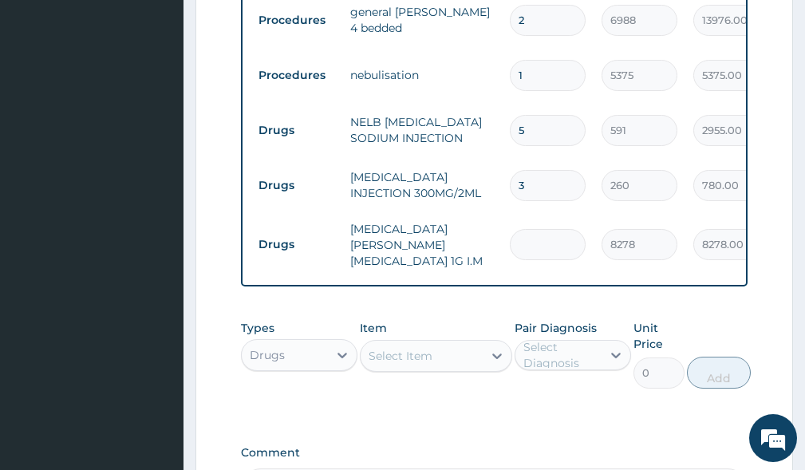
type input "0.00"
type input "4"
type input "33112.00"
type input "4"
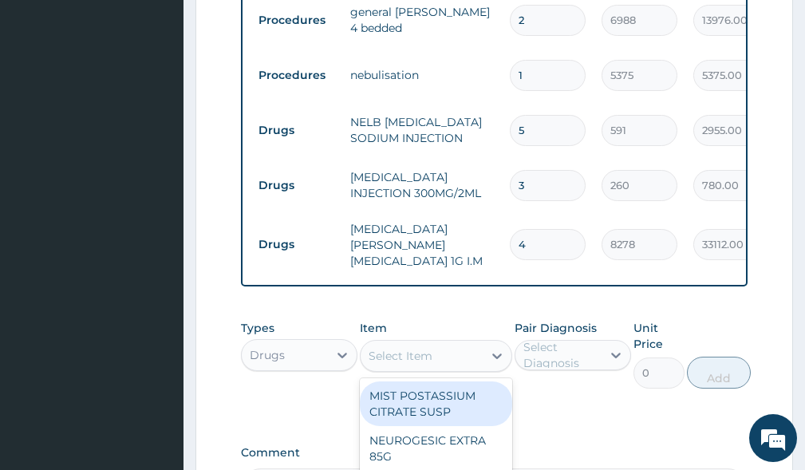
click at [406, 364] on div "Select Item" at bounding box center [401, 356] width 64 height 16
type input "FLAGYL"
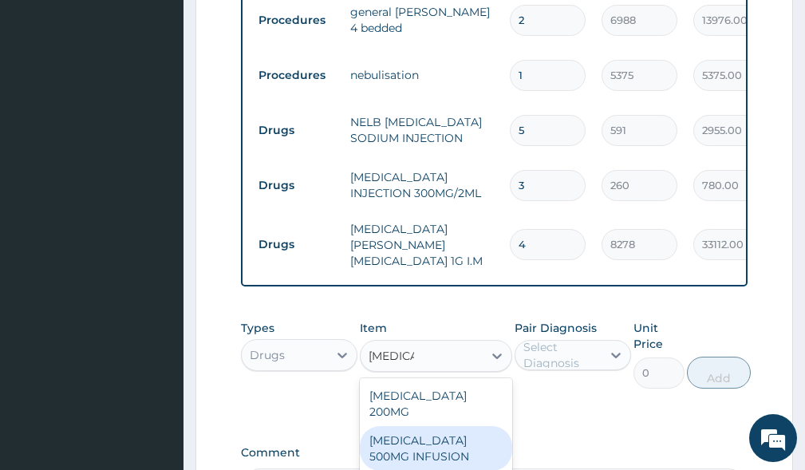
drag, startPoint x: 417, startPoint y: 440, endPoint x: 466, endPoint y: 425, distance: 51.0
click at [423, 436] on div "FLAGYL 500MG INFUSION" at bounding box center [436, 448] width 152 height 45
type input "591"
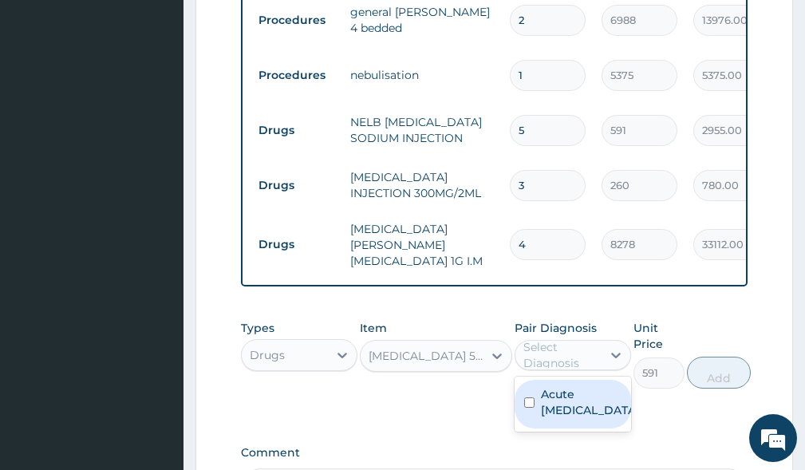
drag, startPoint x: 560, startPoint y: 357, endPoint x: 567, endPoint y: 367, distance: 12.0
click at [561, 362] on div "Select Diagnosis" at bounding box center [561, 355] width 77 height 32
drag, startPoint x: 571, startPoint y: 410, endPoint x: 724, endPoint y: 388, distance: 154.8
click at [589, 409] on label "Acute asthma" at bounding box center [589, 402] width 97 height 32
checkbox input "true"
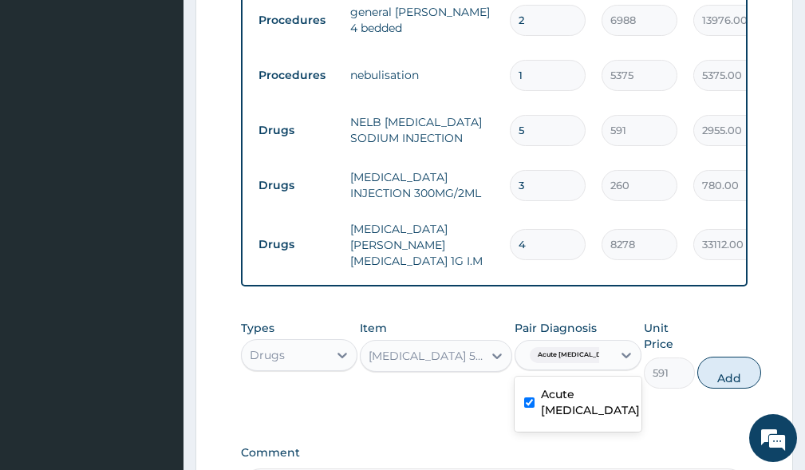
drag, startPoint x: 739, startPoint y: 379, endPoint x: 723, endPoint y: 381, distance: 15.3
click at [735, 381] on button "Add" at bounding box center [729, 373] width 64 height 32
type input "0"
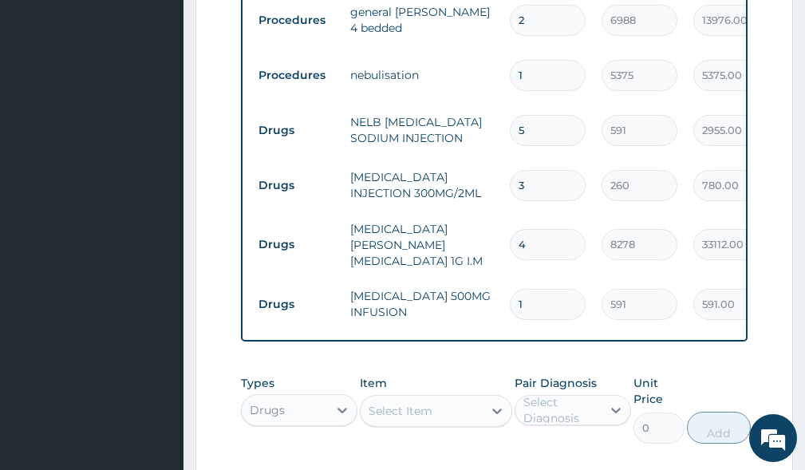
type input "0.00"
type input "6"
type input "3546.00"
type input "6"
click at [397, 419] on div "Select Item" at bounding box center [401, 411] width 64 height 16
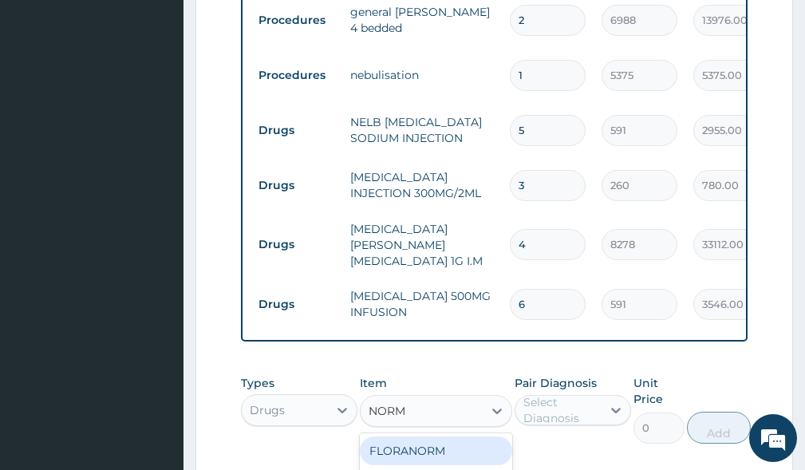
type input "NORMA"
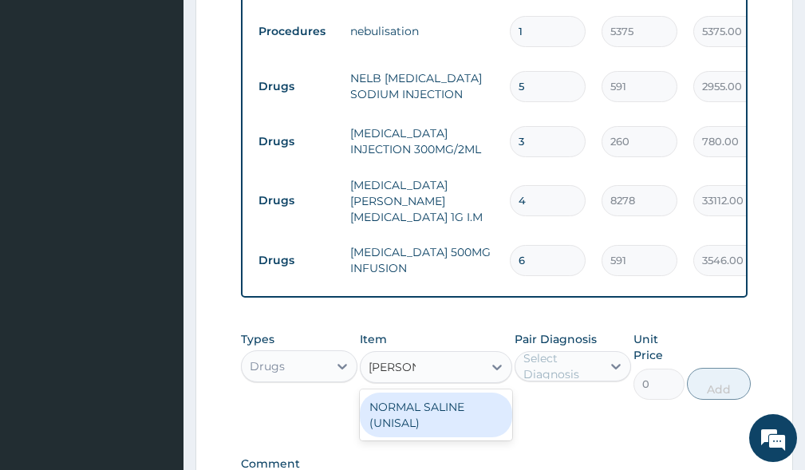
scroll to position [1174, 0]
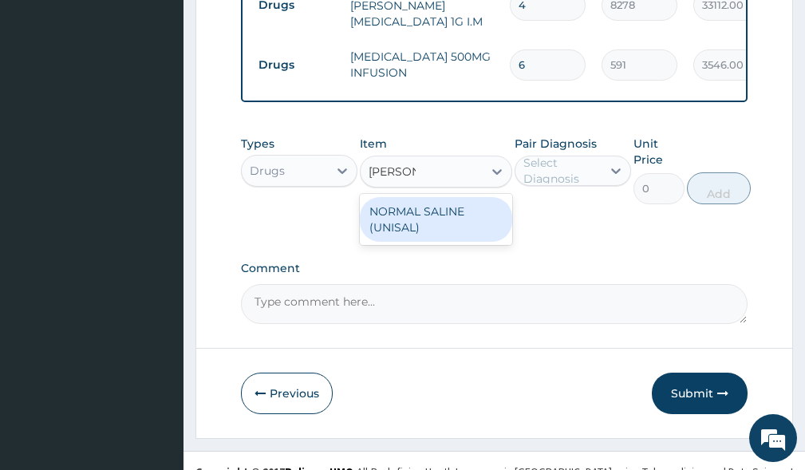
drag, startPoint x: 432, startPoint y: 235, endPoint x: 566, endPoint y: 190, distance: 142.3
click at [432, 235] on div "NORMAL SALINE (UNISAL)" at bounding box center [436, 219] width 152 height 45
type input "1774"
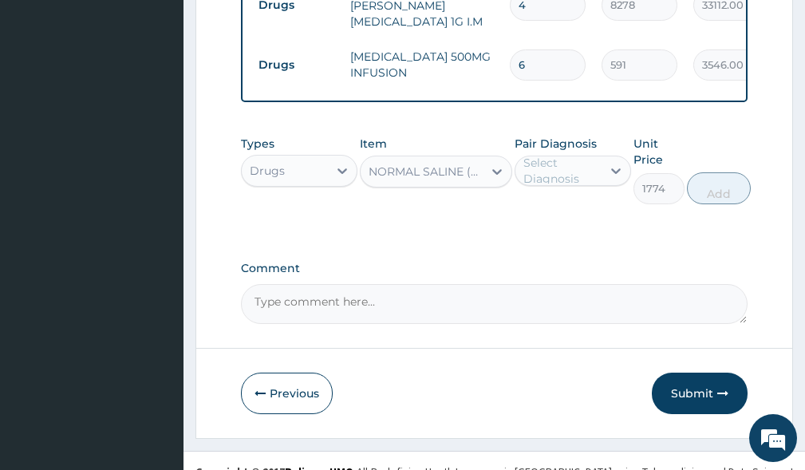
drag, startPoint x: 583, startPoint y: 177, endPoint x: 582, endPoint y: 190, distance: 12.8
click at [583, 178] on div "Select Diagnosis" at bounding box center [561, 171] width 77 height 32
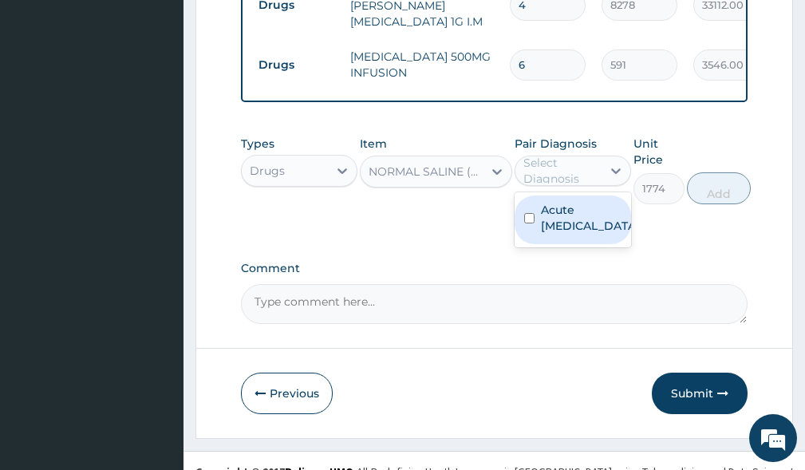
drag, startPoint x: 580, startPoint y: 214, endPoint x: 589, endPoint y: 217, distance: 10.1
click at [580, 215] on label "Acute asthma" at bounding box center [589, 218] width 97 height 32
checkbox input "true"
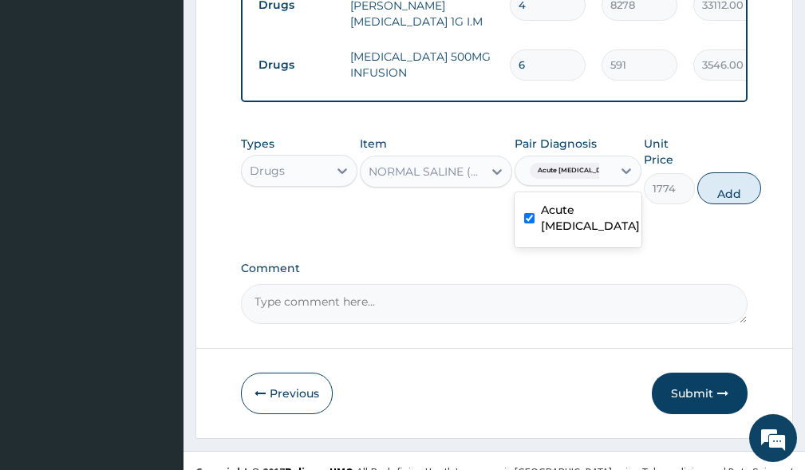
click at [712, 204] on button "Add" at bounding box center [729, 188] width 64 height 32
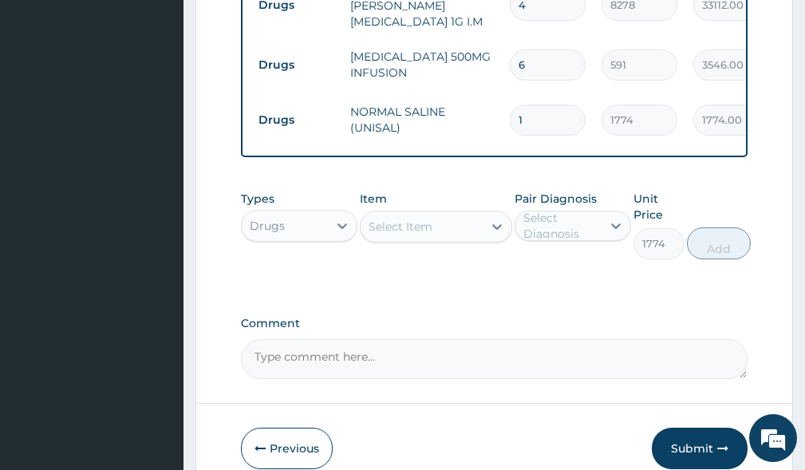
type input "0"
type input "0.00"
type input "3"
type input "5322.00"
type input "0.00"
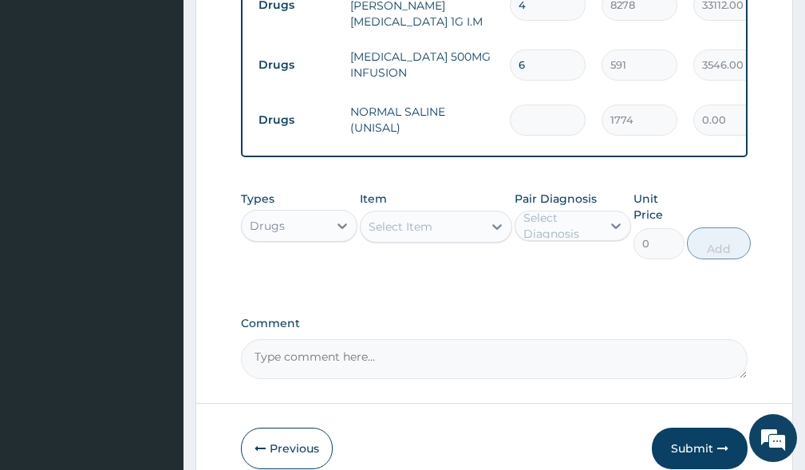
type input "2"
type input "3548.00"
type input "2"
click at [410, 231] on div "Select Item" at bounding box center [401, 227] width 64 height 16
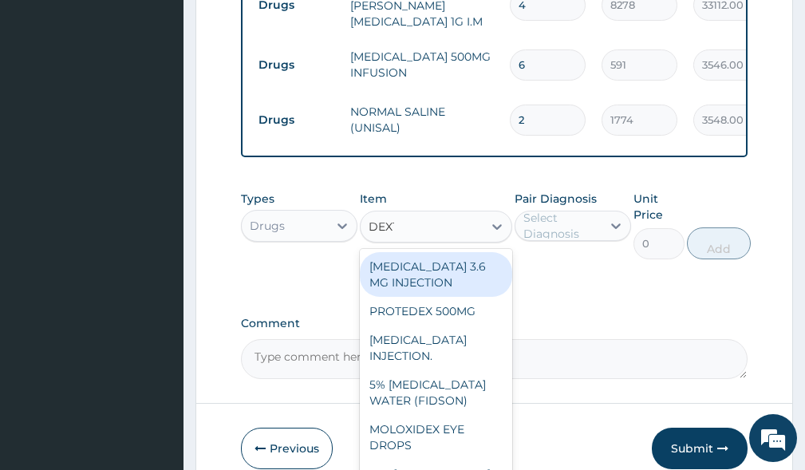
type input "DEXTR"
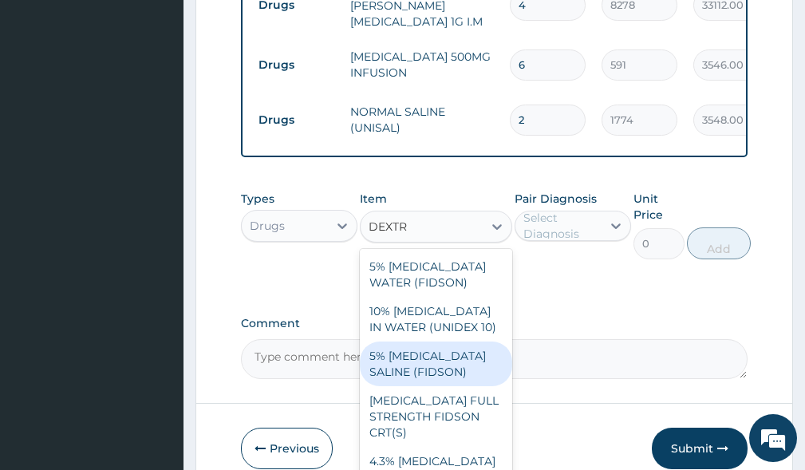
drag, startPoint x: 399, startPoint y: 380, endPoint x: 431, endPoint y: 347, distance: 46.3
click at [400, 380] on div "5% DEXTROSE SALINE (FIDSON)" at bounding box center [436, 363] width 152 height 45
type input "1774"
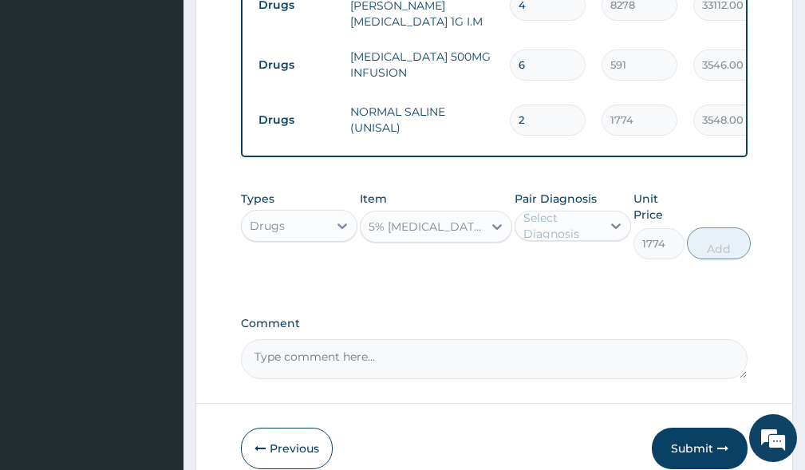
click at [557, 230] on div "Select Diagnosis" at bounding box center [561, 226] width 77 height 32
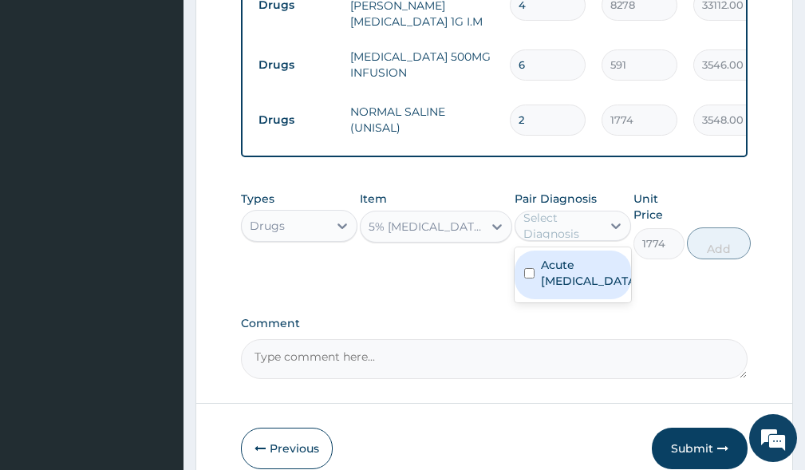
click at [560, 274] on label "Acute asthma" at bounding box center [589, 273] width 97 height 32
checkbox input "true"
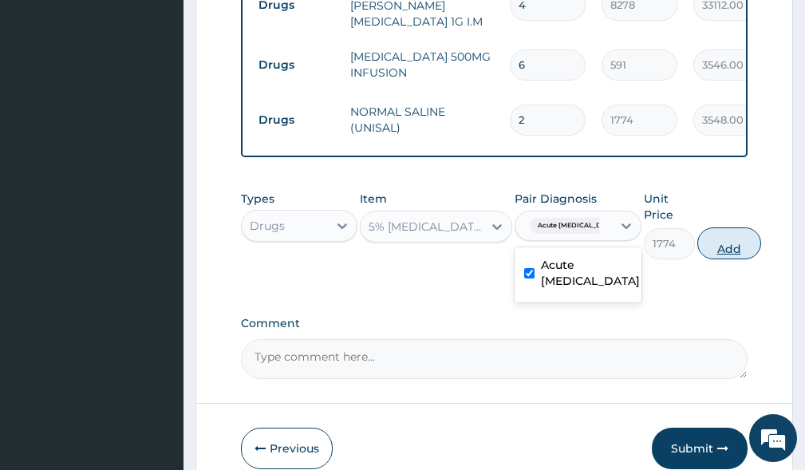
click at [711, 259] on button "Add" at bounding box center [729, 243] width 64 height 32
type input "0"
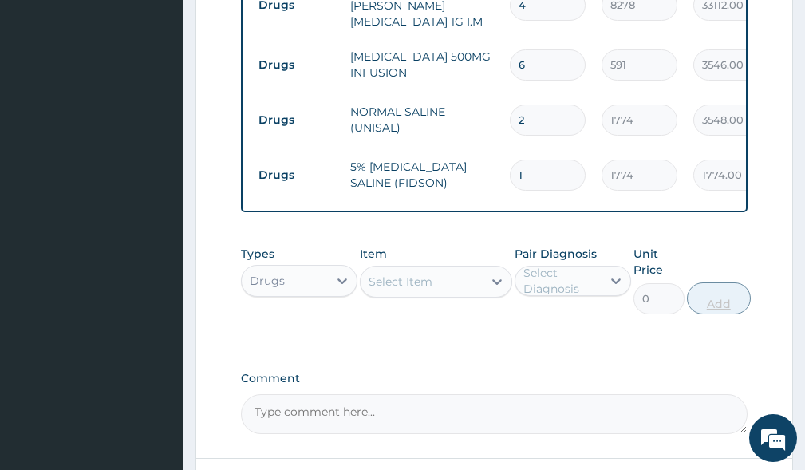
type input "0.00"
type input "2"
type input "3548.00"
type input "2"
click at [300, 294] on div "Drugs" at bounding box center [285, 281] width 86 height 26
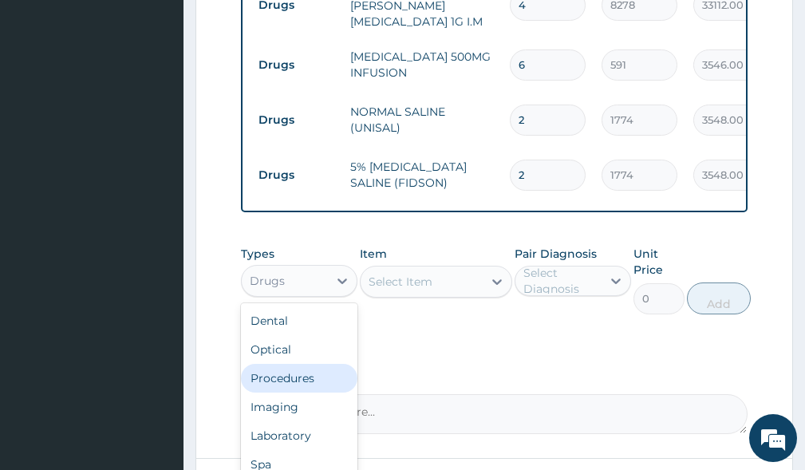
drag, startPoint x: 305, startPoint y: 392, endPoint x: 367, endPoint y: 349, distance: 75.7
click at [309, 390] on div "Procedures" at bounding box center [299, 378] width 116 height 29
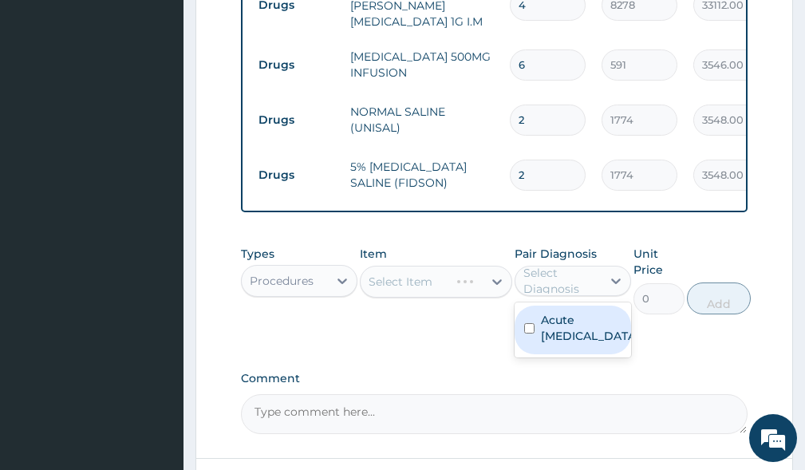
click at [580, 290] on div "Select Diagnosis" at bounding box center [561, 281] width 77 height 32
click at [581, 339] on label "Acute asthma" at bounding box center [589, 328] width 97 height 32
checkbox input "true"
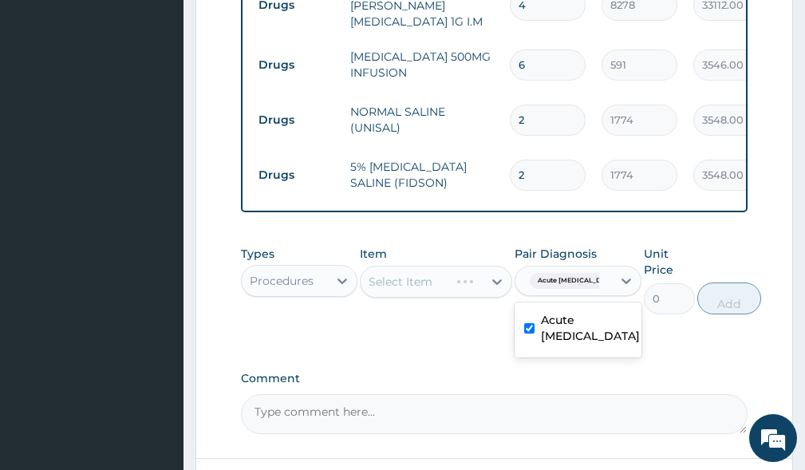
click at [423, 290] on div "Select Item" at bounding box center [436, 282] width 152 height 32
click at [384, 346] on div "Types Procedures Item Select Item Pair Diagnosis Acute asthma Unit Price 0 Add" at bounding box center [494, 292] width 506 height 108
click at [297, 341] on div "Types Procedures Item Select Item Pair Diagnosis Acute asthma Unit Price 0 Add" at bounding box center [494, 292] width 506 height 108
click at [570, 346] on div "Types Procedures Item Select Item Pair Diagnosis Acute asthma Unit Price 0 Add" at bounding box center [494, 292] width 506 height 108
click at [333, 346] on div "Types Procedures Item Select Item Pair Diagnosis Acute asthma Unit Price 0 Add" at bounding box center [494, 292] width 506 height 108
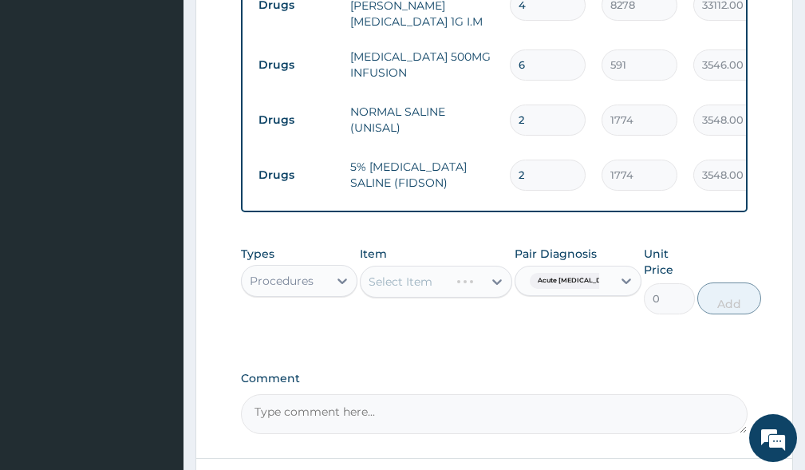
click at [384, 291] on div "Select Item" at bounding box center [436, 282] width 152 height 32
click at [357, 322] on div "Types Procedures Item Select Item Pair Diagnosis Acute asthma Unit Price 0 Add" at bounding box center [494, 280] width 506 height 85
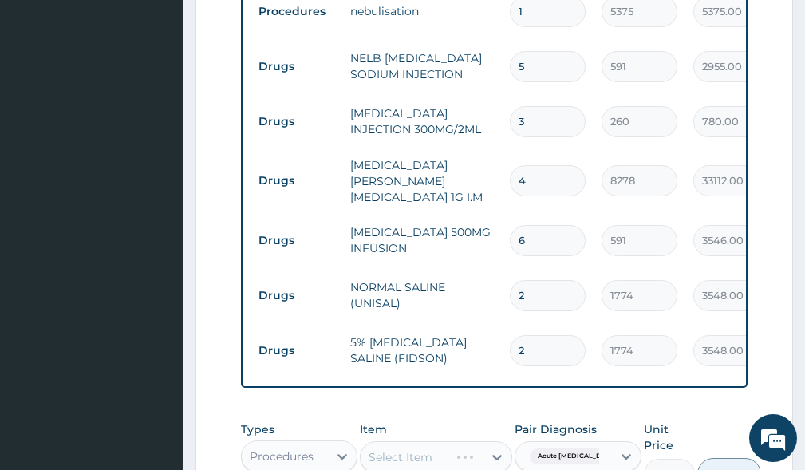
scroll to position [1078, 0]
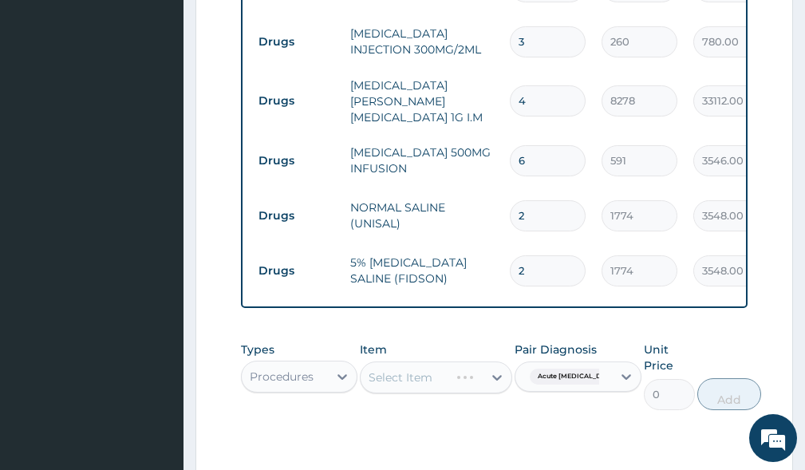
click at [384, 389] on div "Select Item" at bounding box center [436, 377] width 152 height 32
click at [398, 381] on div "Select Item" at bounding box center [436, 377] width 152 height 32
click at [369, 436] on div "Types Procedures Item Select Item Pair Diagnosis Acute asthma Unit Price 0 Add" at bounding box center [494, 387] width 506 height 108
click at [405, 381] on div "Select Item" at bounding box center [436, 377] width 152 height 32
click at [404, 385] on div "Select Item" at bounding box center [436, 377] width 152 height 32
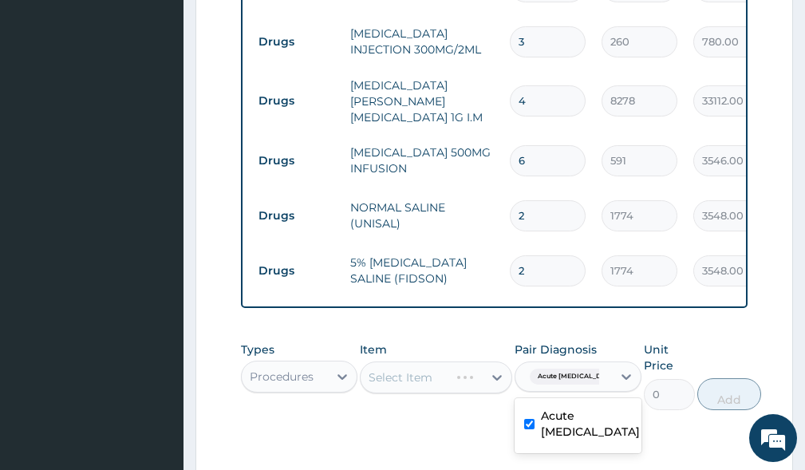
click at [554, 384] on span "Acute asthma" at bounding box center [578, 377] width 96 height 16
click at [372, 418] on div "Types Procedures Item Select Item Pair Diagnosis Acute asthma Unit Price 0 Add" at bounding box center [494, 375] width 506 height 85
click at [387, 382] on div "Select Item" at bounding box center [436, 377] width 152 height 32
click at [392, 391] on div "Select Item" at bounding box center [436, 377] width 152 height 32
click at [392, 393] on div "Select Item" at bounding box center [436, 377] width 152 height 32
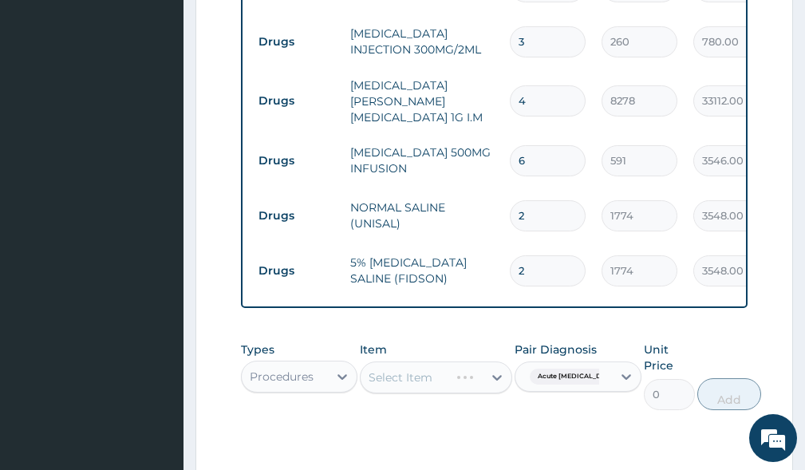
click at [393, 393] on div "Select Item" at bounding box center [436, 377] width 152 height 32
click at [394, 393] on div "Select Item" at bounding box center [436, 377] width 152 height 32
click at [396, 393] on div "Select Item" at bounding box center [436, 377] width 152 height 32
click at [392, 418] on div "Types Procedures Item Select Item Pair Diagnosis Acute asthma Unit Price 0 Add" at bounding box center [494, 375] width 506 height 85
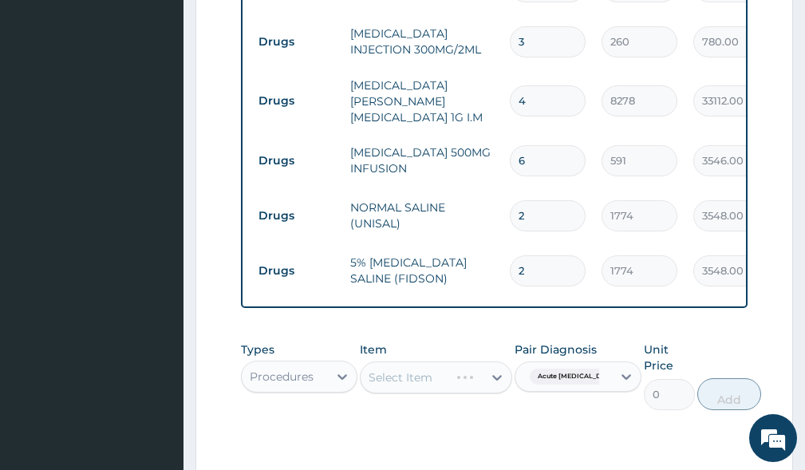
click at [472, 388] on div "Select Item" at bounding box center [436, 377] width 152 height 32
click at [302, 432] on div "Types Procedures Item Select Item Pair Diagnosis Acute asthma Unit Price 0 Add" at bounding box center [494, 387] width 506 height 108
click at [386, 387] on div "Select Item" at bounding box center [436, 377] width 152 height 32
click at [484, 393] on div "Select Item" at bounding box center [436, 377] width 152 height 32
click at [388, 385] on div "Select Item" at bounding box center [436, 377] width 152 height 32
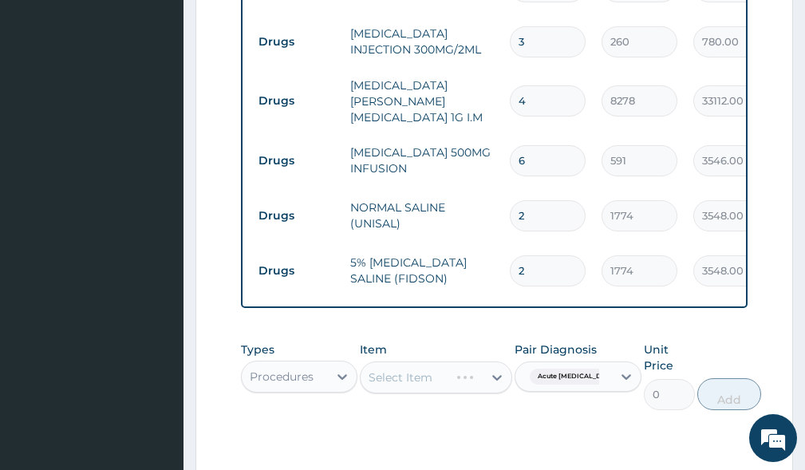
click at [388, 384] on div "Select Item" at bounding box center [436, 377] width 152 height 32
click at [374, 384] on div "Select Item" at bounding box center [436, 377] width 152 height 32
click at [278, 380] on div "Procedures" at bounding box center [282, 377] width 64 height 16
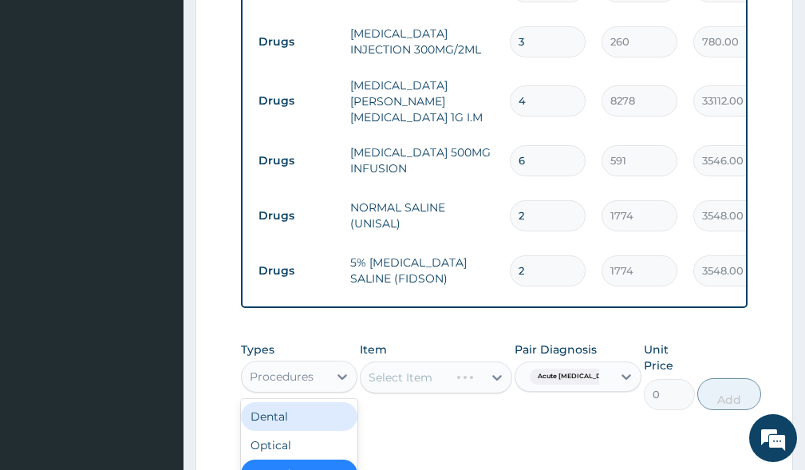
scroll to position [54, 0]
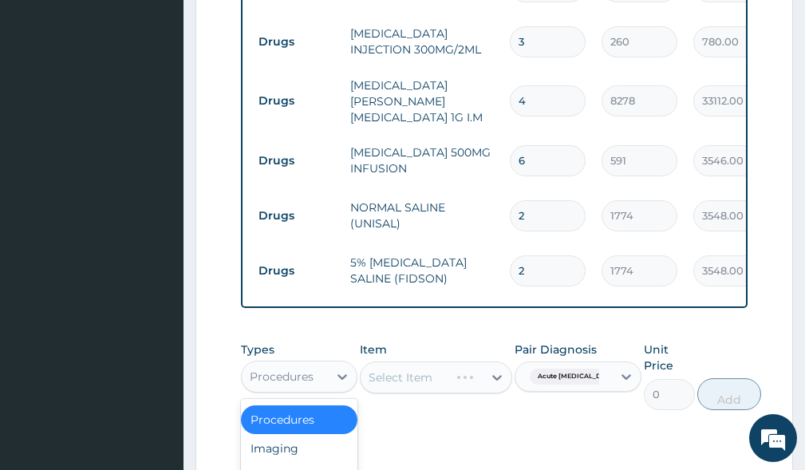
click at [299, 430] on div "Procedures" at bounding box center [299, 419] width 116 height 29
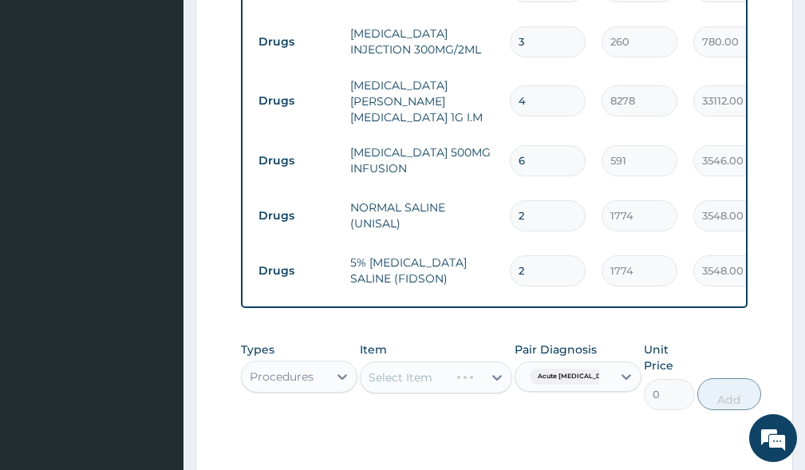
click at [373, 439] on div "Types Procedures Item Select Item Pair Diagnosis Acute asthma Unit Price 0 Add" at bounding box center [494, 387] width 506 height 108
click at [383, 436] on div "Types Procedures Item Select Item Pair Diagnosis Acute asthma Unit Price 0 Add" at bounding box center [494, 387] width 506 height 108
click at [366, 418] on div "Types Procedures Item Select Item Pair Diagnosis Acute asthma Unit Price 0 Add" at bounding box center [494, 375] width 506 height 85
click at [369, 432] on div "Types Procedures Item Select Item Pair Diagnosis Acute asthma Unit Price 0 Add" at bounding box center [494, 387] width 506 height 108
click at [513, 418] on div "Types Procedures Item Select Item Pair Diagnosis Acute asthma Unit Price 0 Add" at bounding box center [494, 375] width 506 height 85
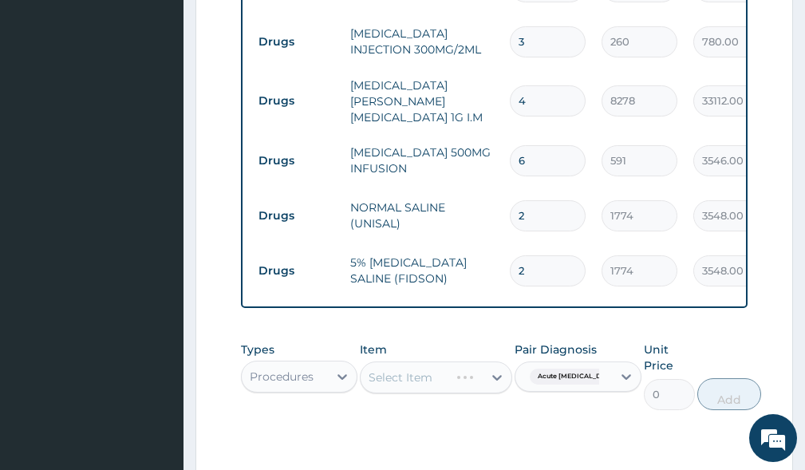
click at [365, 410] on div "Item Select Item" at bounding box center [436, 375] width 152 height 69
click at [344, 418] on div "Types Procedures Item Select Item Pair Diagnosis Acute asthma Unit Price 0 Add" at bounding box center [494, 375] width 506 height 85
click at [345, 418] on div "Types Procedures Item Select Item Pair Diagnosis Acute asthma Unit Price 0 Add" at bounding box center [494, 375] width 506 height 85
click at [353, 418] on div "Types Procedures Item Select Item Pair Diagnosis Acute asthma Unit Price 0 Add" at bounding box center [494, 375] width 506 height 85
click at [358, 418] on div "Types Procedures Item Select Item Pair Diagnosis Acute asthma Unit Price 0 Add" at bounding box center [494, 375] width 506 height 85
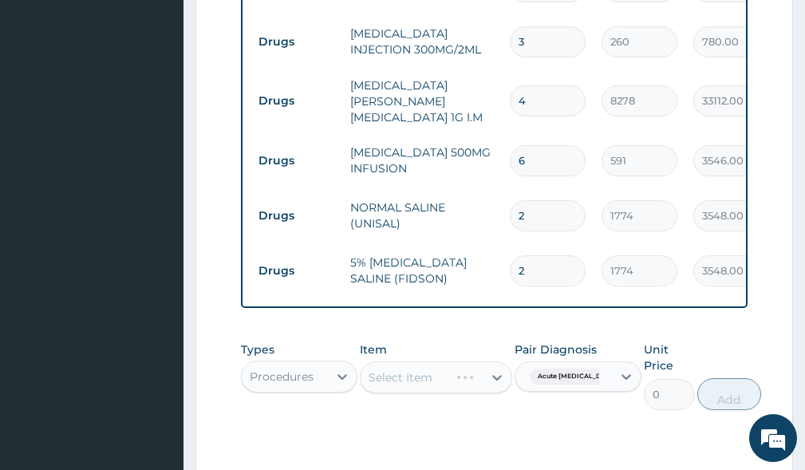
click at [361, 430] on div "Types Procedures Item Select Item Pair Diagnosis Acute asthma Unit Price 0 Add" at bounding box center [494, 387] width 506 height 108
click at [364, 430] on div "Types Procedures Item Select Item Pair Diagnosis Acute asthma Unit Price 0 Add" at bounding box center [494, 387] width 506 height 108
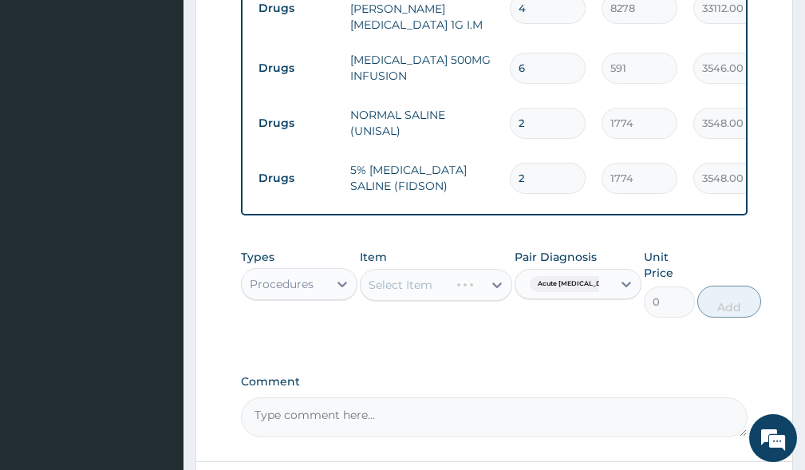
scroll to position [1318, 0]
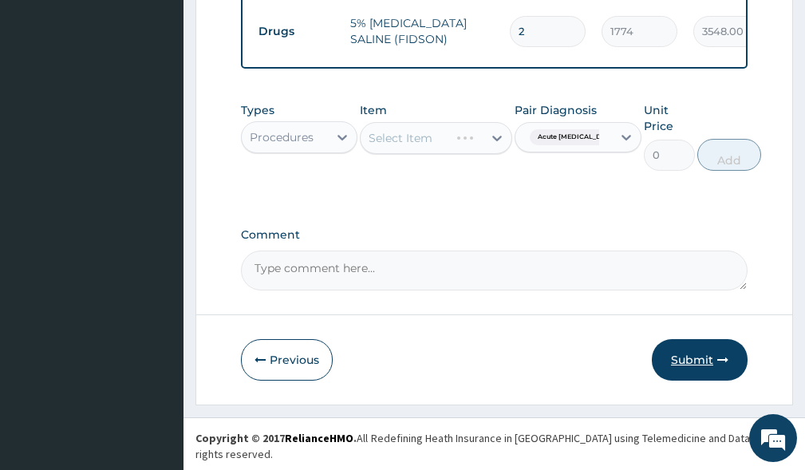
click at [694, 377] on button "Submit" at bounding box center [700, 359] width 96 height 41
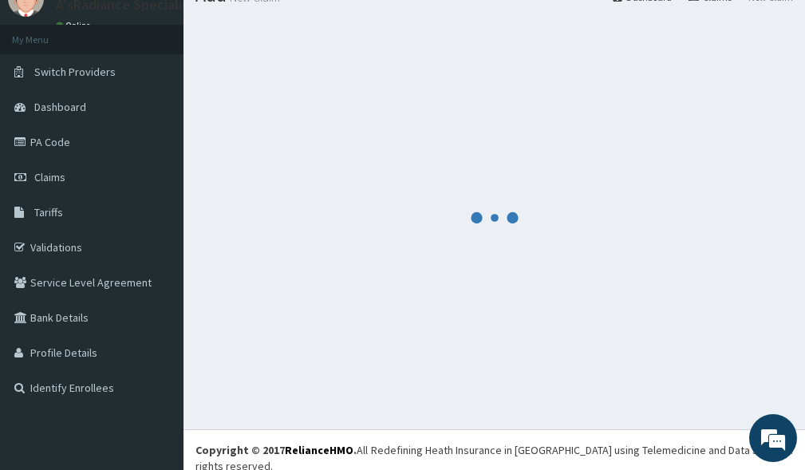
scroll to position [0, 0]
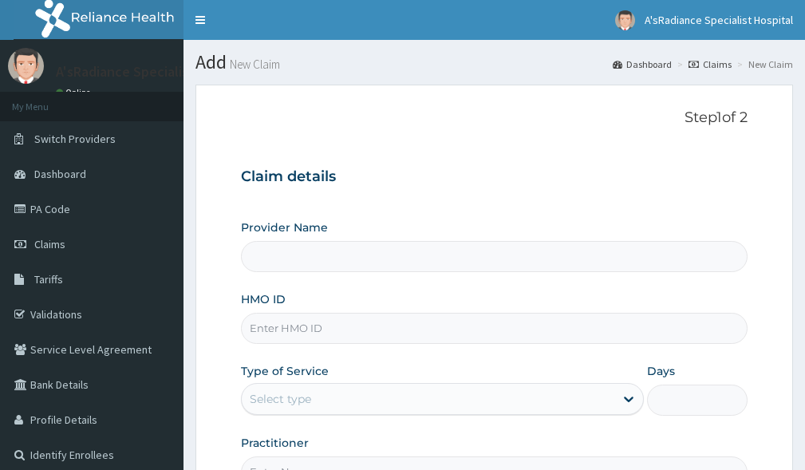
type input "A'sRadiance Specialist Hospital"
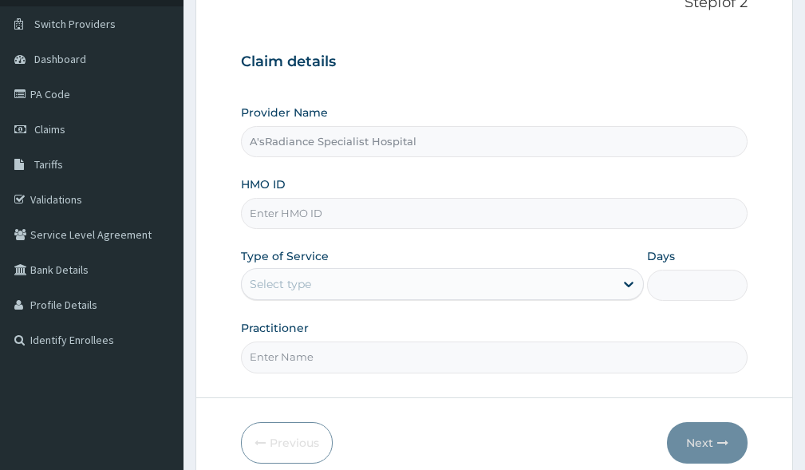
scroll to position [159, 0]
